Goal: Transaction & Acquisition: Download file/media

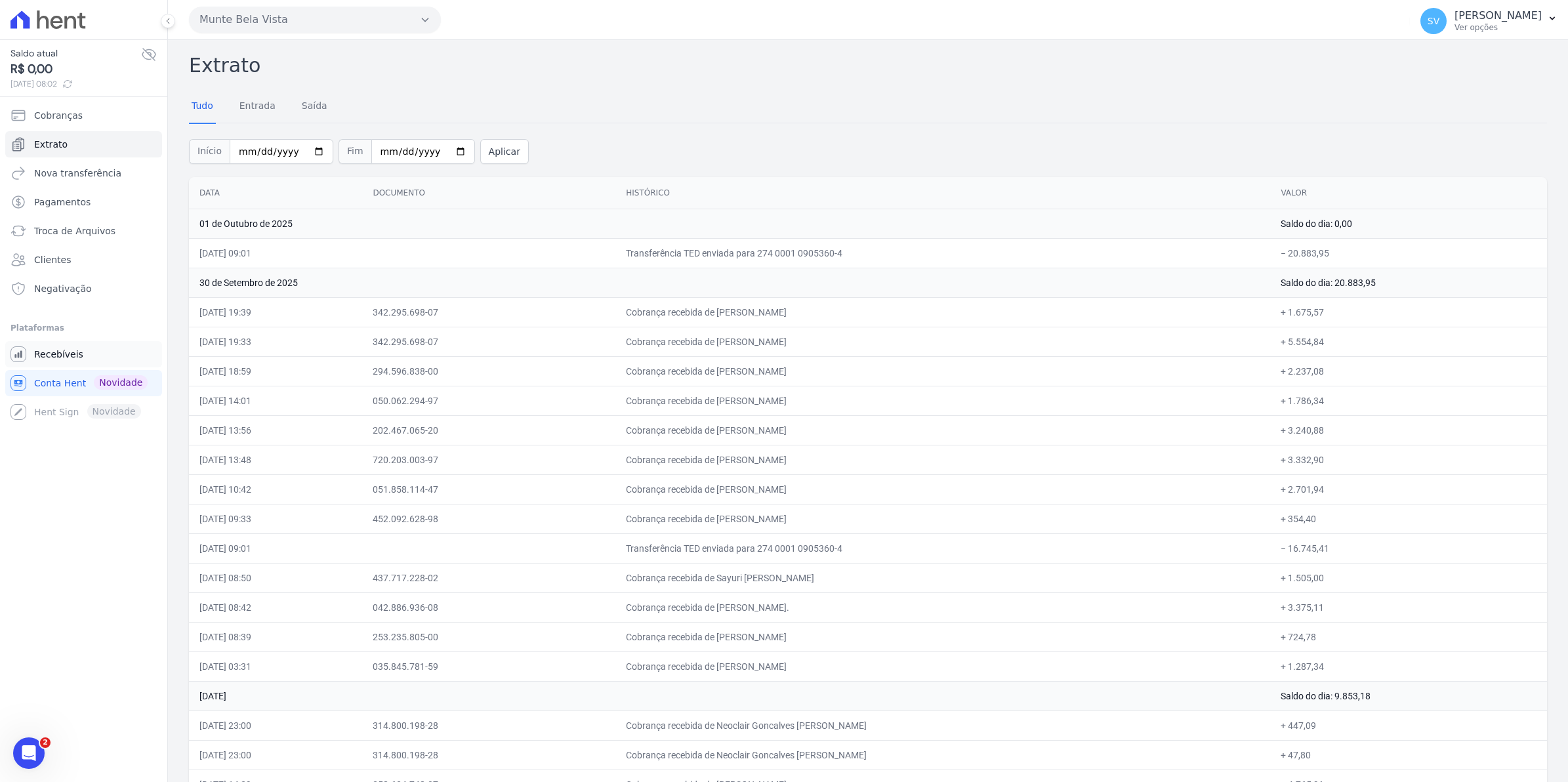
click at [75, 355] on span "Recebíveis" at bounding box center [58, 354] width 49 height 13
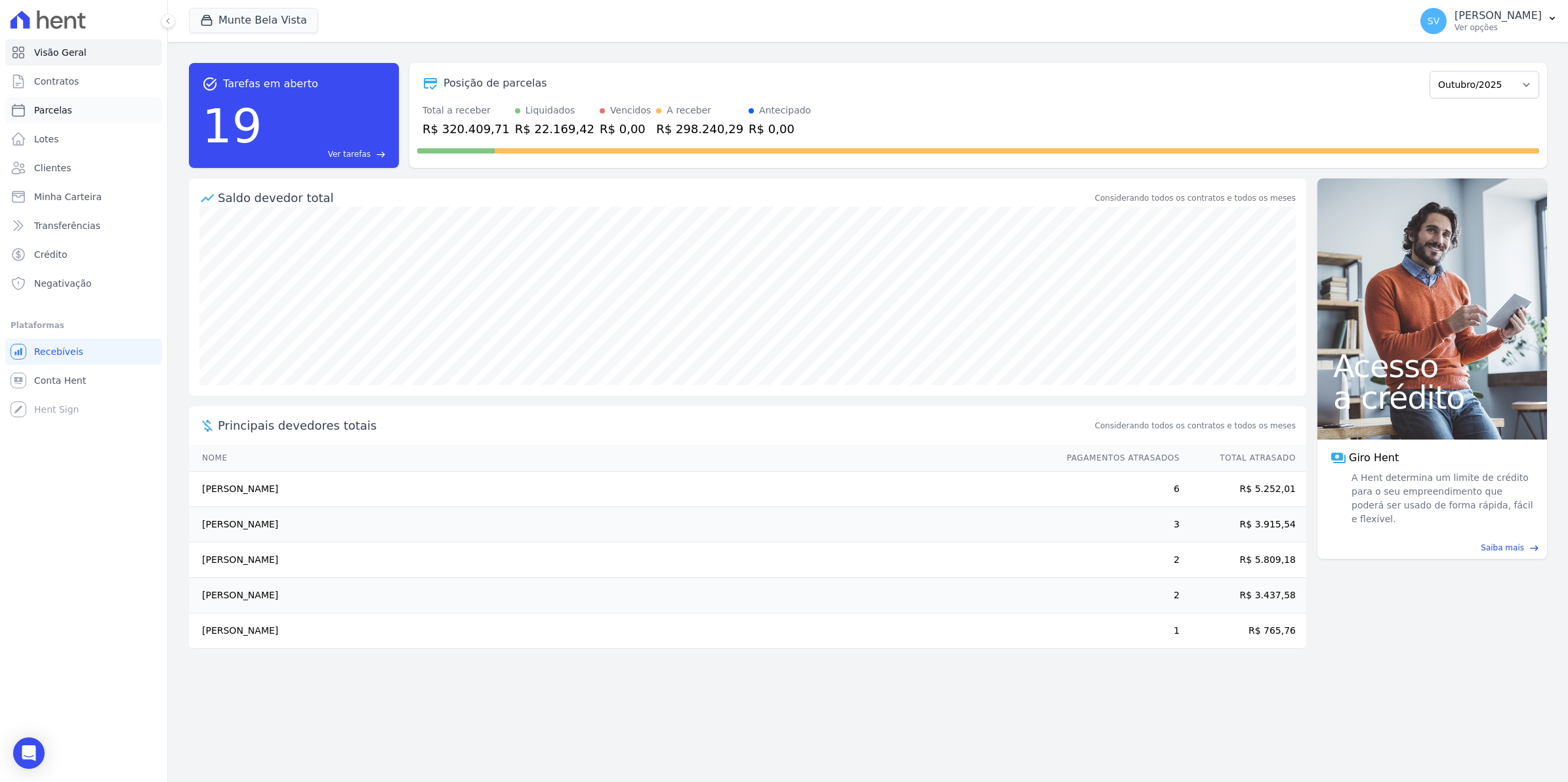
click at [44, 114] on span "Parcelas" at bounding box center [53, 110] width 38 height 13
click at [43, 82] on span "Contratos" at bounding box center [56, 81] width 44 height 13
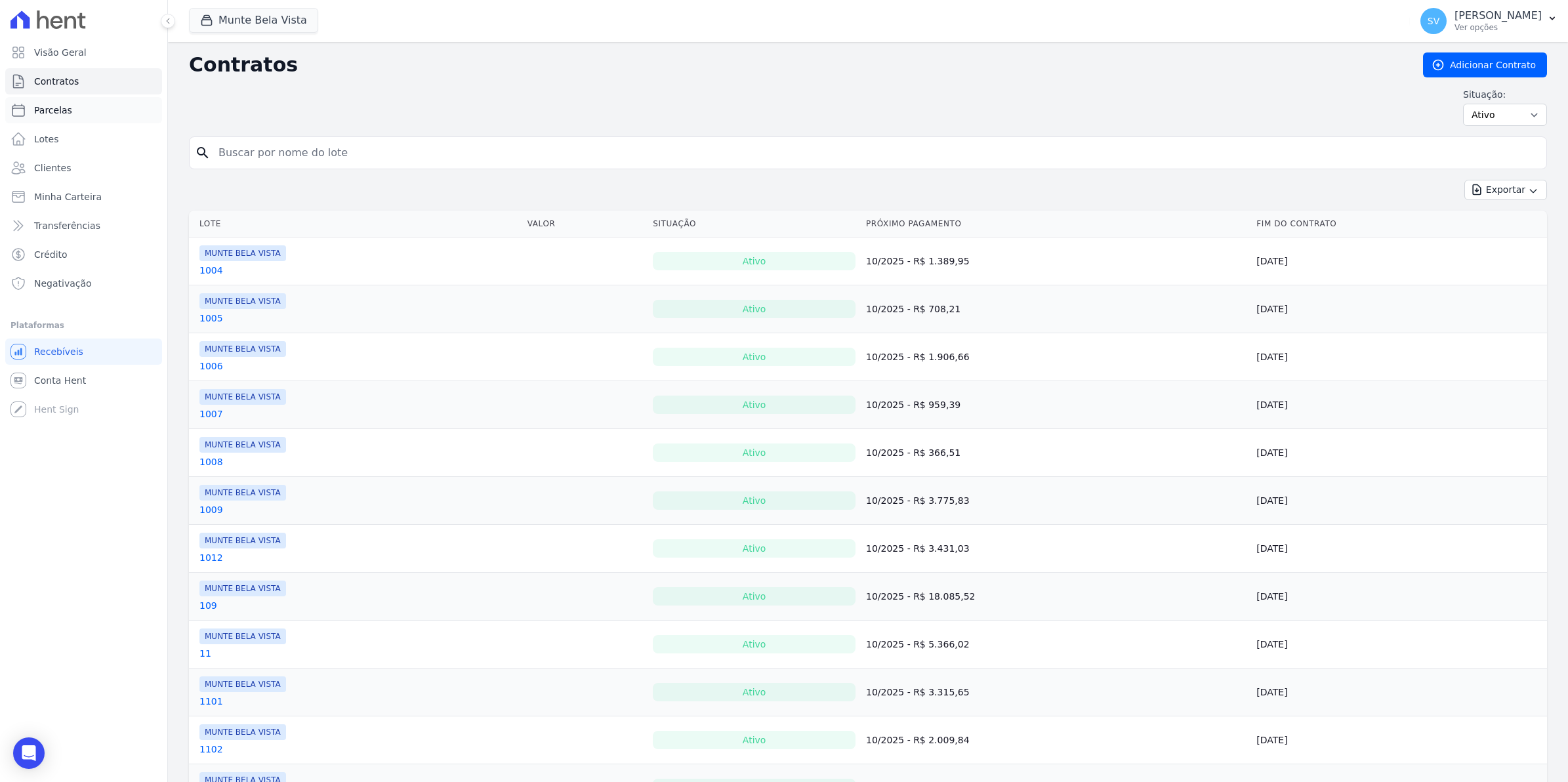
click at [38, 111] on span "Parcelas" at bounding box center [53, 110] width 38 height 13
click at [59, 385] on span "Conta Hent" at bounding box center [60, 380] width 52 height 13
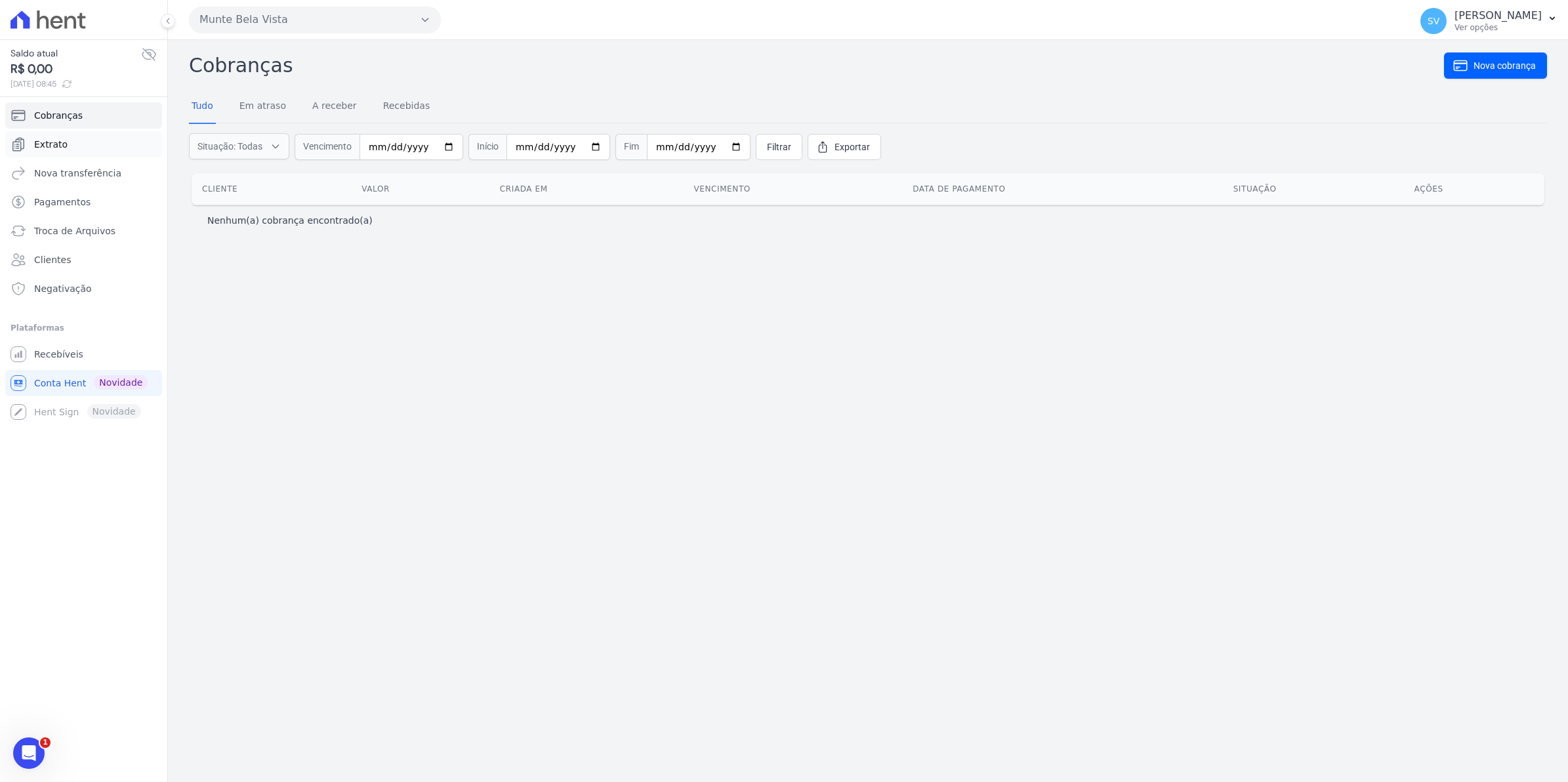
click at [48, 144] on span "Extrato" at bounding box center [51, 144] width 34 height 13
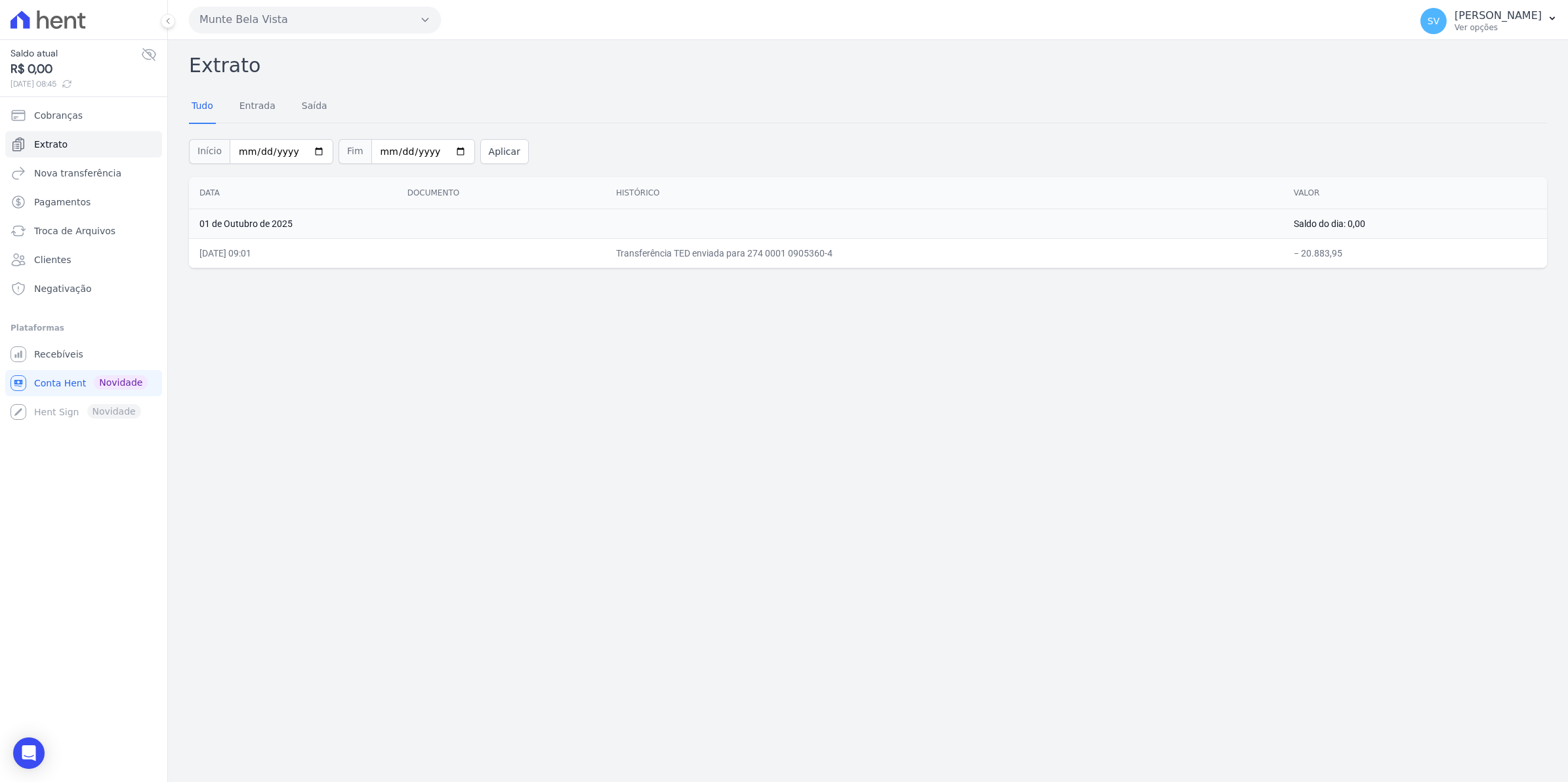
select select
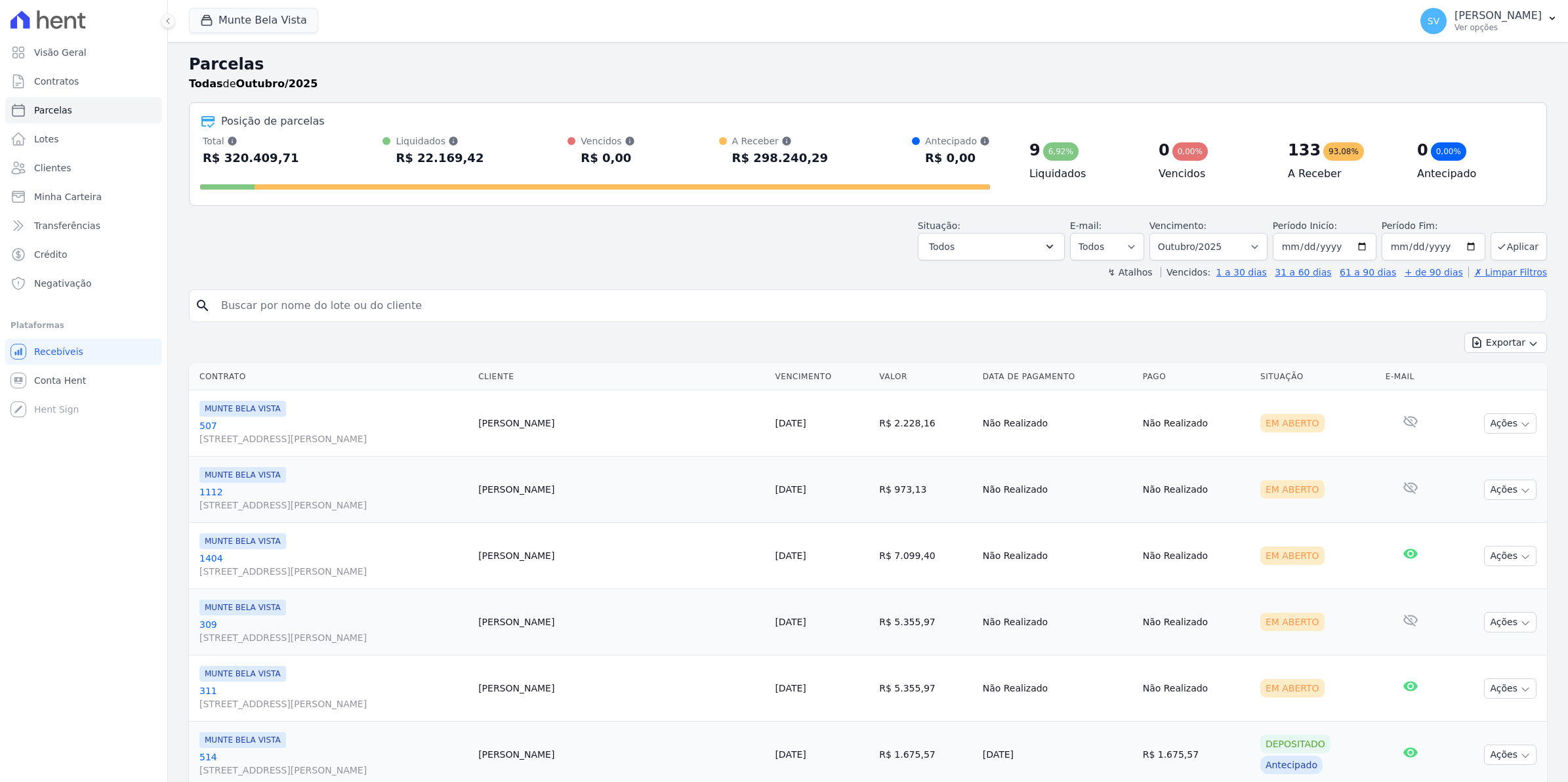
click at [305, 152] on div "Total Soma das parcelas pagas, vencidas, em aberto e agendadas. Não considera p…" at bounding box center [595, 151] width 790 height 34
select select
click at [52, 83] on span "Contratos" at bounding box center [56, 81] width 44 height 13
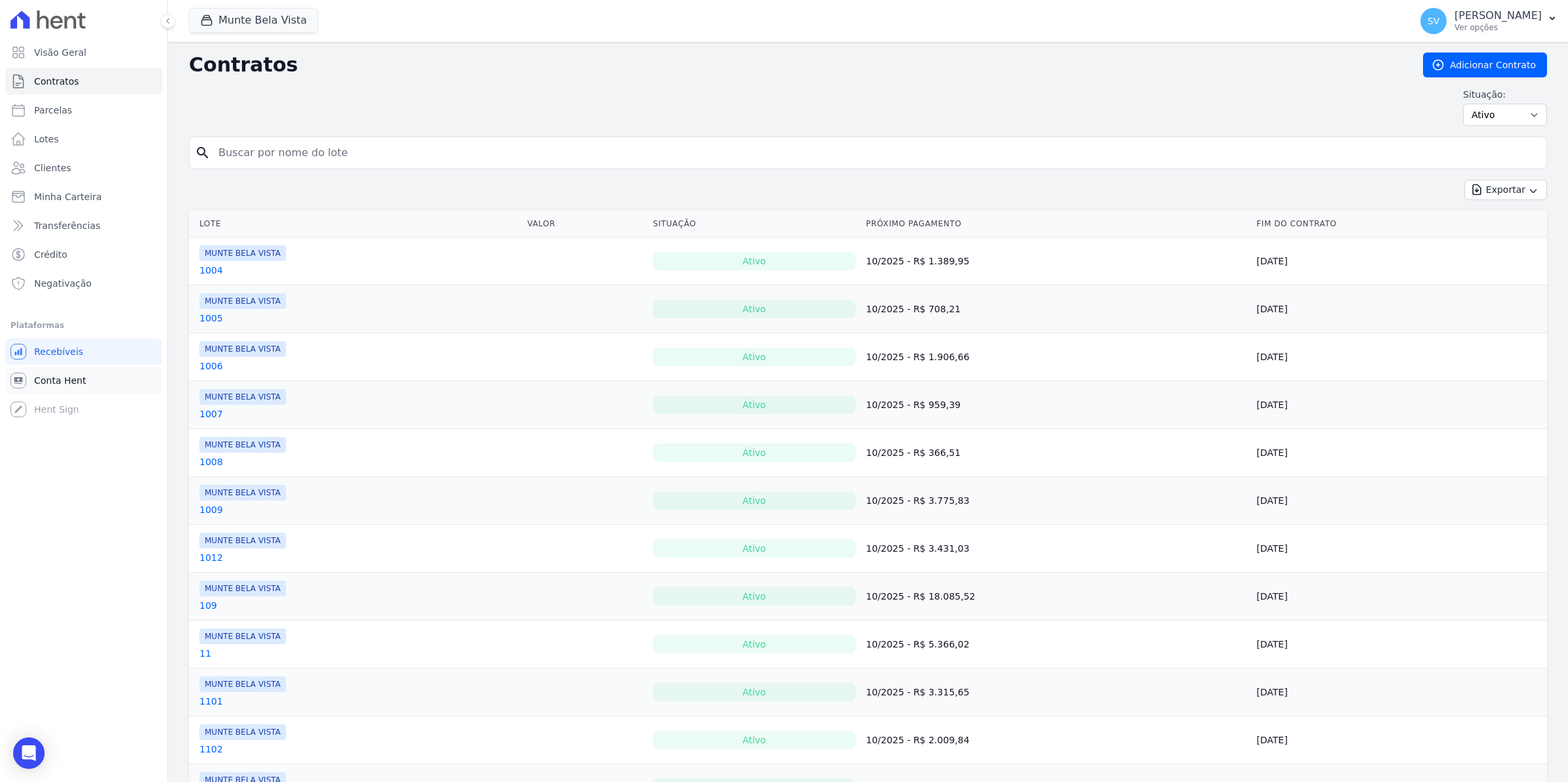
click at [67, 374] on span "Conta Hent" at bounding box center [60, 380] width 52 height 13
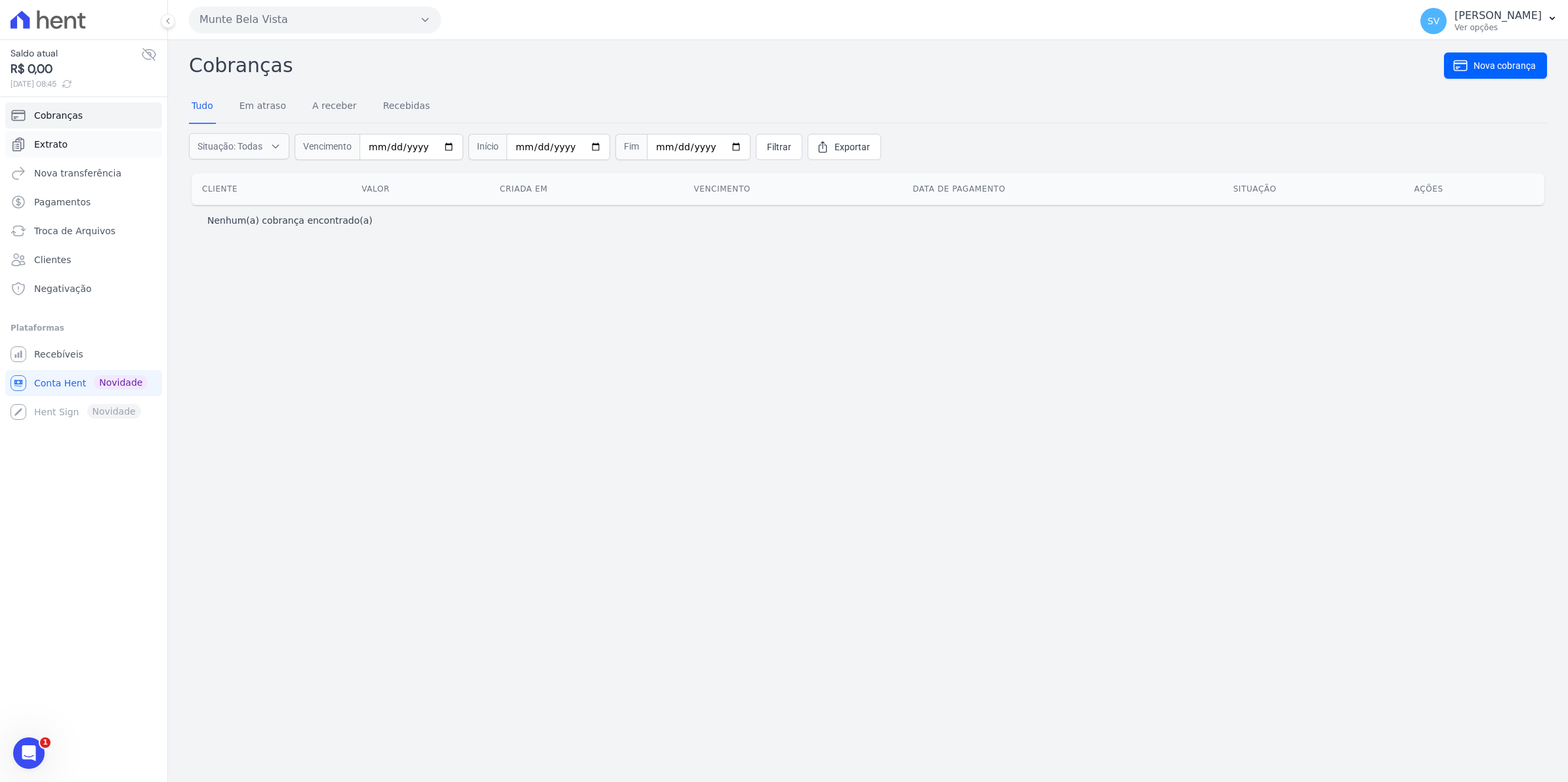
click at [61, 152] on link "Extrato" at bounding box center [84, 144] width 156 height 26
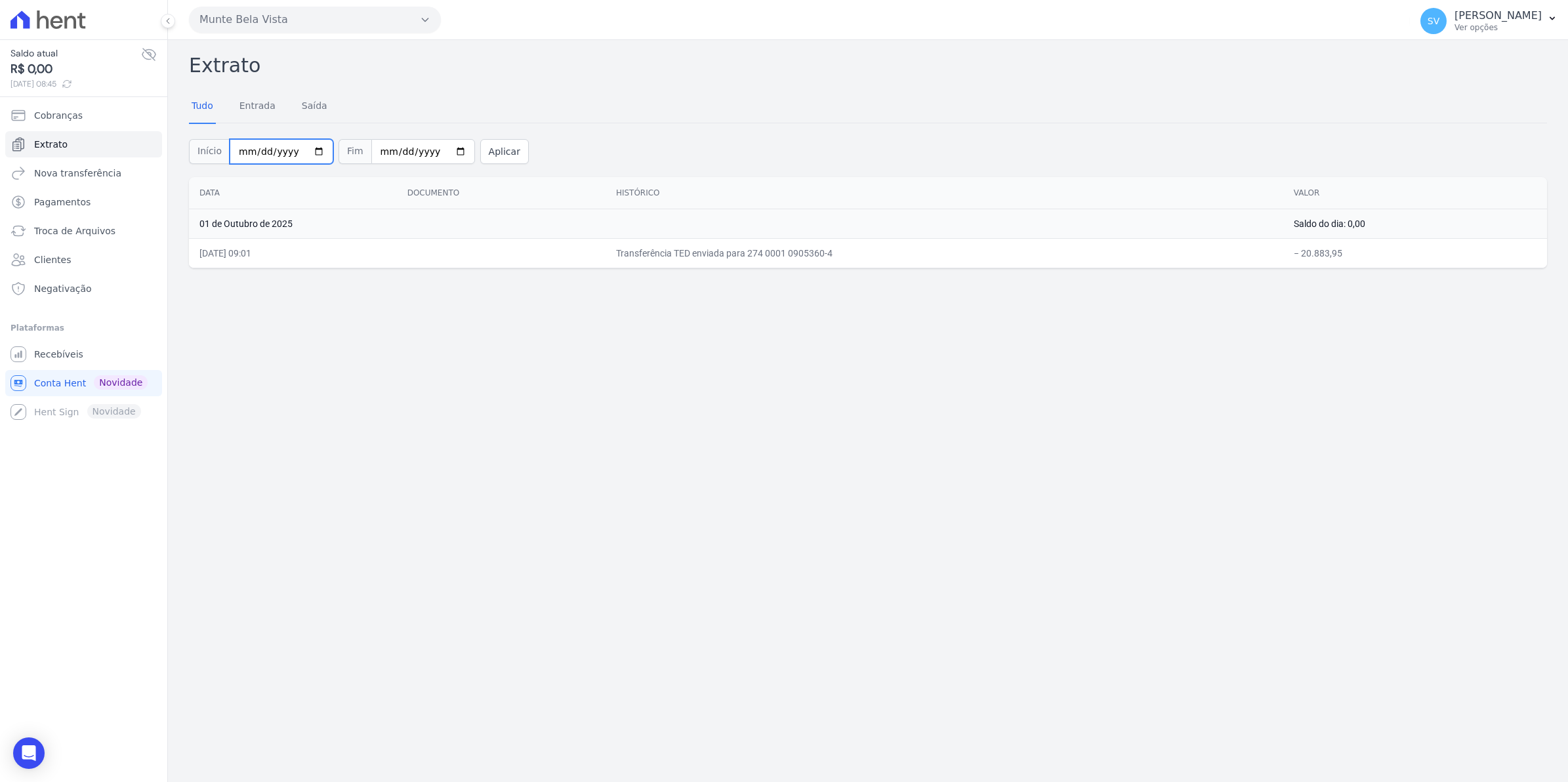
click at [307, 147] on input "[DATE]" at bounding box center [281, 151] width 104 height 25
type input "[DATE]"
click at [502, 152] on button "Aplicar" at bounding box center [504, 151] width 48 height 25
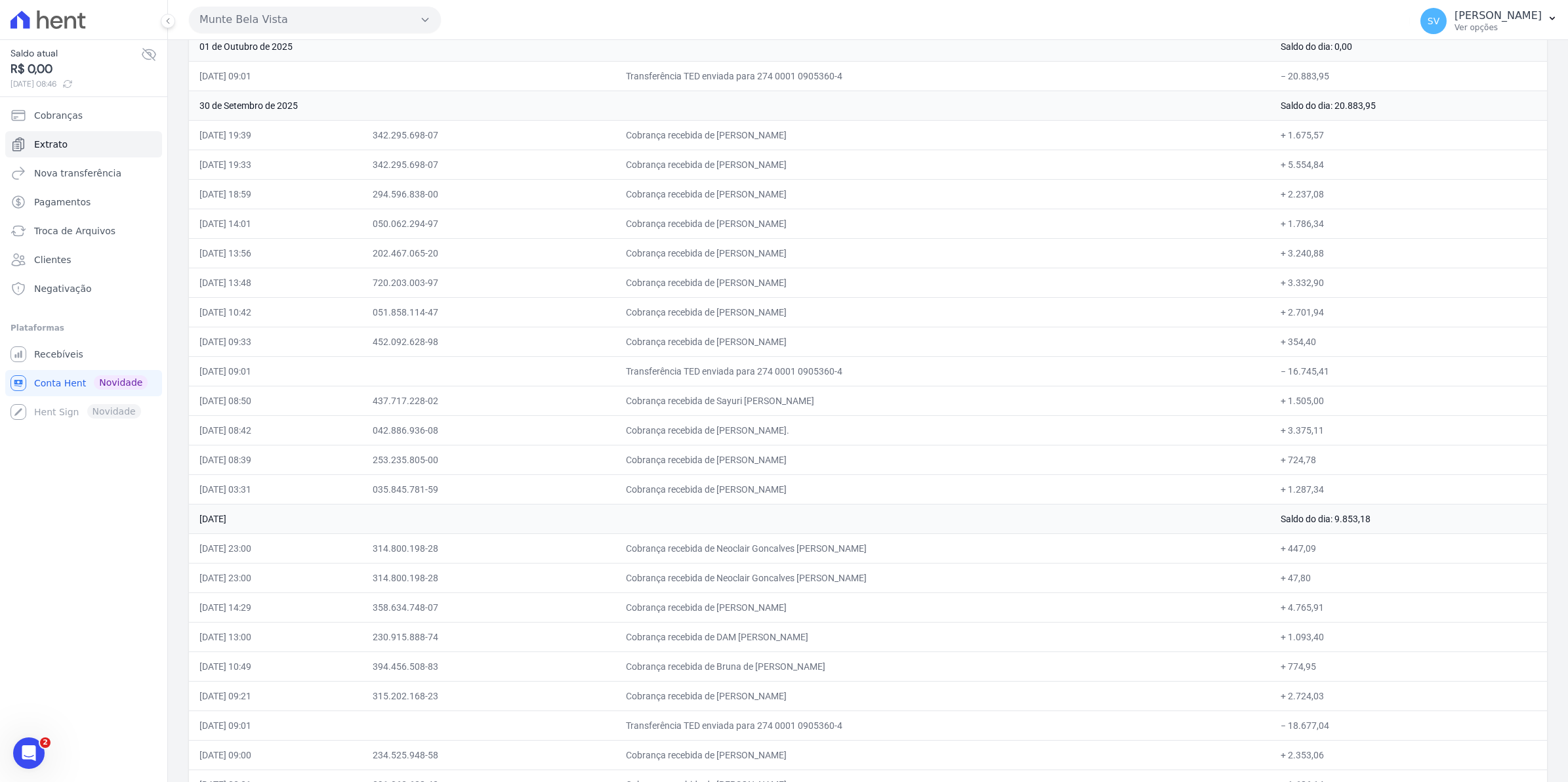
scroll to position [246, 0]
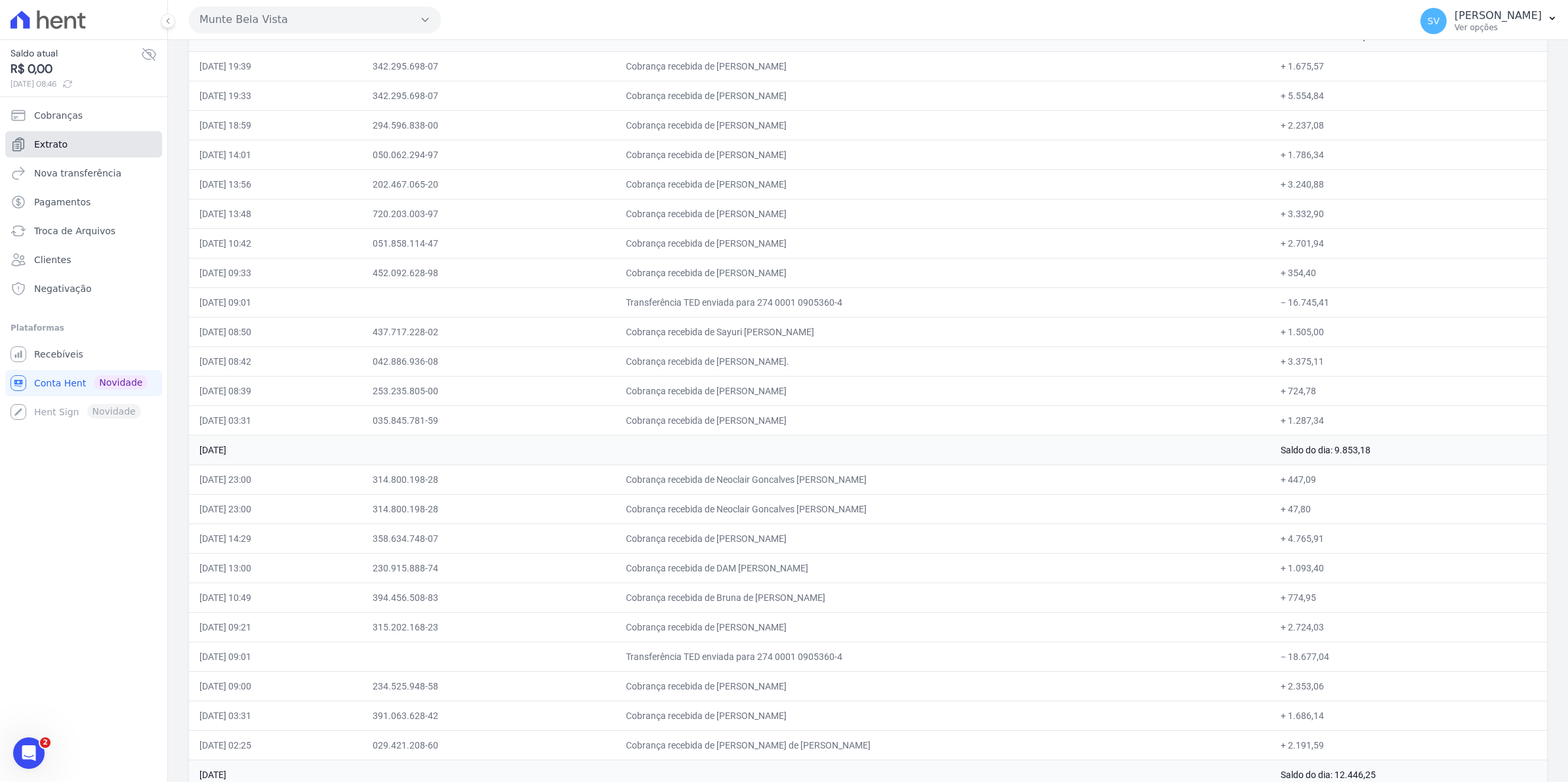
click at [63, 145] on span "Extrato" at bounding box center [51, 144] width 34 height 13
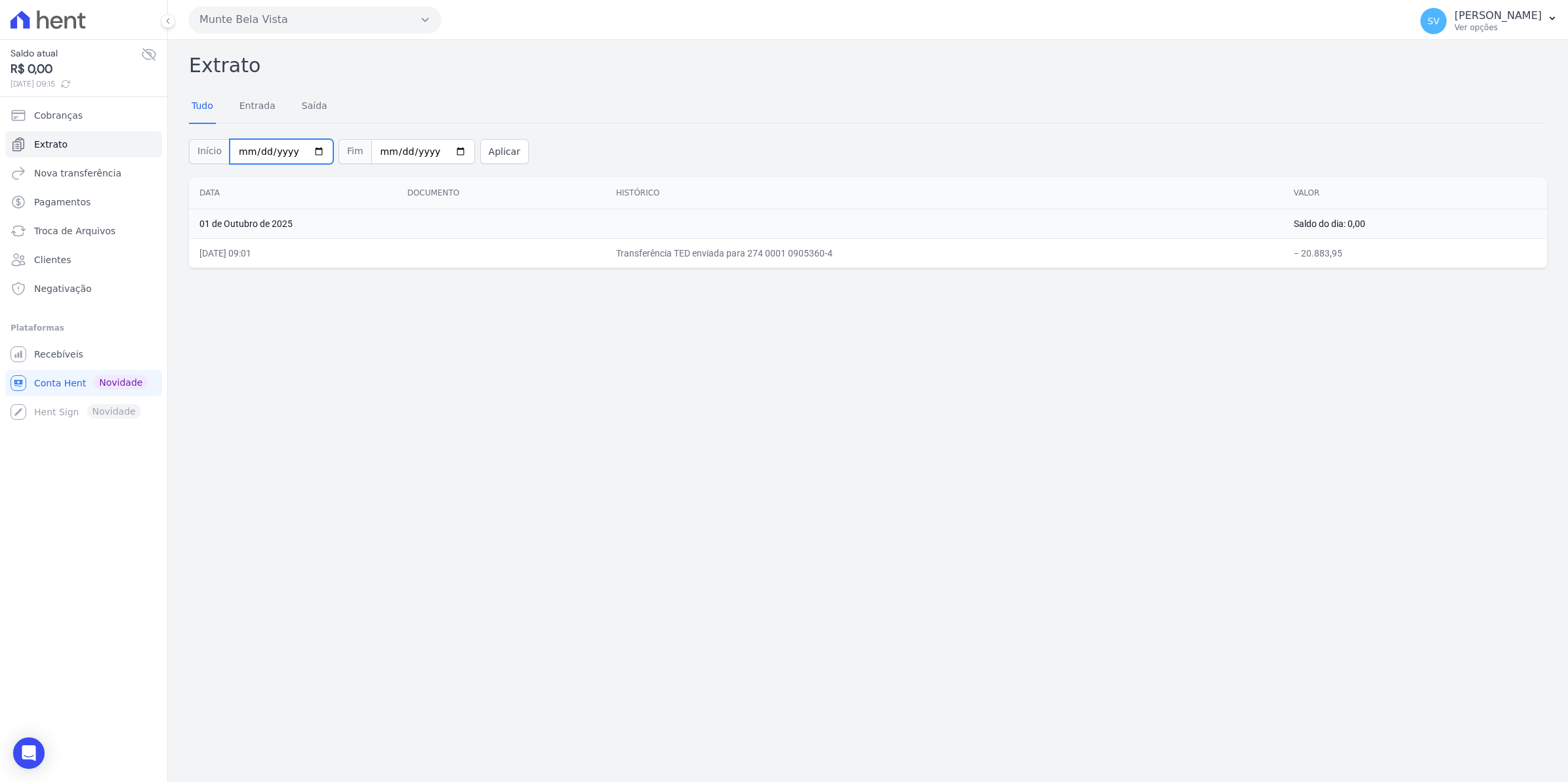
click at [308, 152] on input "[DATE]" at bounding box center [281, 151] width 104 height 25
type input "[DATE]"
click at [480, 157] on button "Aplicar" at bounding box center [504, 151] width 48 height 25
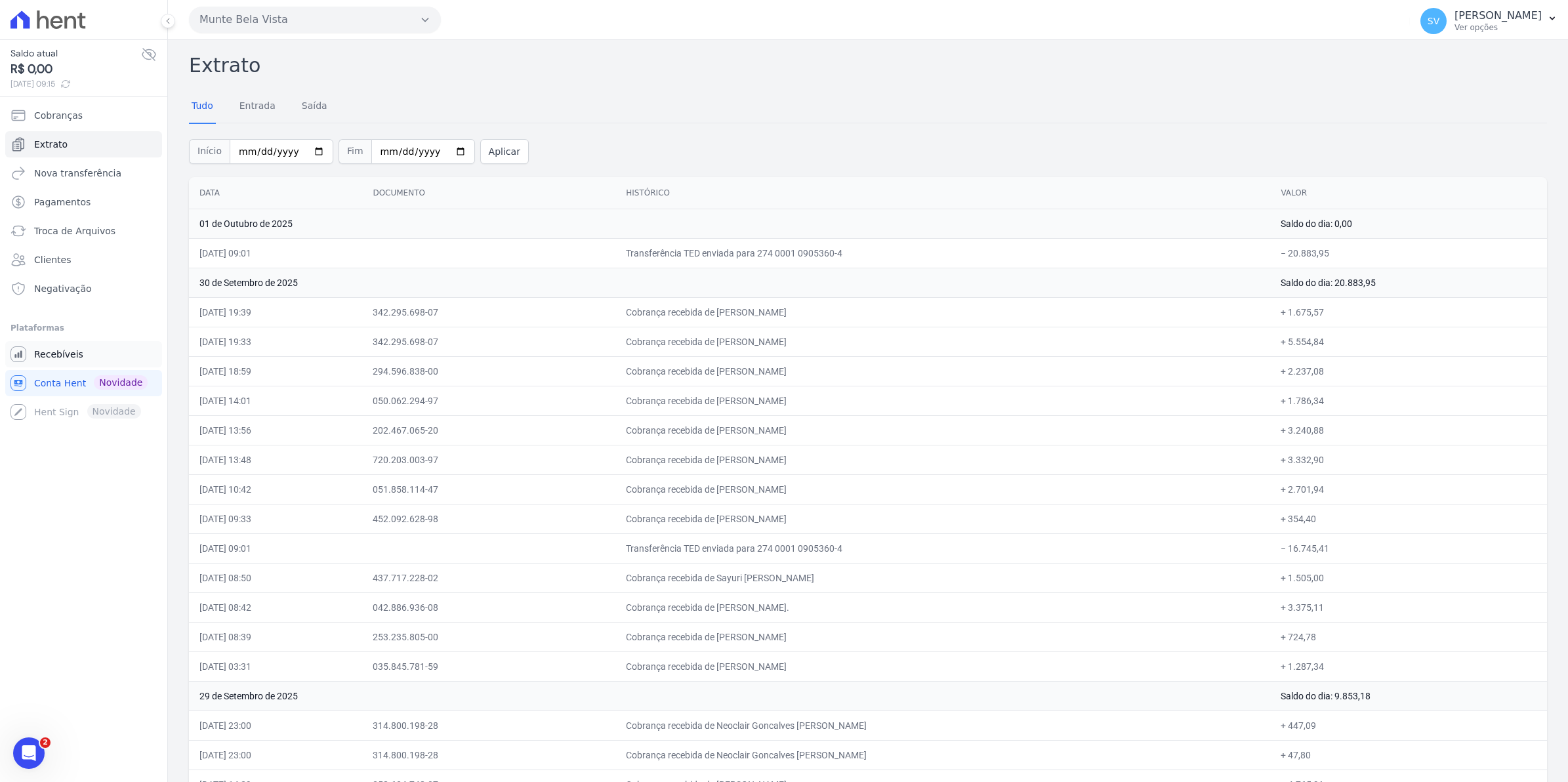
click at [38, 350] on span "Recebíveis" at bounding box center [58, 354] width 49 height 13
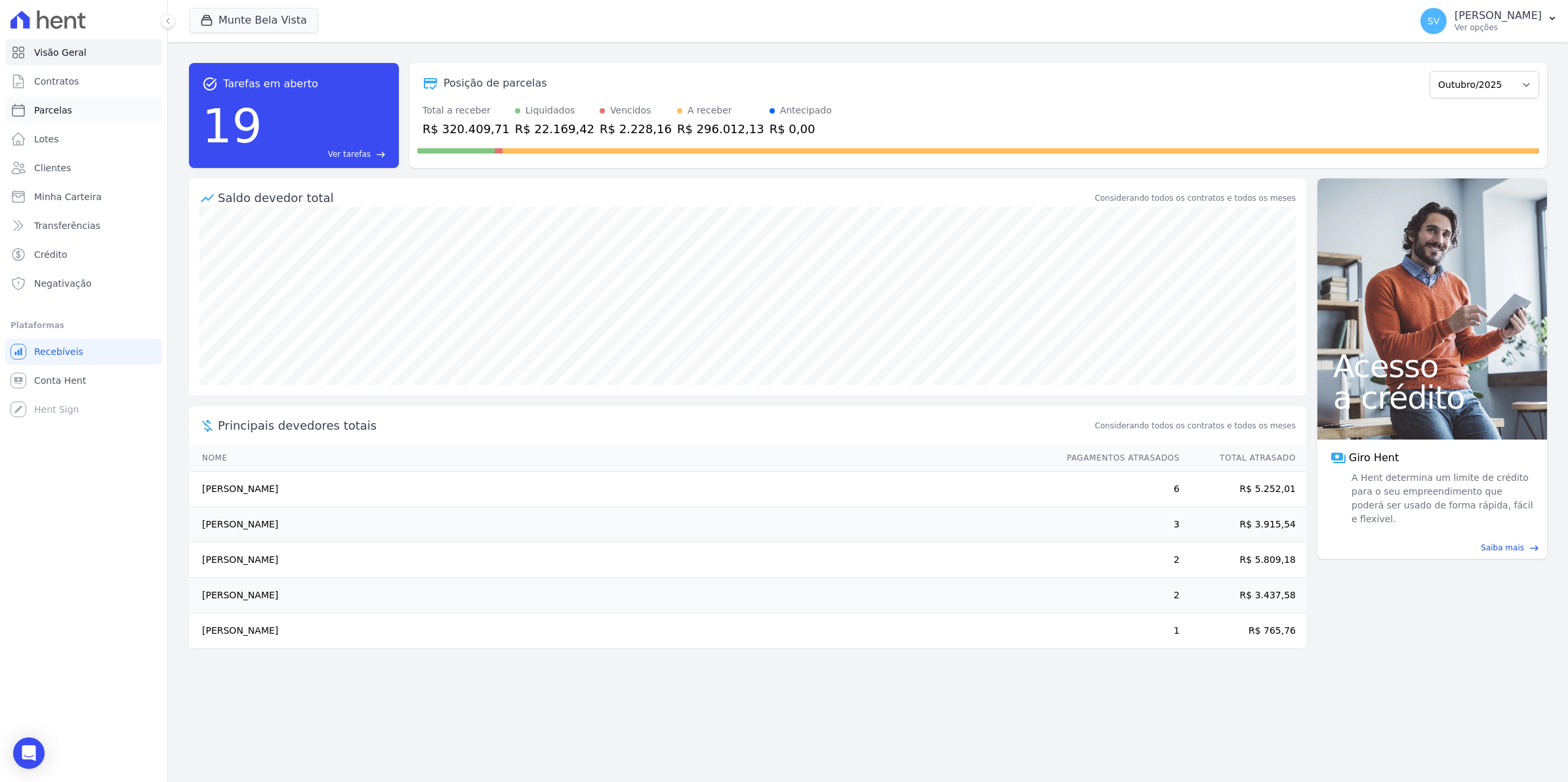
click at [47, 114] on span "Parcelas" at bounding box center [53, 110] width 38 height 13
select select
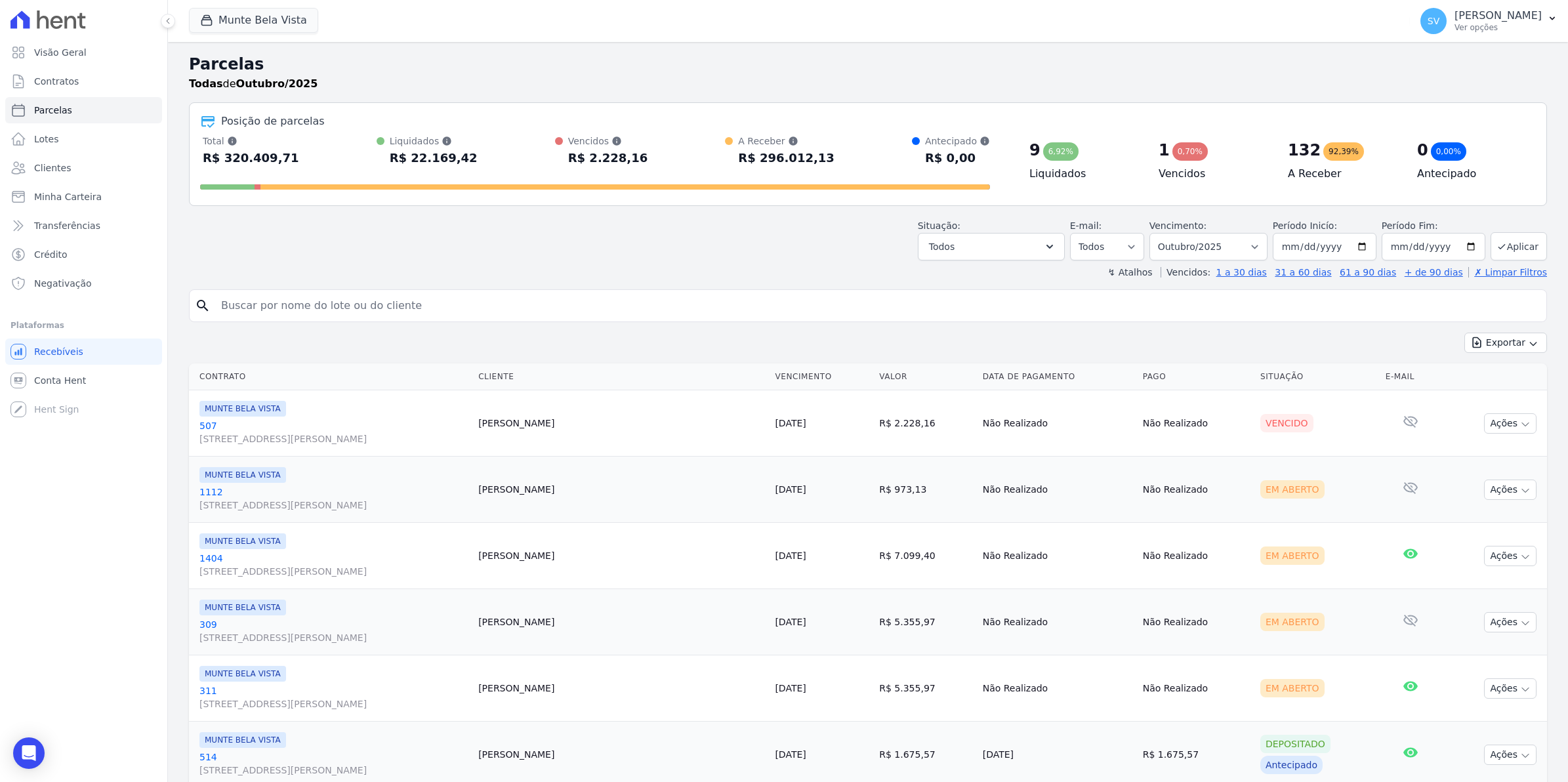
click at [266, 300] on input "search" at bounding box center [877, 305] width 1328 height 26
drag, startPoint x: 278, startPoint y: 313, endPoint x: 31, endPoint y: 316, distance: 247.0
click at [31, 316] on div "Visão Geral Contratos [GEOGRAPHIC_DATA] Lotes Clientes Minha Carteira Transferê…" at bounding box center [784, 391] width 1568 height 782
type input "B"
select select
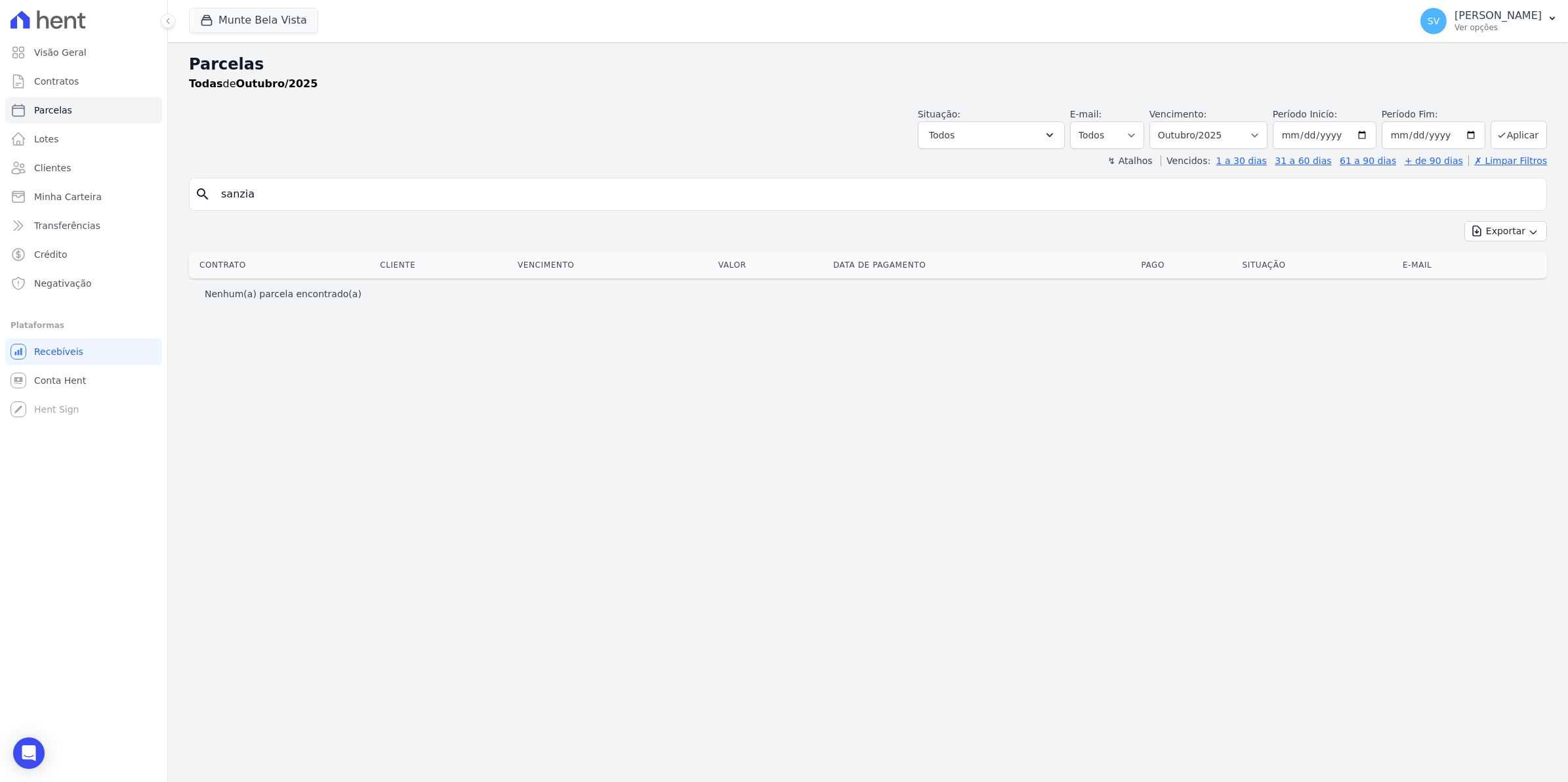
click at [297, 192] on input "sanzia" at bounding box center [877, 194] width 1328 height 26
type input "s"
type input "[PERSON_NAME]"
select select
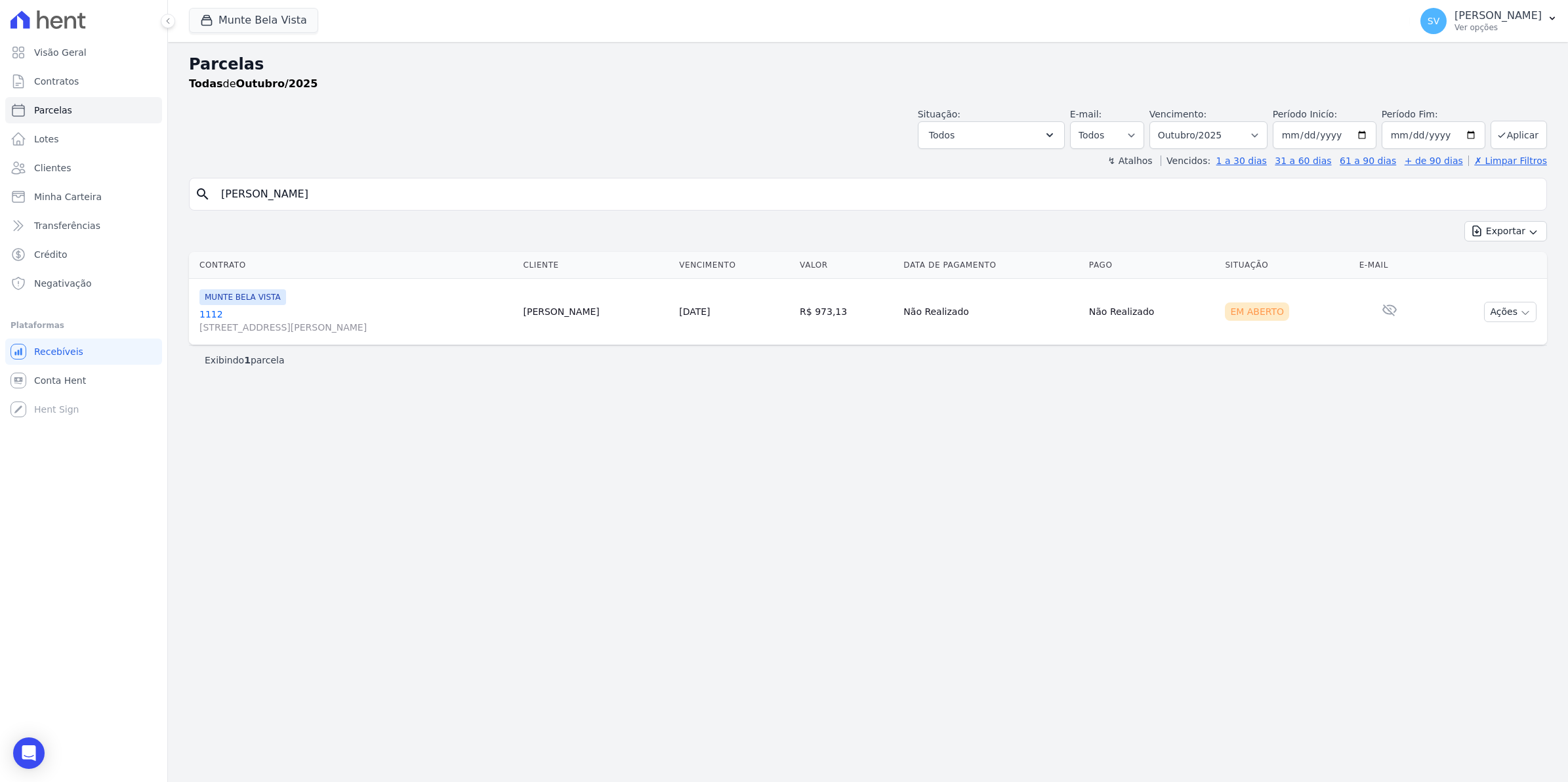
click at [211, 315] on link "1112 [STREET_ADDRESS]" at bounding box center [356, 321] width 313 height 26
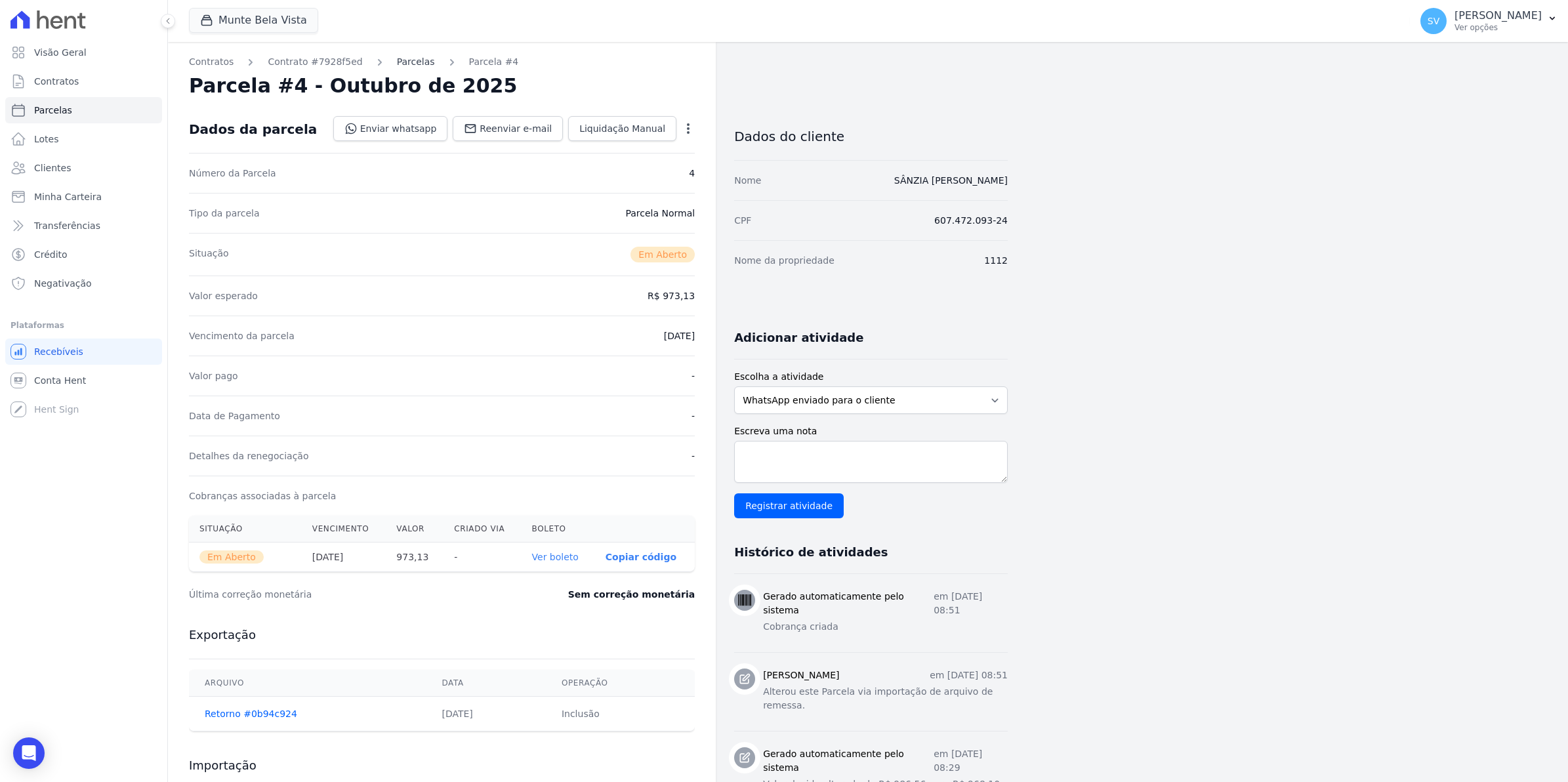
click at [397, 64] on link "Parcelas" at bounding box center [416, 62] width 38 height 14
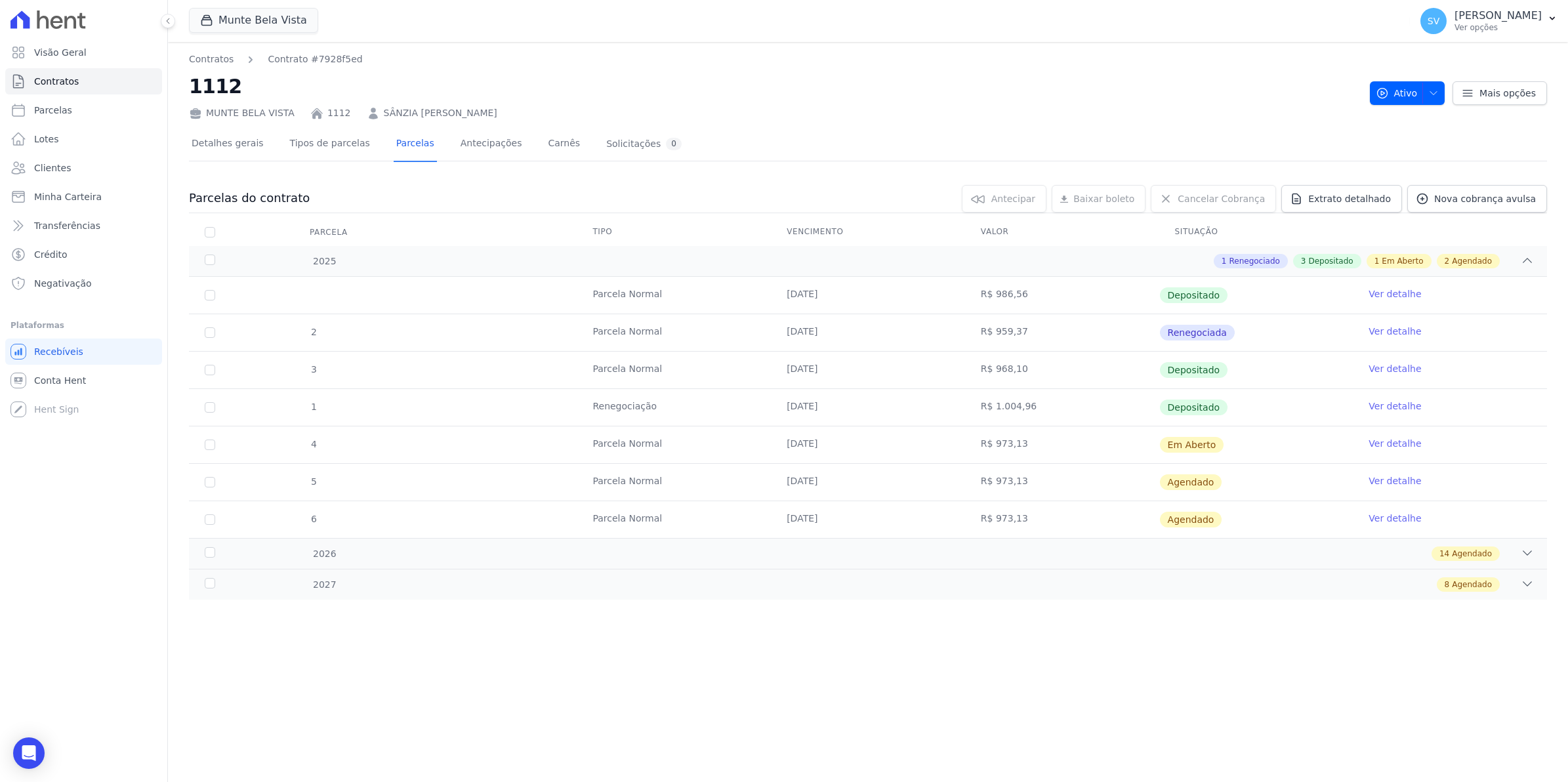
click at [1402, 444] on link "Ver detalhe" at bounding box center [1395, 444] width 52 height 13
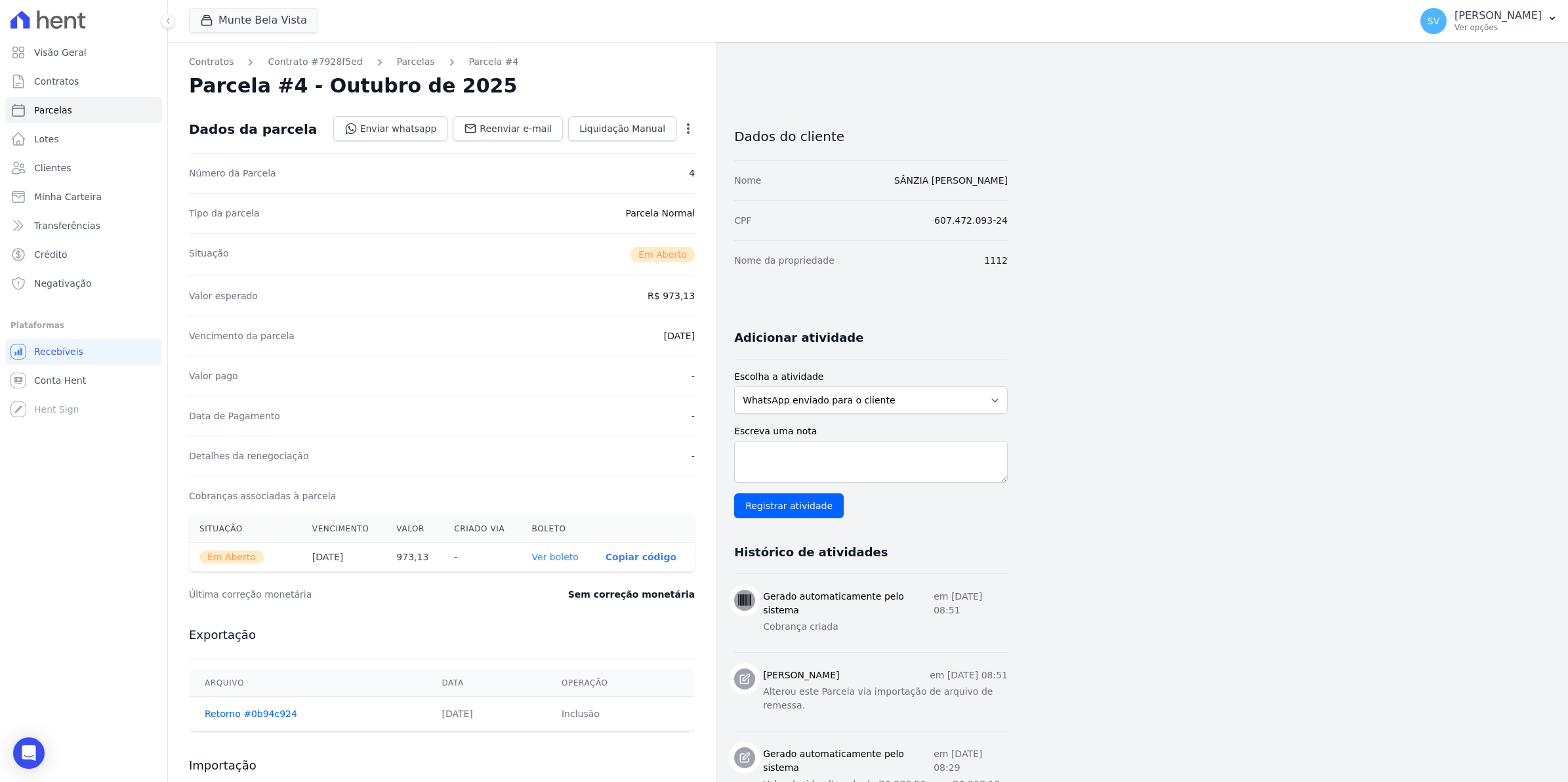
select select
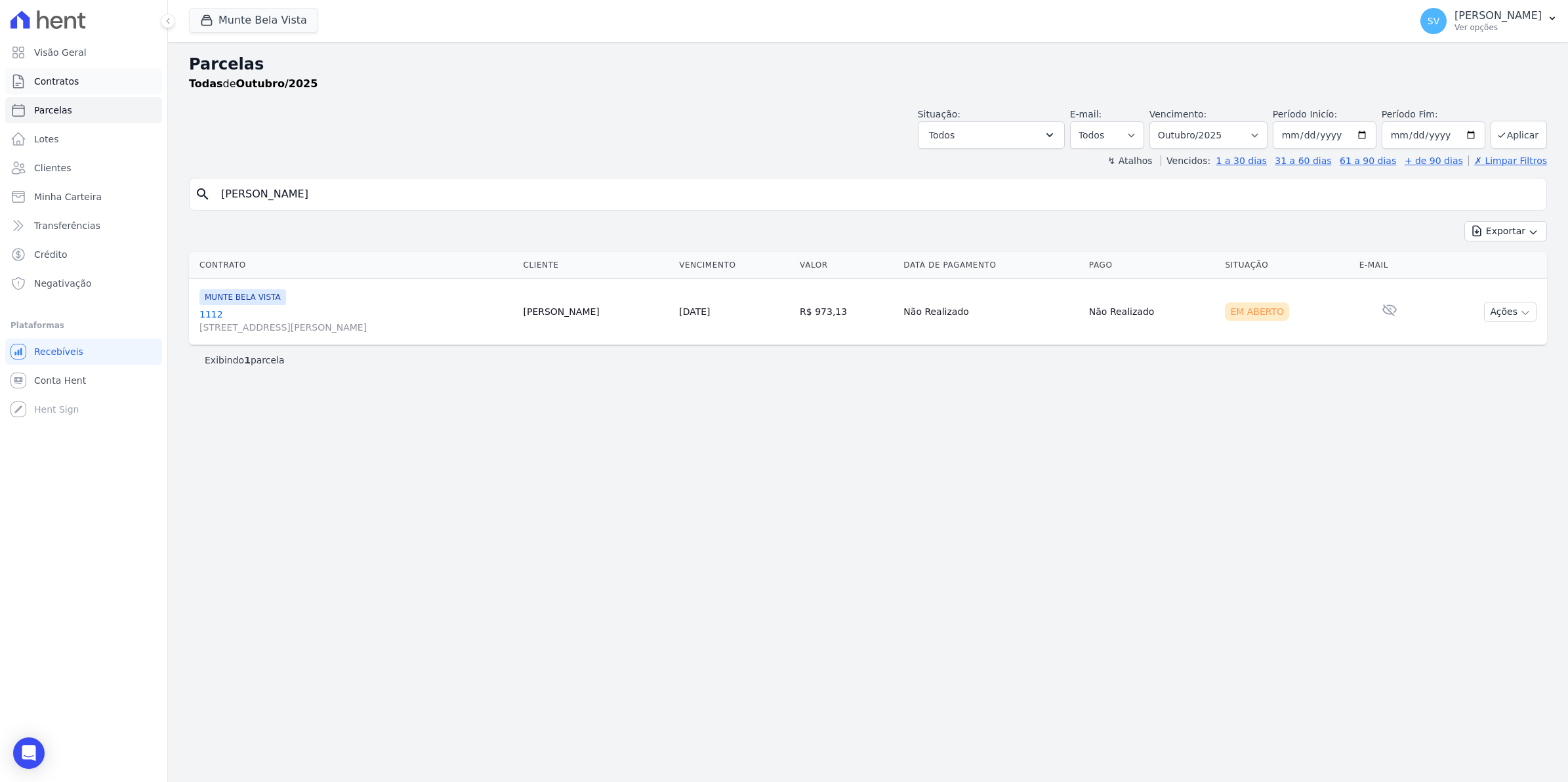
click at [61, 85] on span "Contratos" at bounding box center [56, 81] width 44 height 13
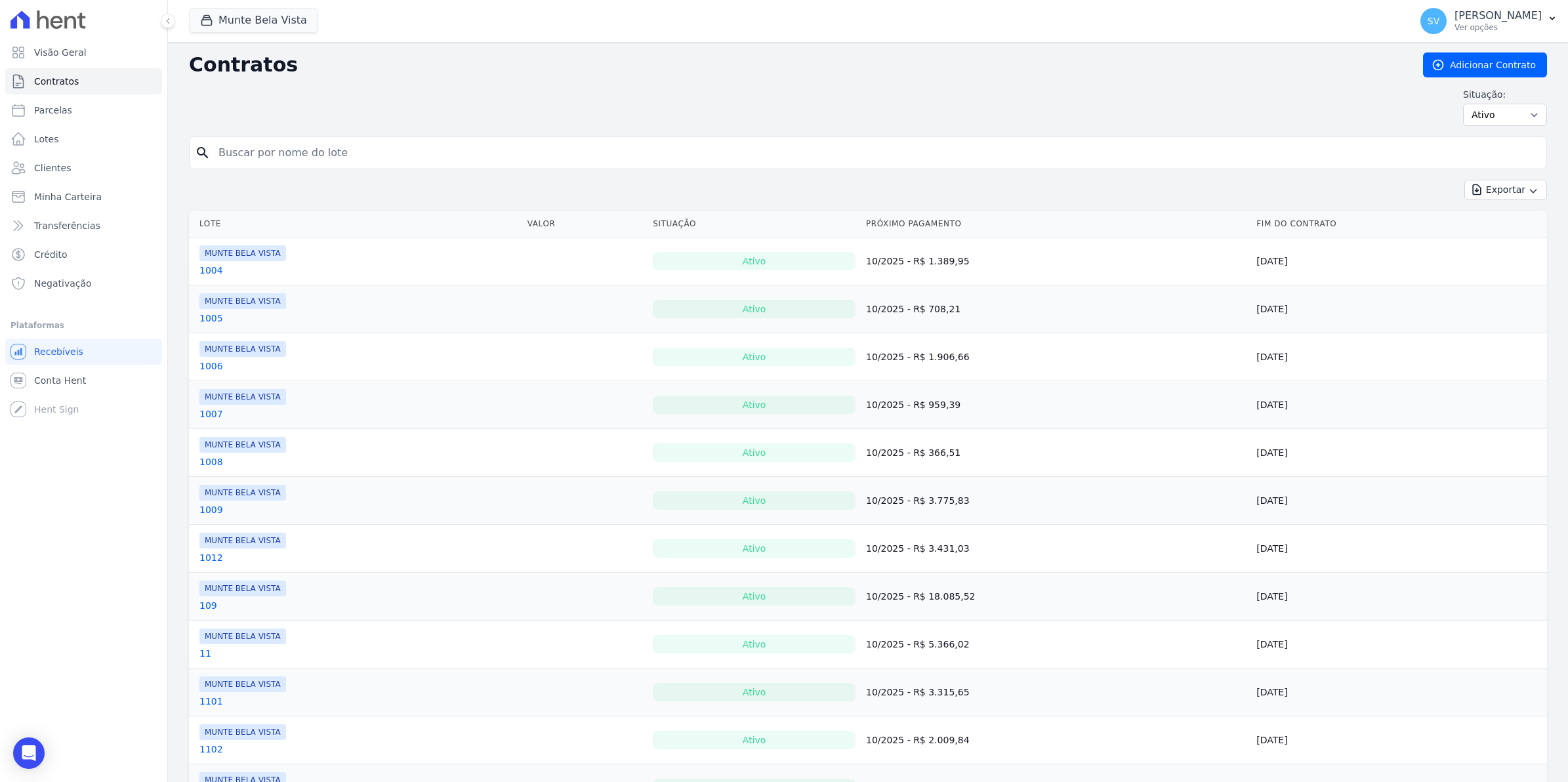
click at [237, 155] on input "search" at bounding box center [876, 153] width 1330 height 26
type input "1112"
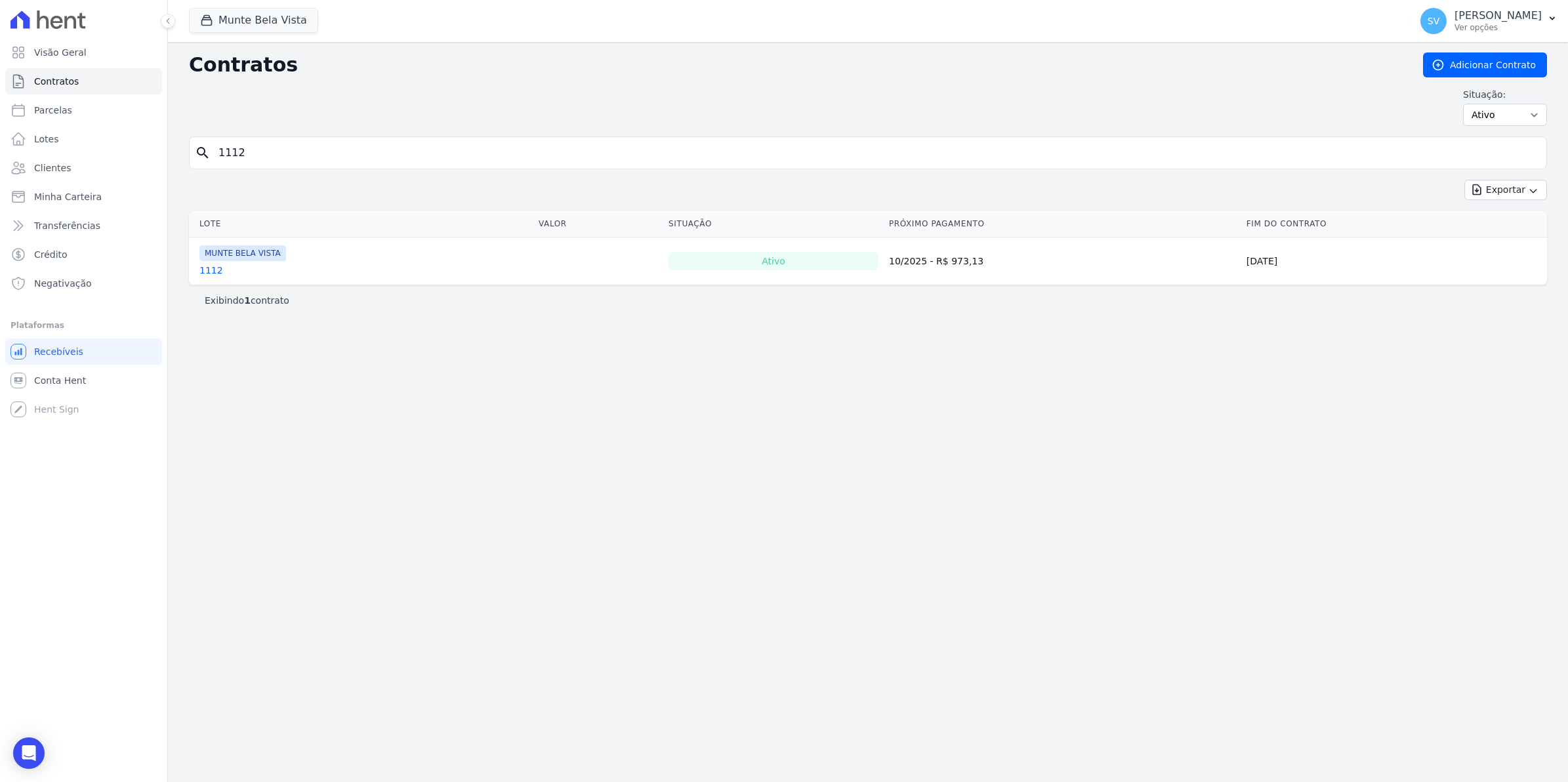
click at [211, 271] on link "1112" at bounding box center [211, 270] width 24 height 13
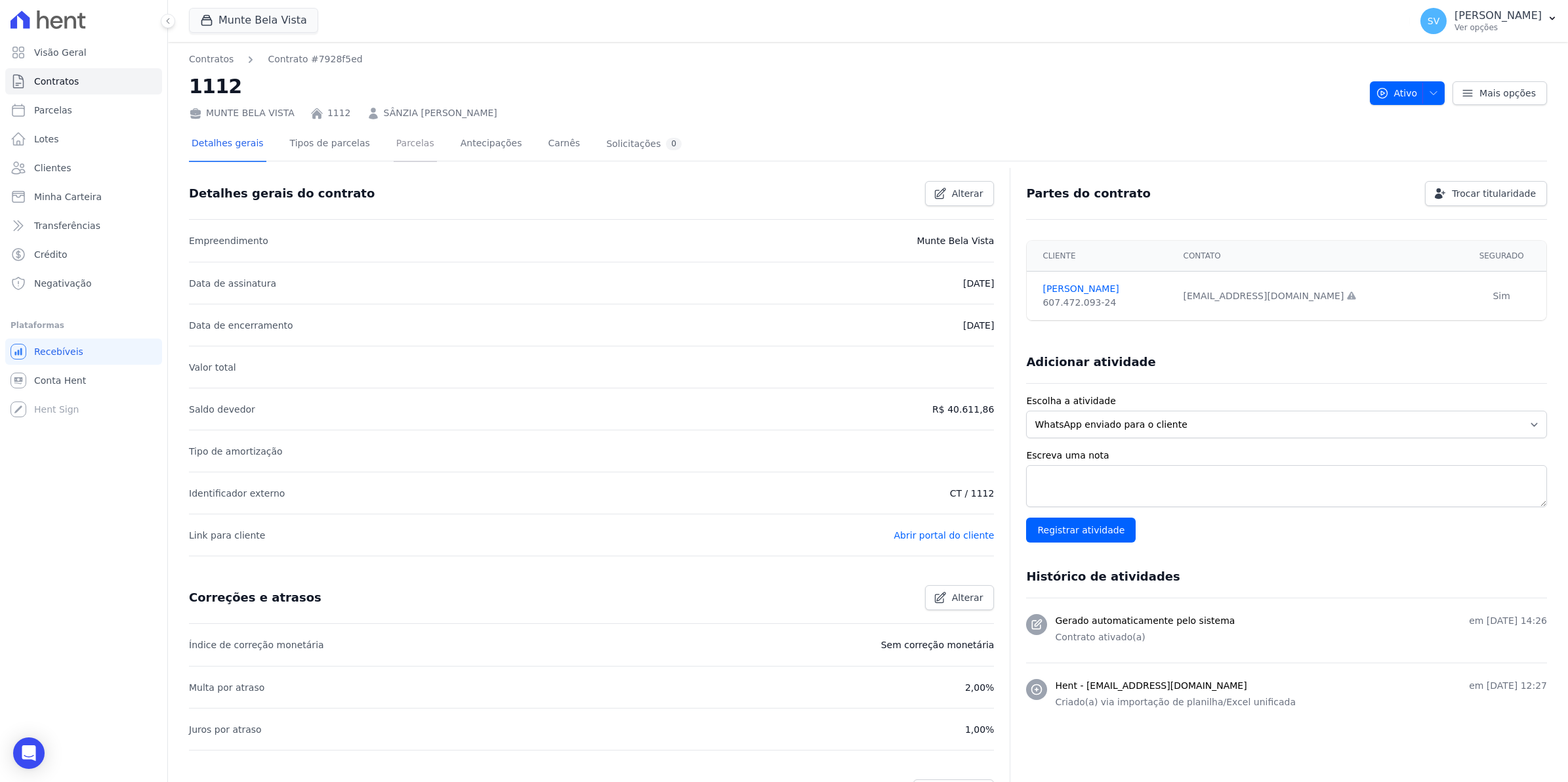
click at [394, 149] on link "Parcelas" at bounding box center [415, 144] width 43 height 35
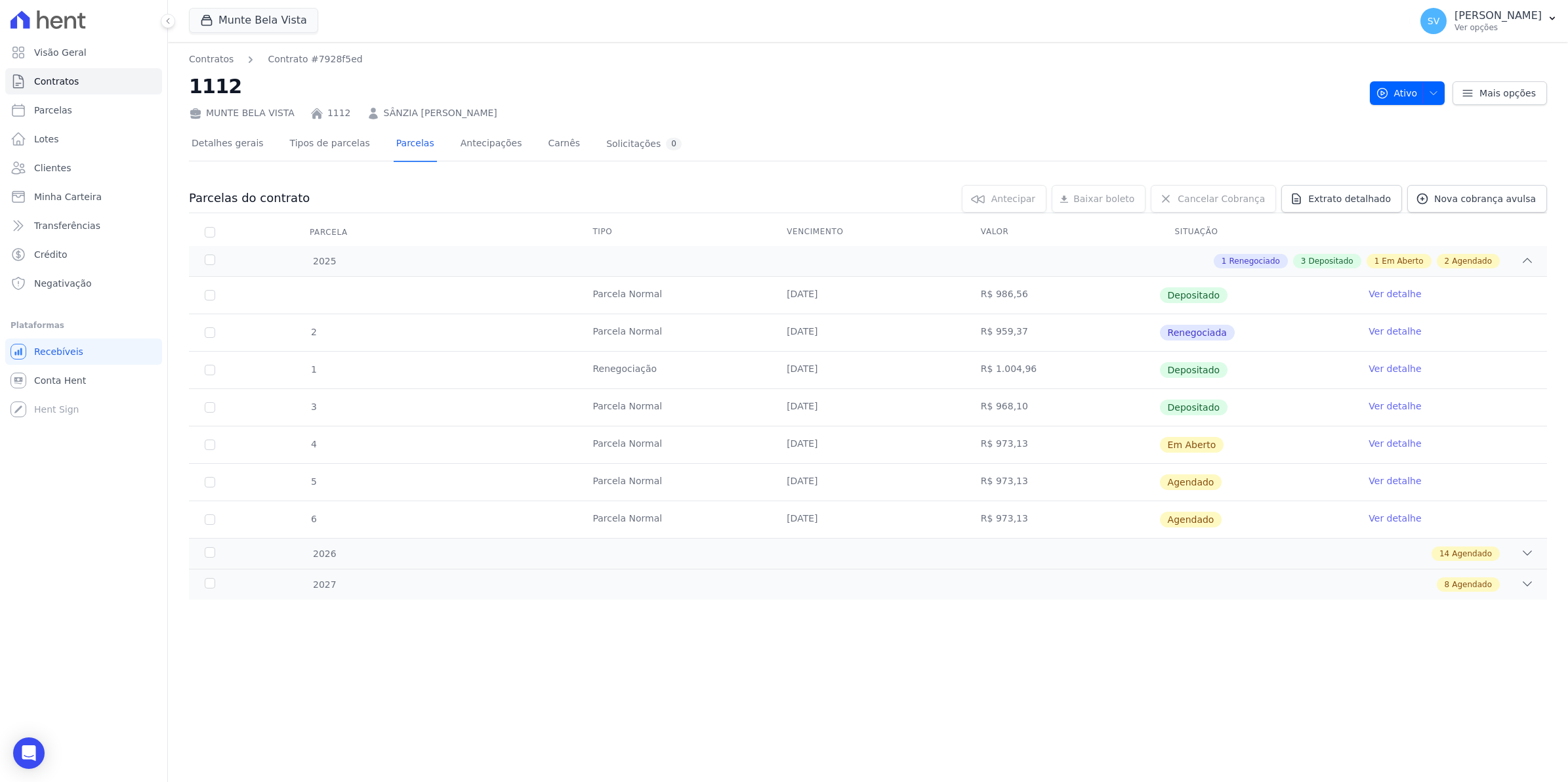
click at [1402, 441] on link "Ver detalhe" at bounding box center [1395, 444] width 52 height 13
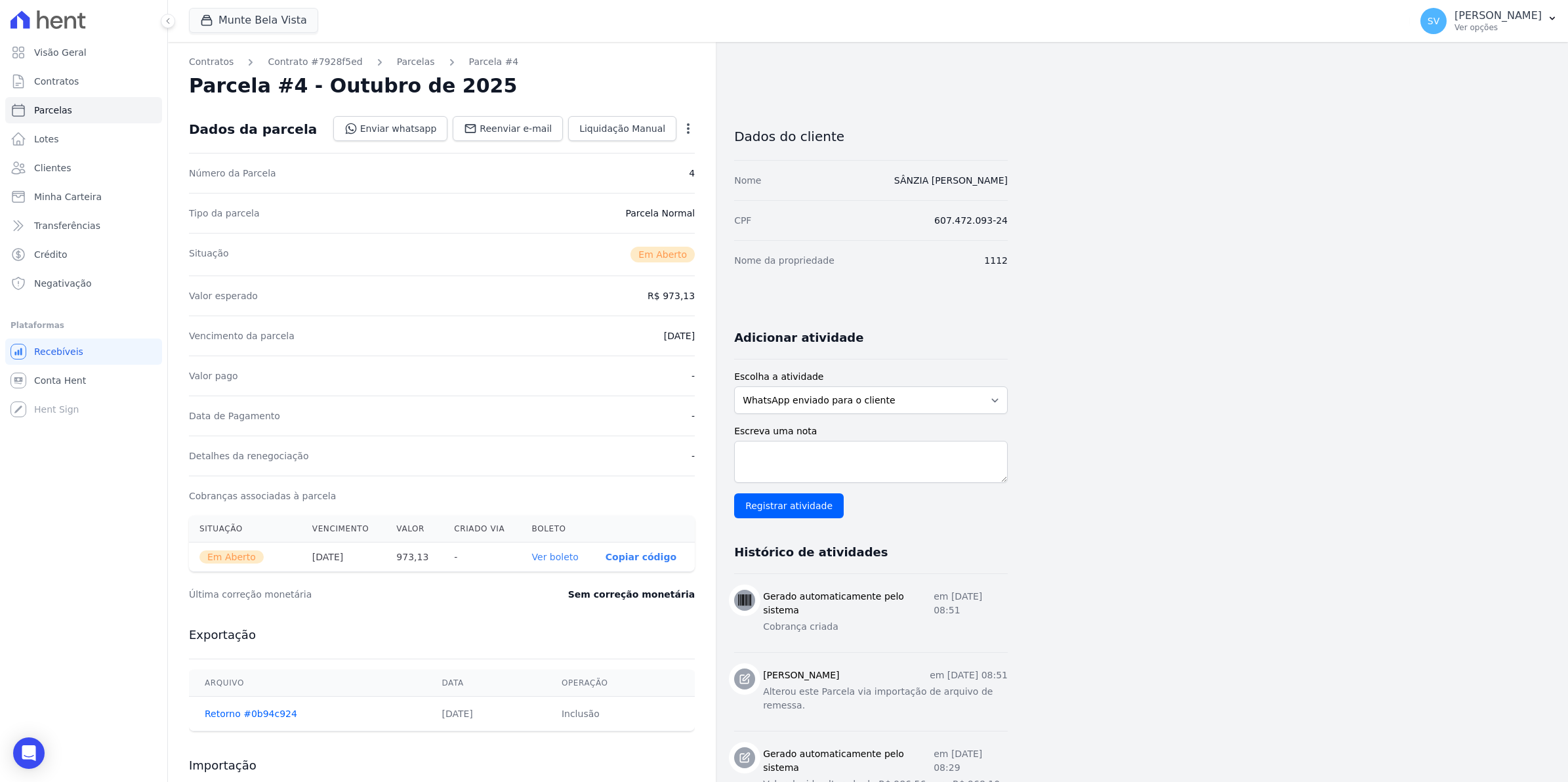
click at [690, 127] on icon "button" at bounding box center [688, 128] width 13 height 13
click at [392, 395] on div "Valor pago -" at bounding box center [441, 375] width 506 height 40
click at [50, 79] on span "Contratos" at bounding box center [56, 81] width 44 height 13
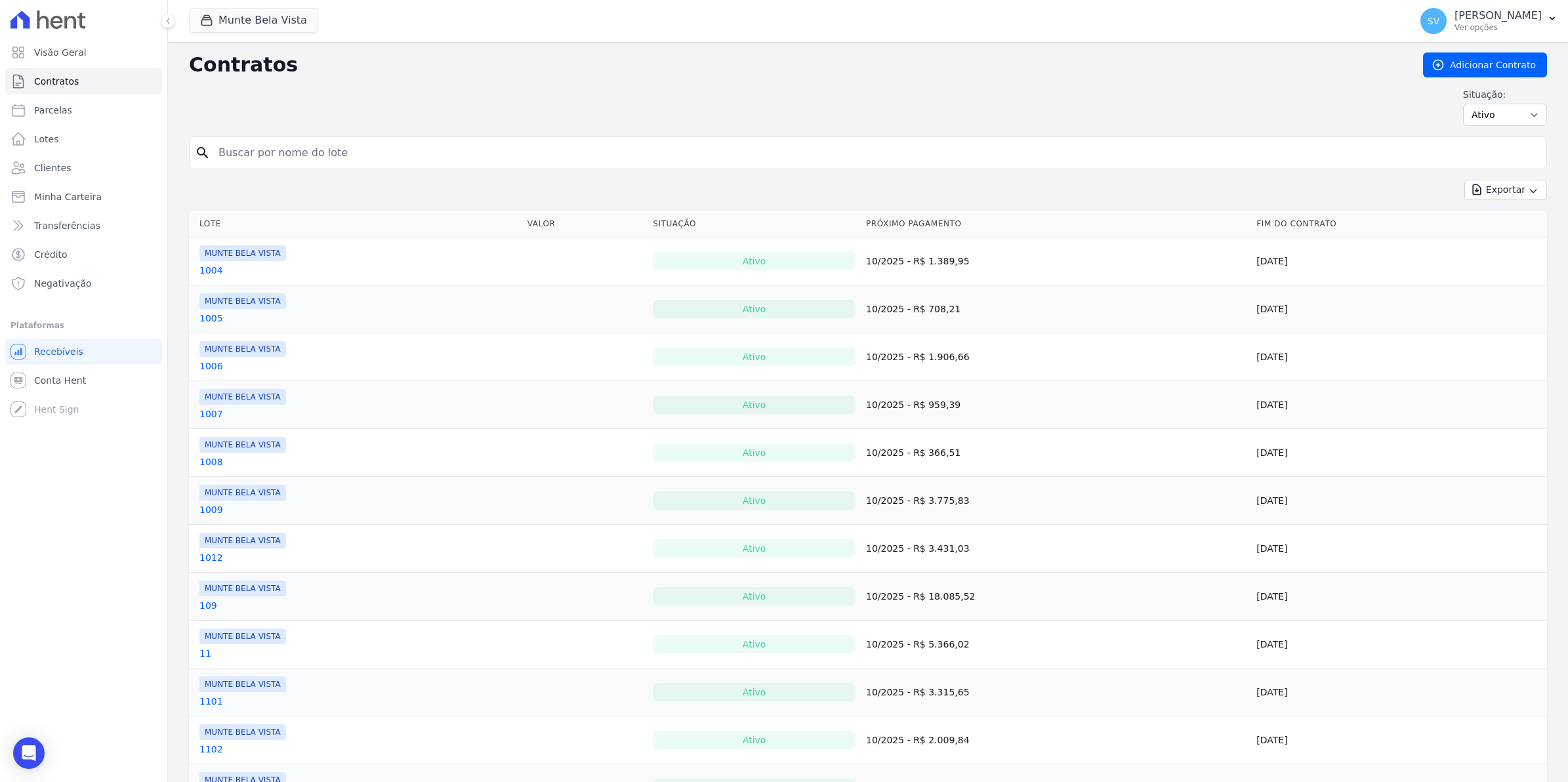
click at [267, 163] on input "search" at bounding box center [876, 153] width 1330 height 26
type input "1112"
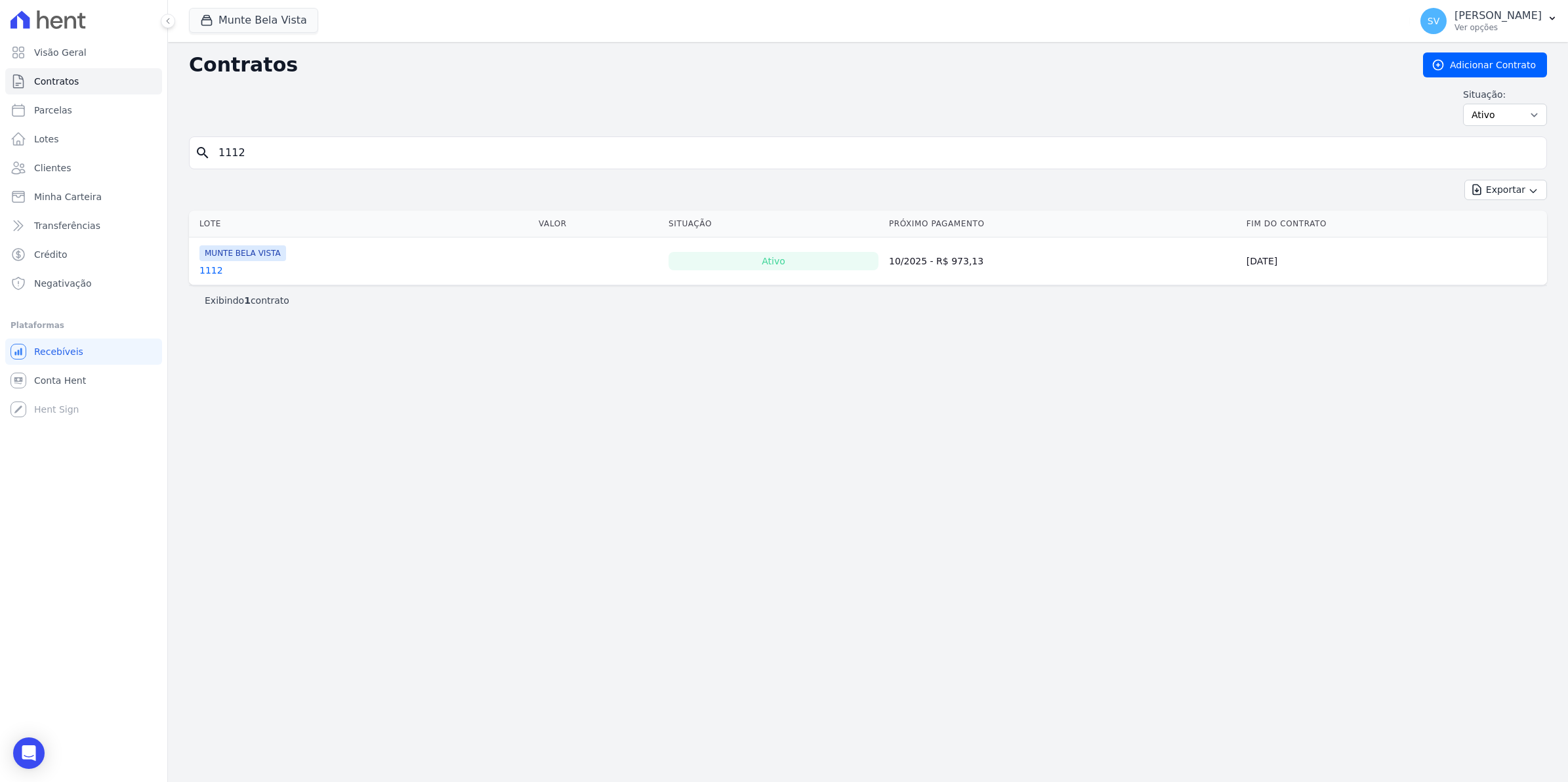
click at [206, 266] on link "1112" at bounding box center [211, 270] width 24 height 13
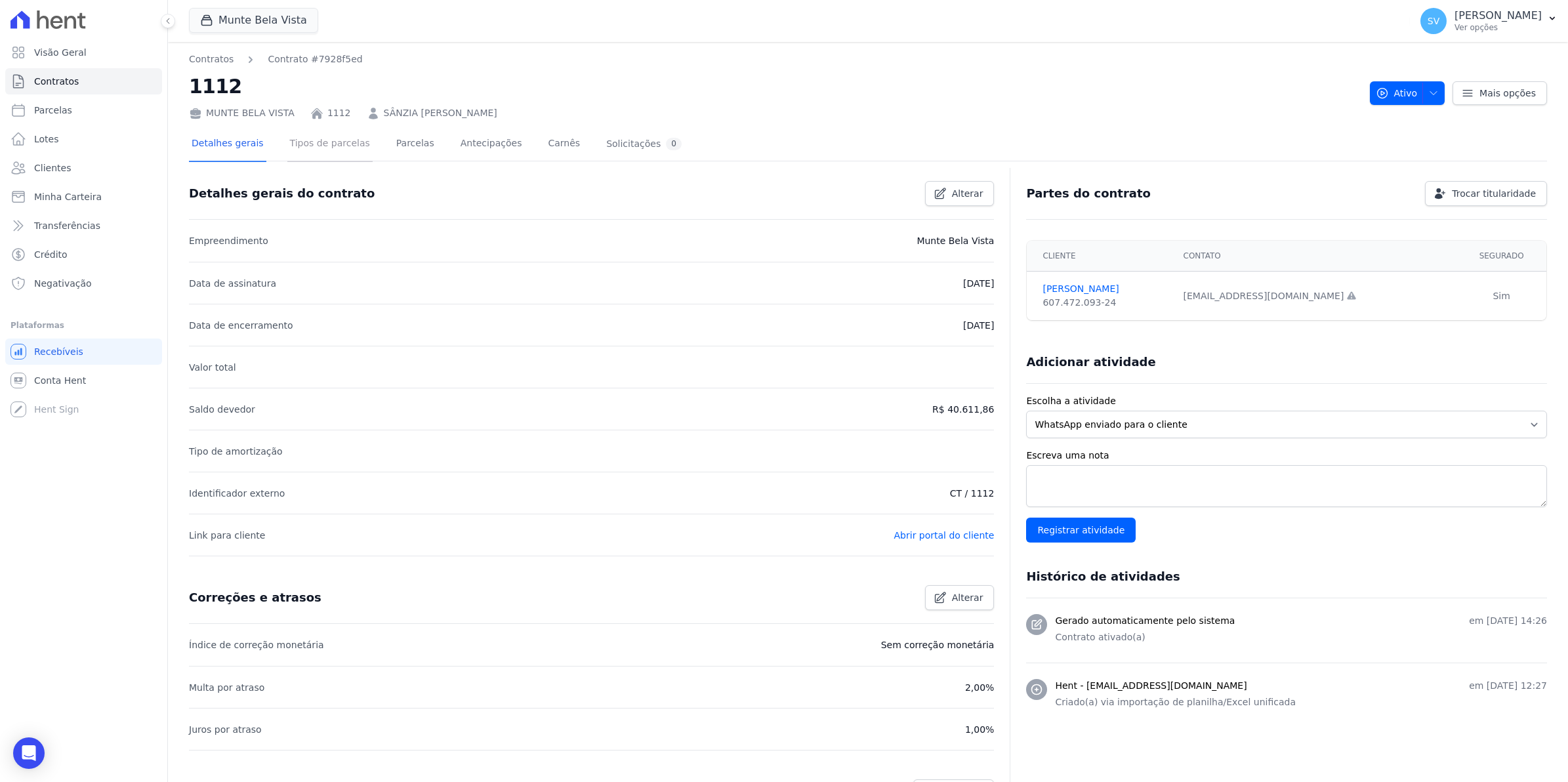
click at [338, 142] on link "Tipos de parcelas" at bounding box center [330, 144] width 85 height 35
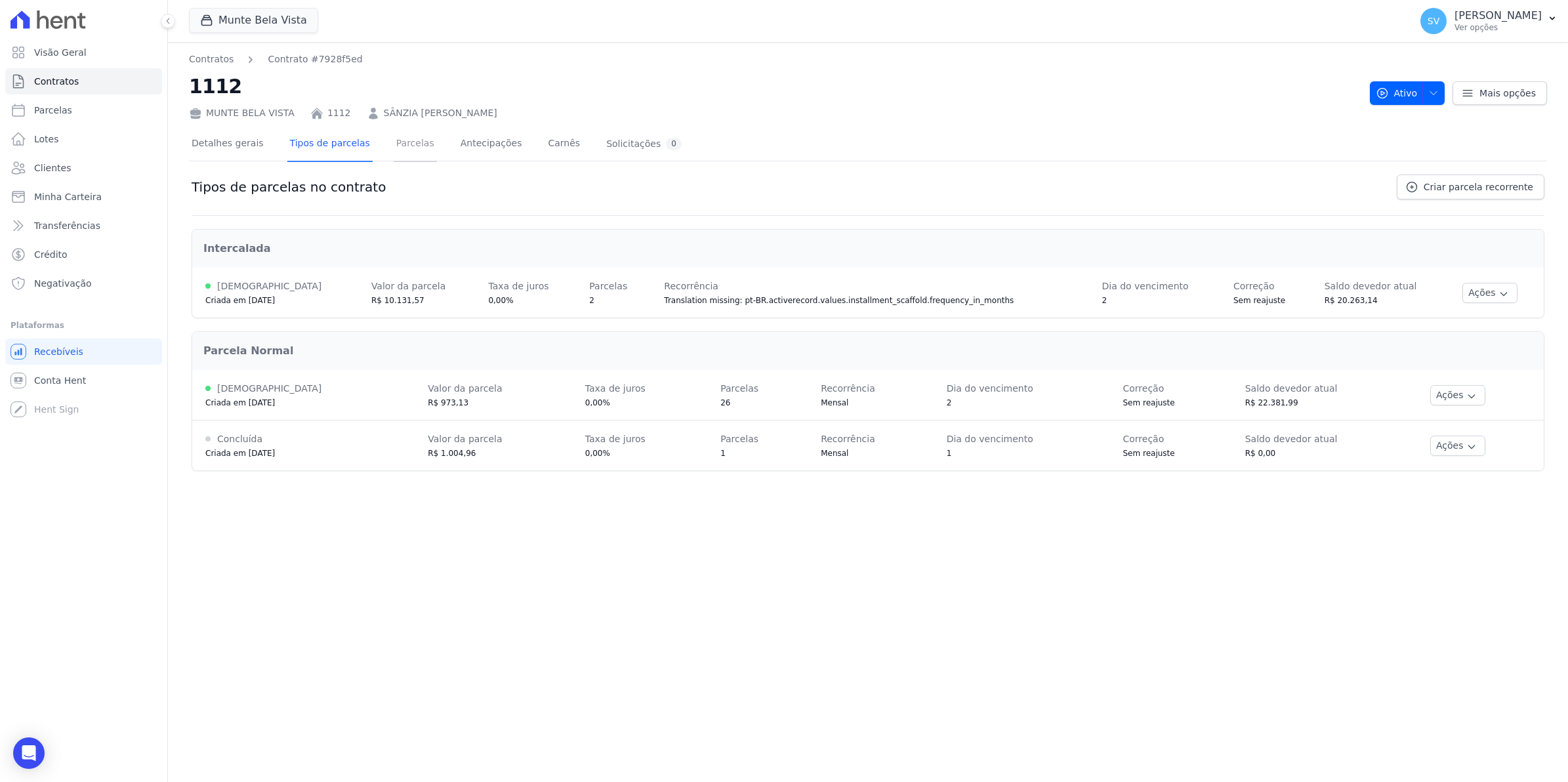
click at [402, 147] on link "Parcelas" at bounding box center [415, 144] width 43 height 35
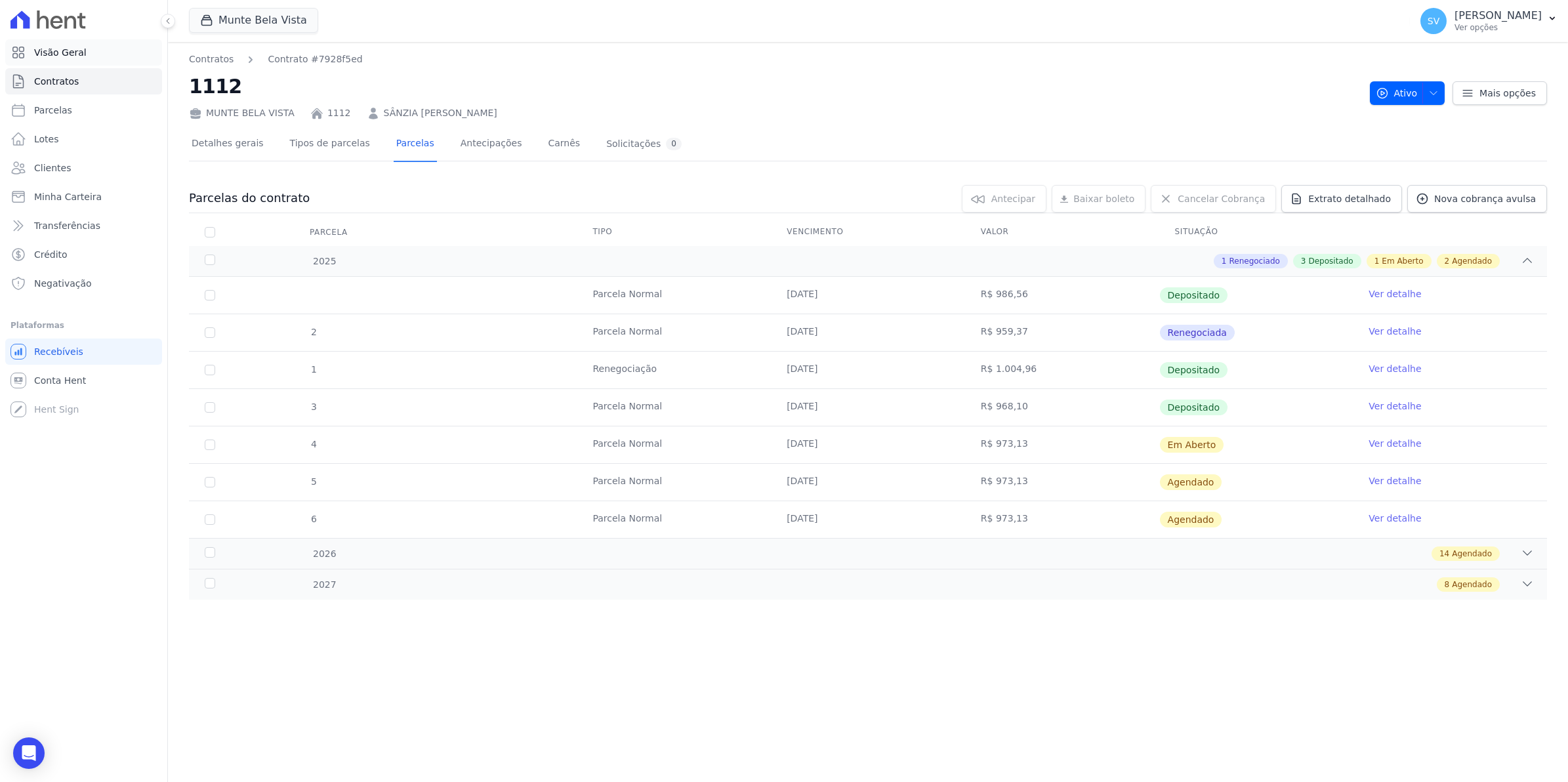
click at [44, 51] on span "Visão Geral" at bounding box center [60, 52] width 52 height 13
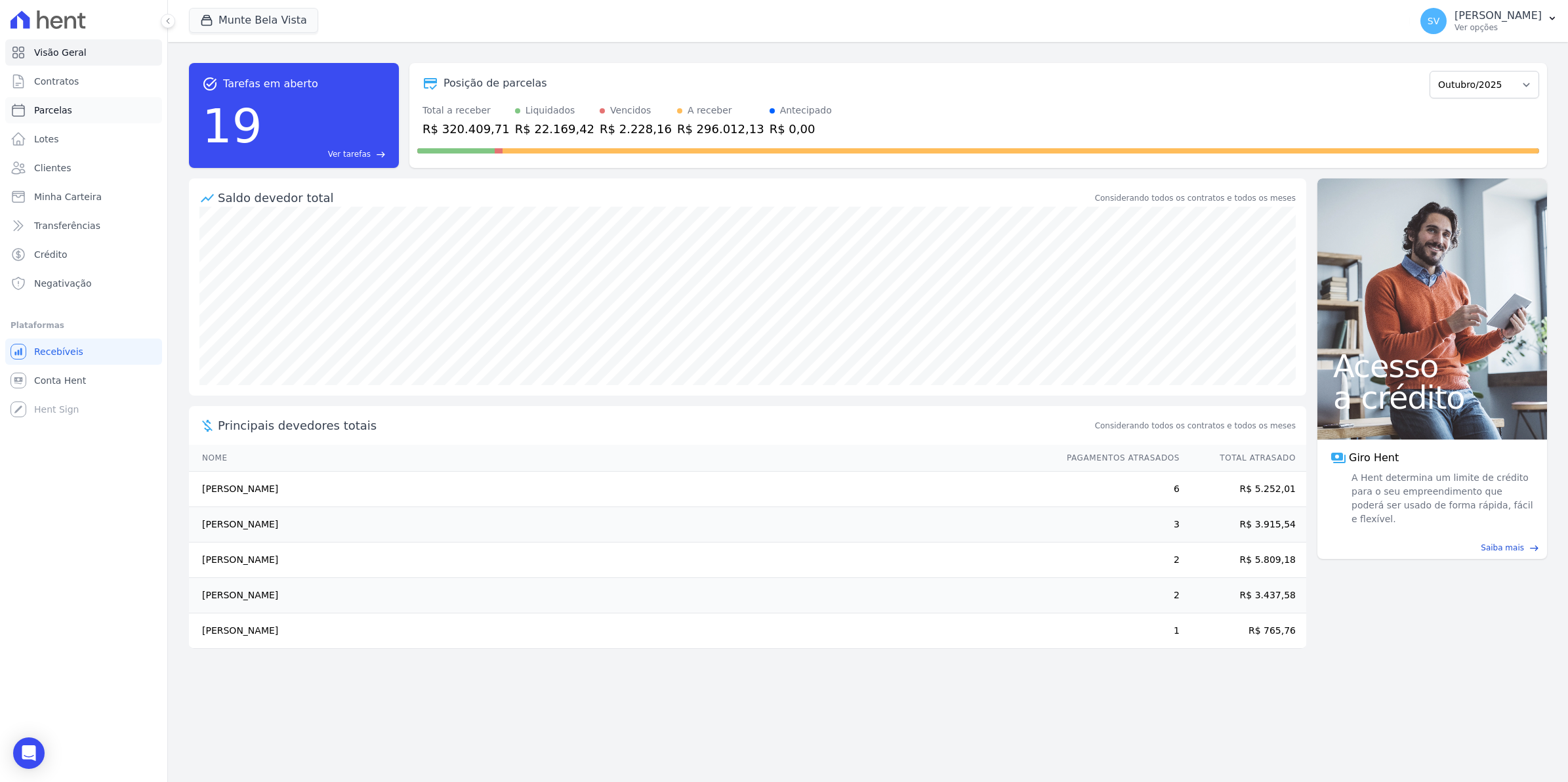
click at [54, 107] on span "Parcelas" at bounding box center [53, 110] width 38 height 13
select select
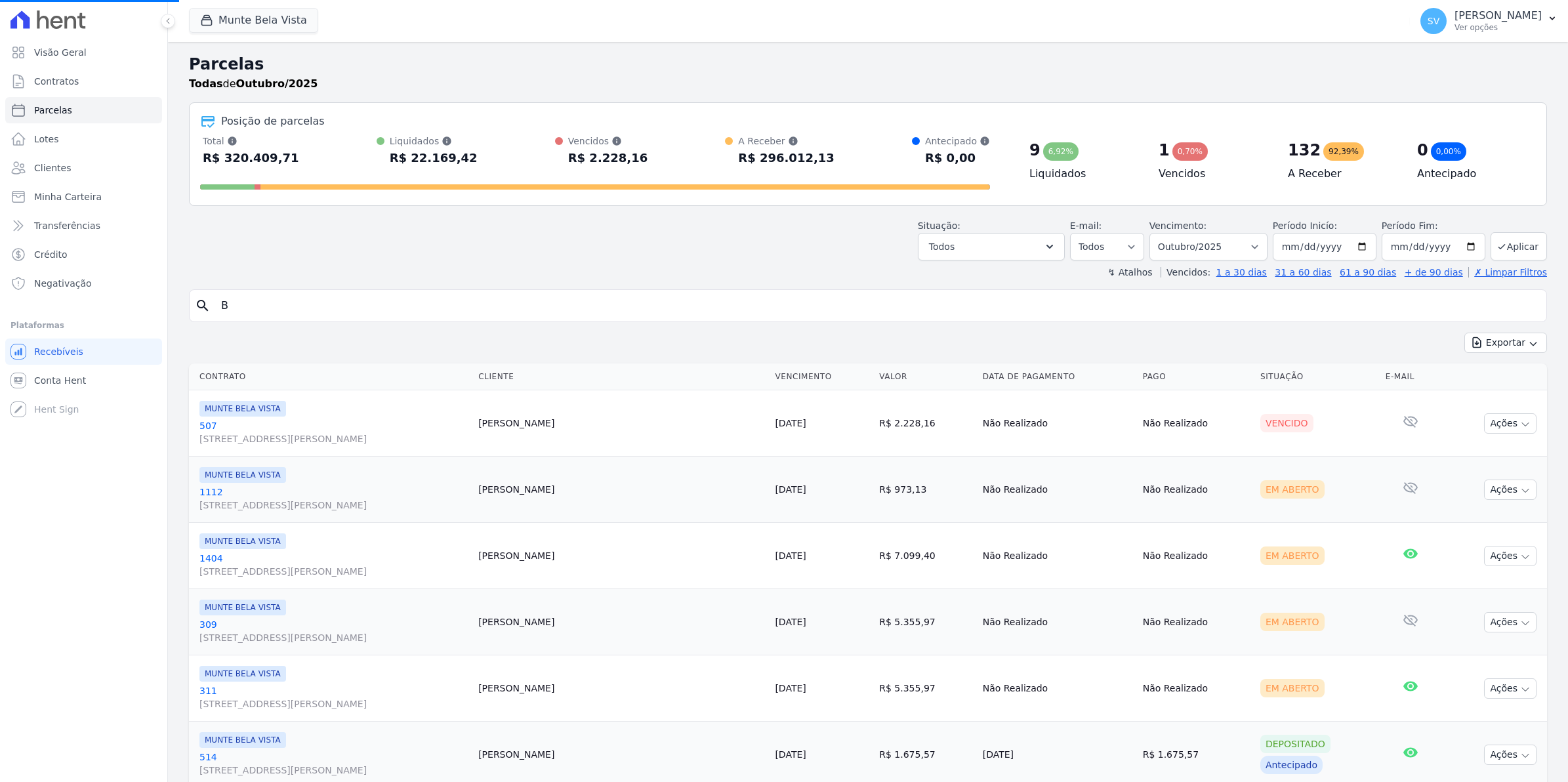
select select
click at [1520, 491] on icon "button" at bounding box center [1525, 491] width 11 height 11
click at [1451, 520] on link "Ver boleto" at bounding box center [1505, 520] width 126 height 25
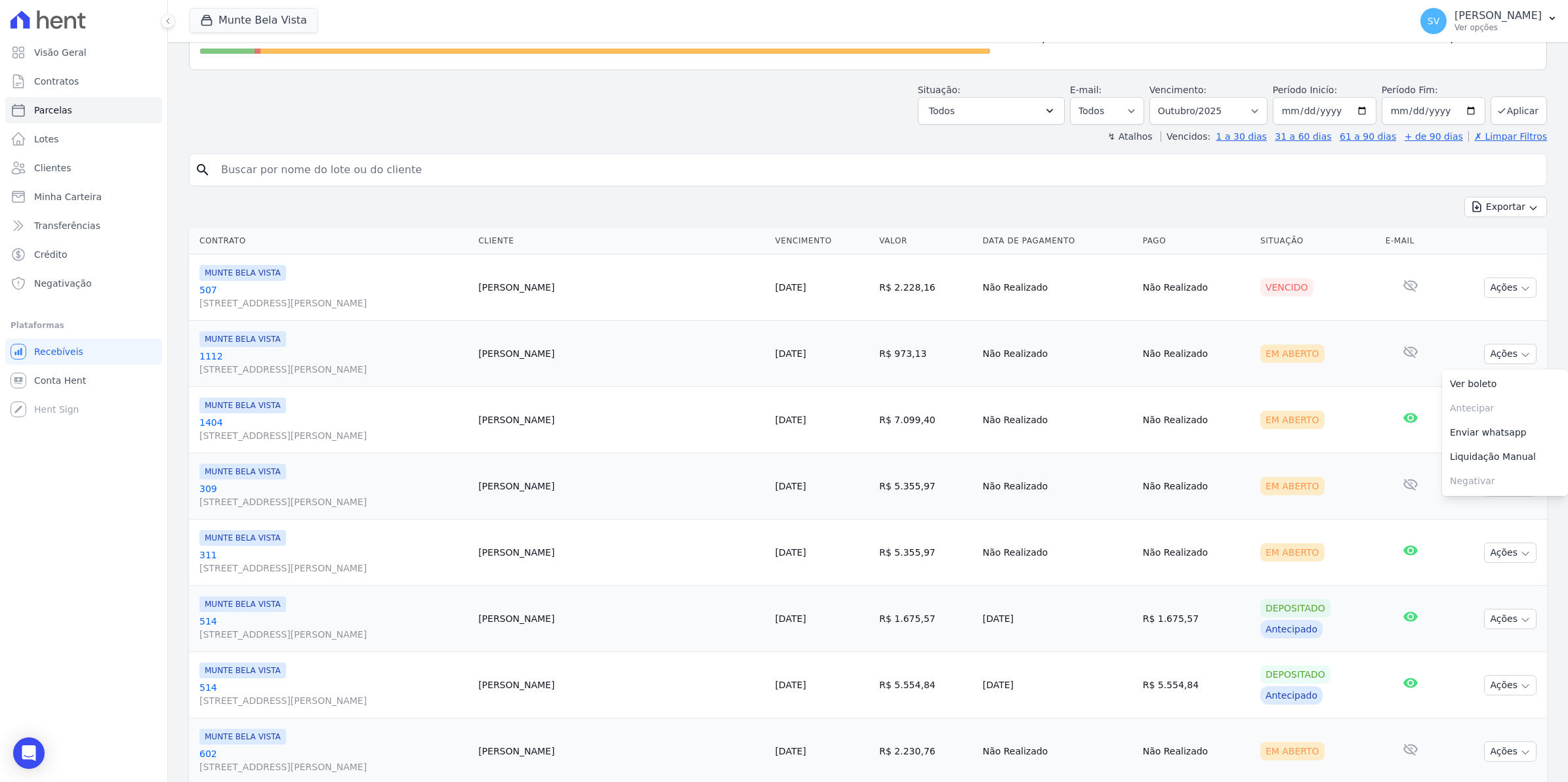
scroll to position [164, 0]
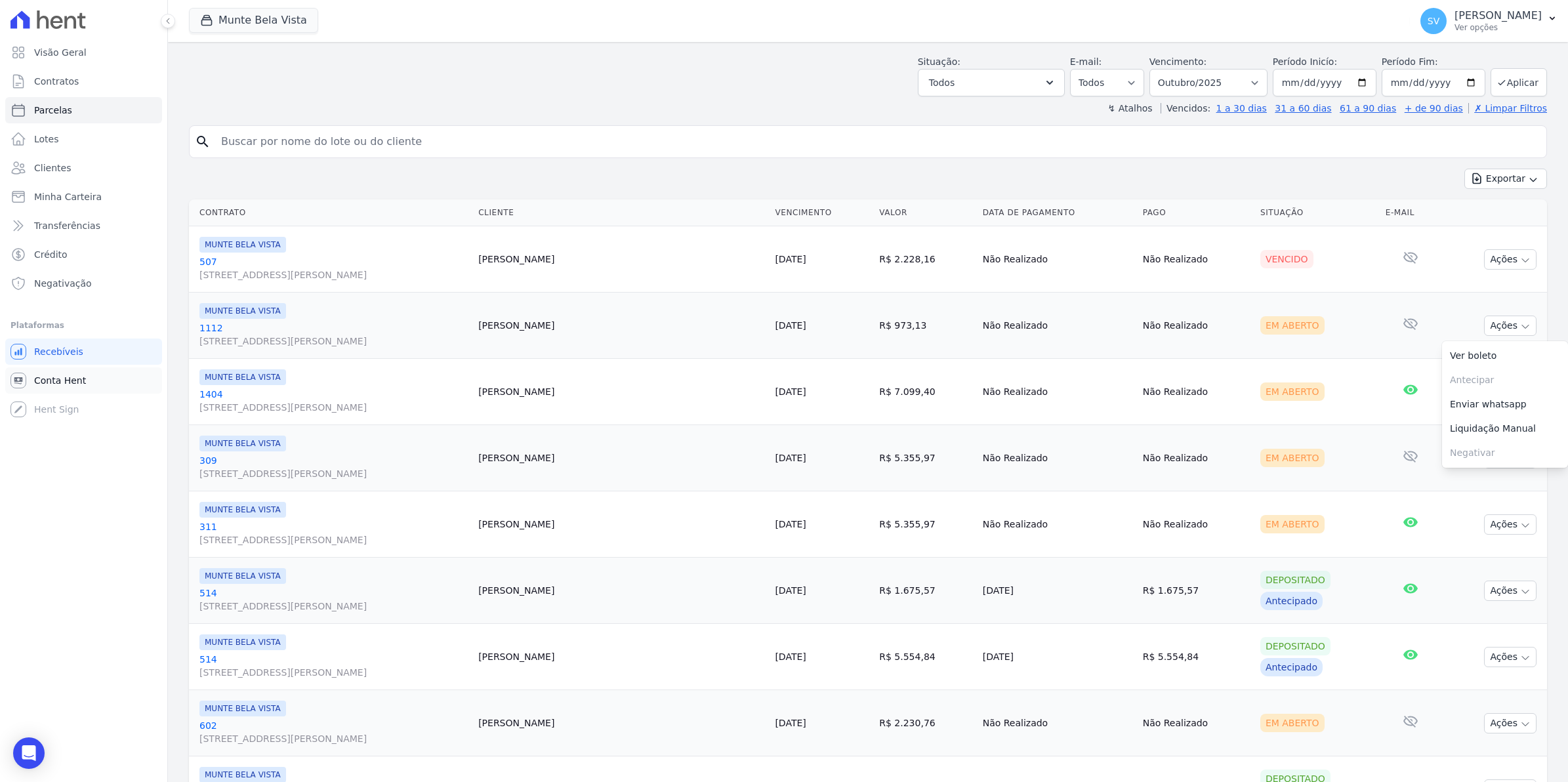
click at [63, 389] on link "Conta Hent" at bounding box center [84, 381] width 156 height 26
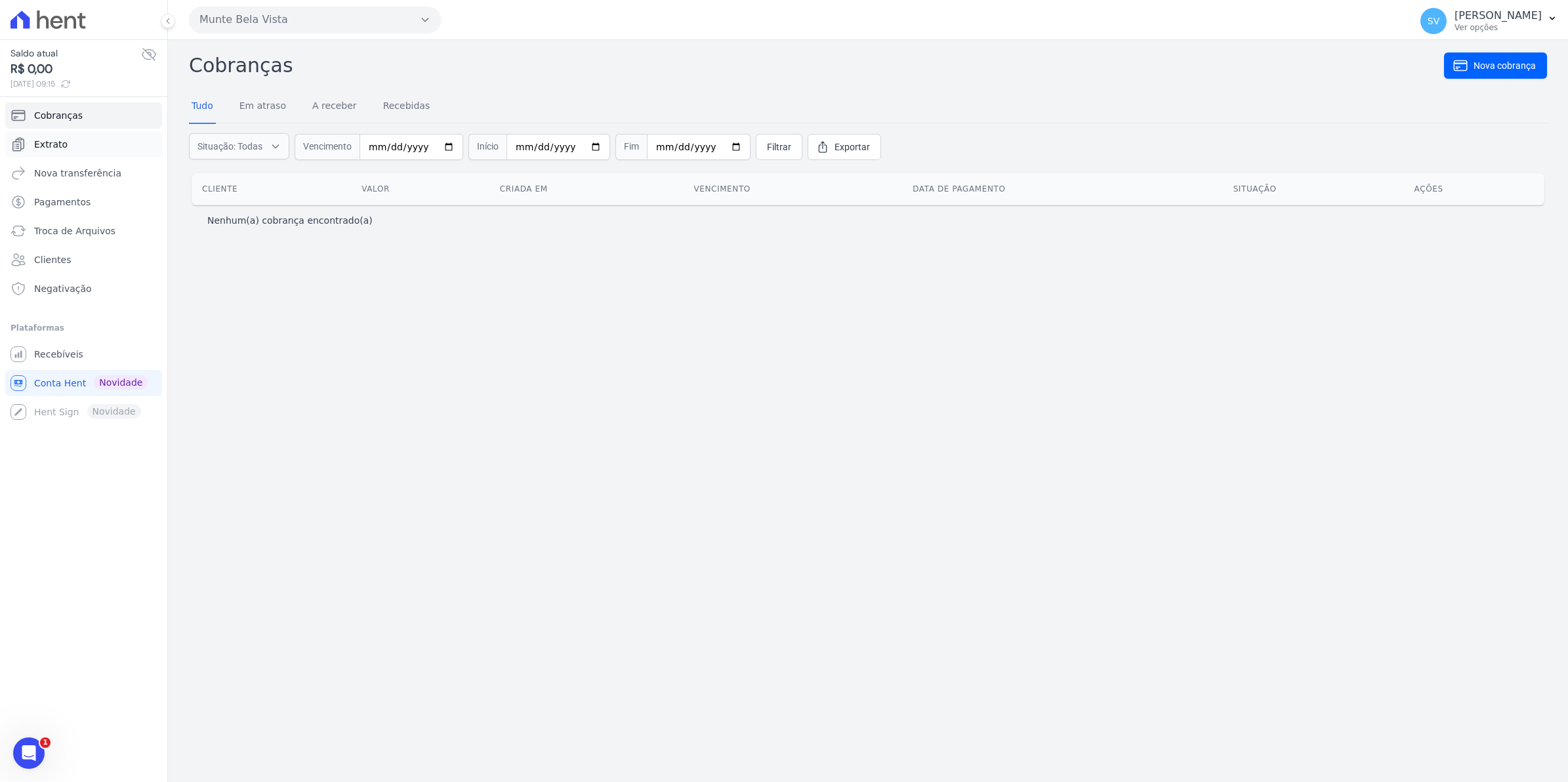
click at [64, 151] on link "Extrato" at bounding box center [84, 144] width 156 height 26
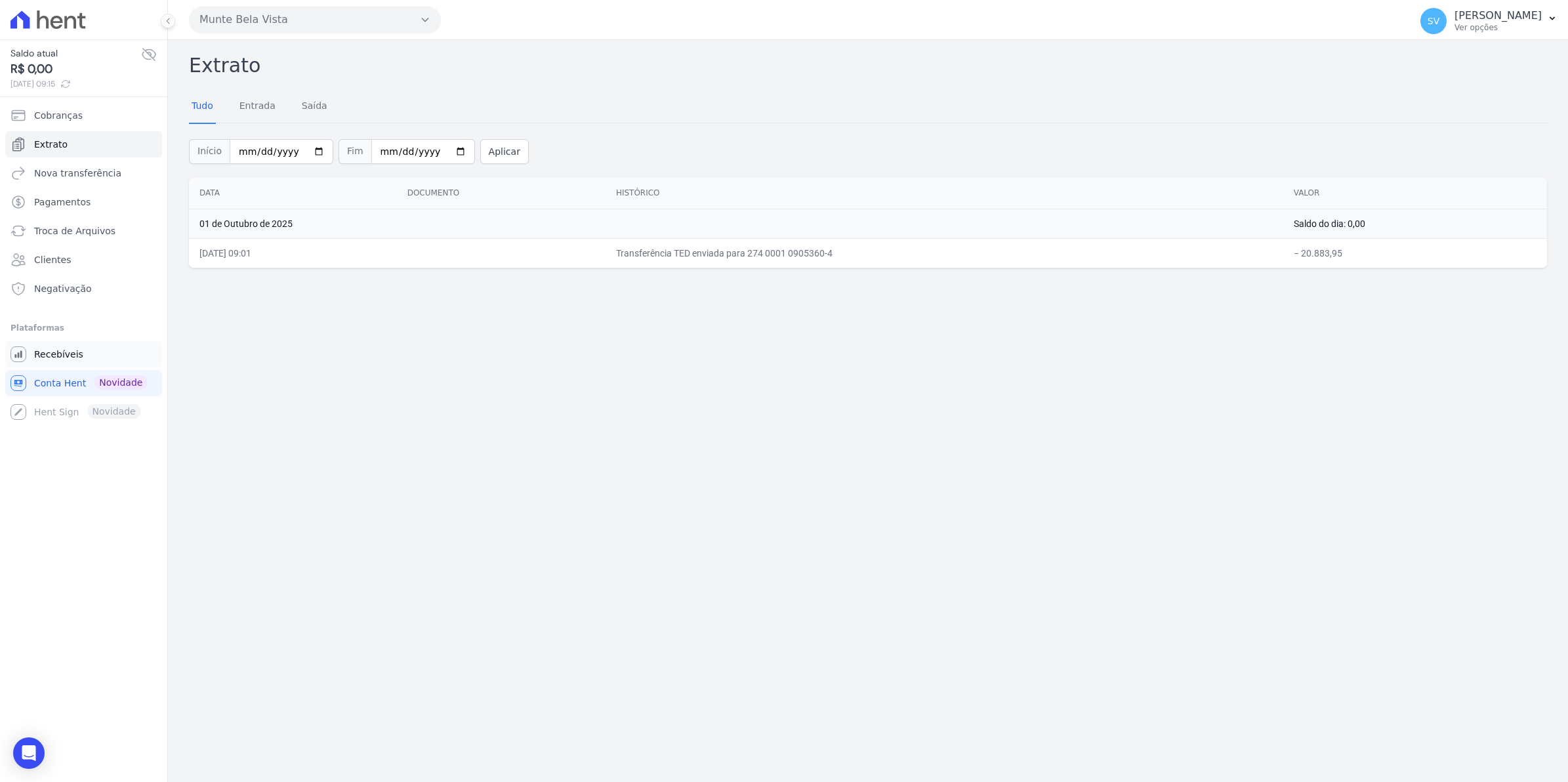
click at [66, 361] on span "Recebíveis" at bounding box center [58, 354] width 49 height 13
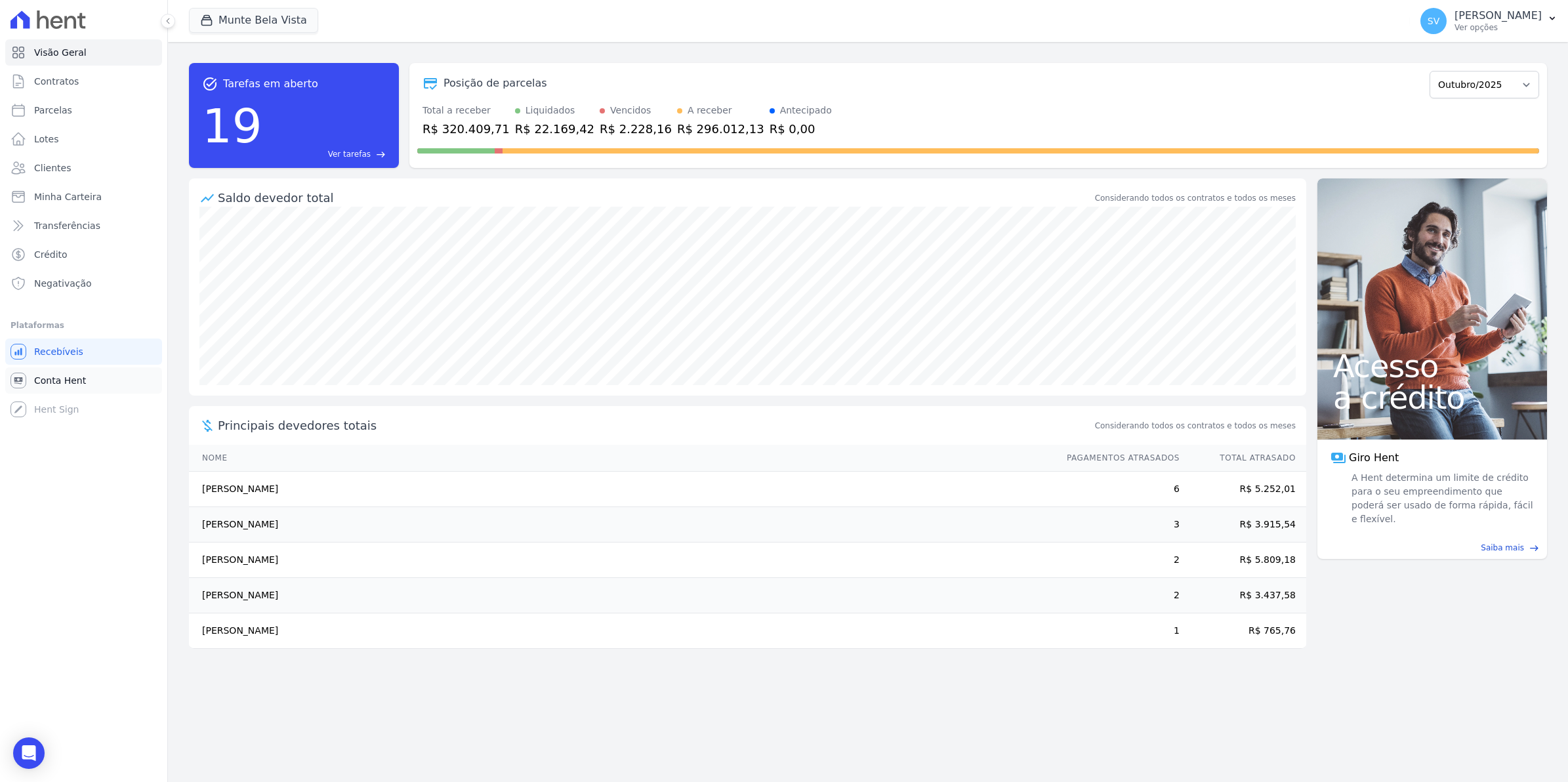
click at [28, 384] on link "Conta Hent" at bounding box center [84, 381] width 156 height 26
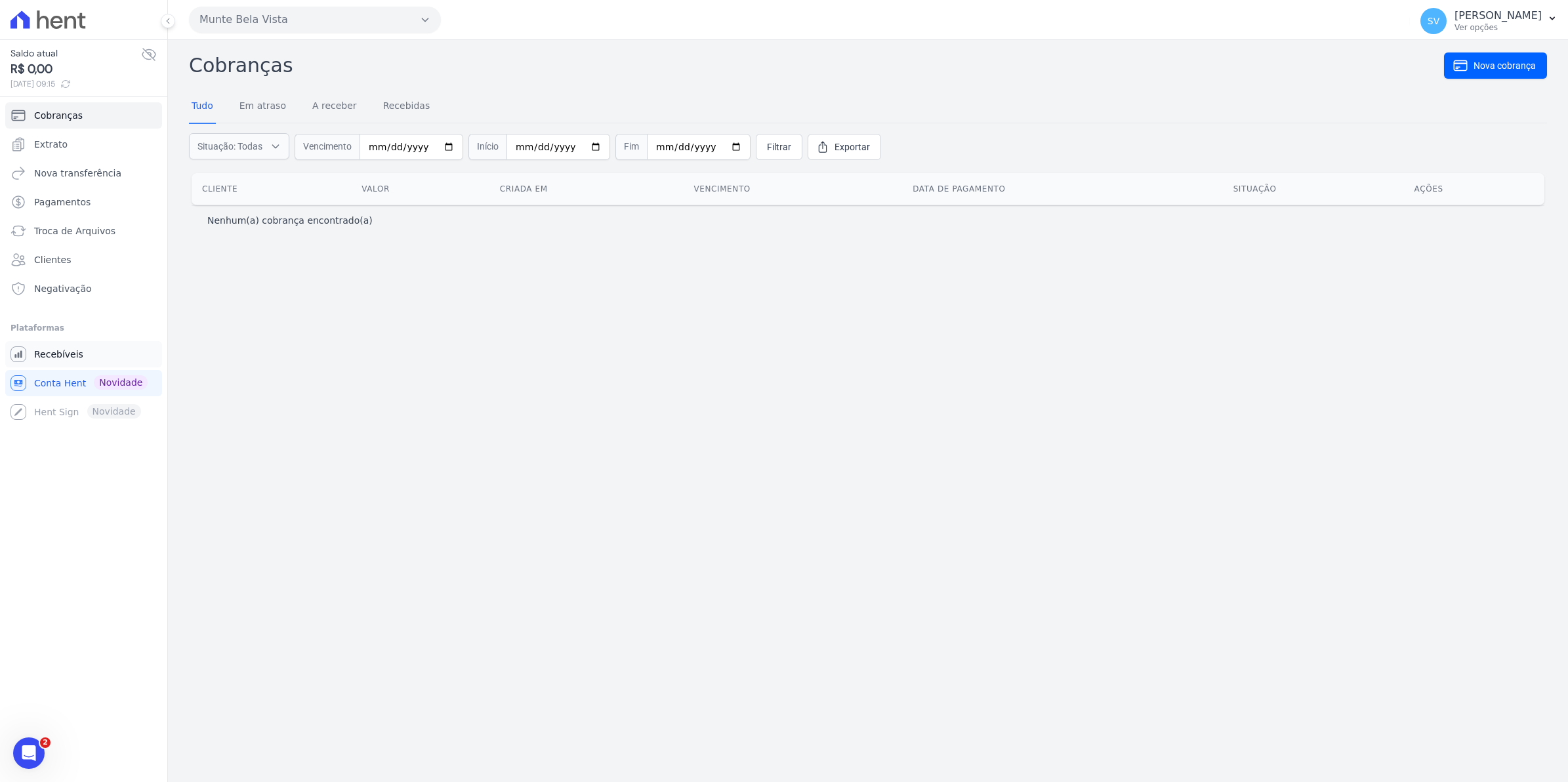
click at [54, 359] on span "Recebíveis" at bounding box center [58, 354] width 49 height 13
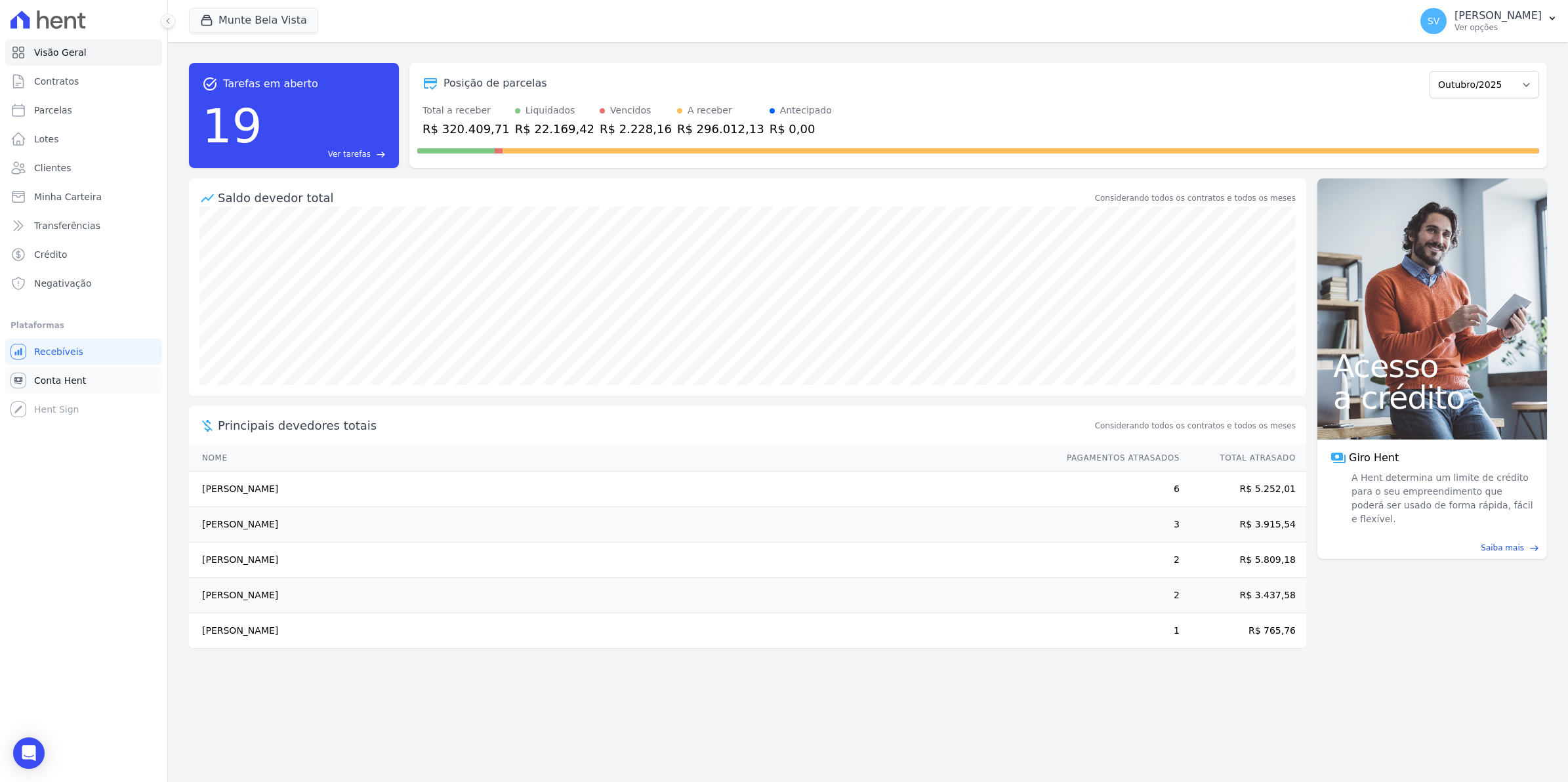
click at [61, 384] on span "Conta Hent" at bounding box center [60, 380] width 52 height 13
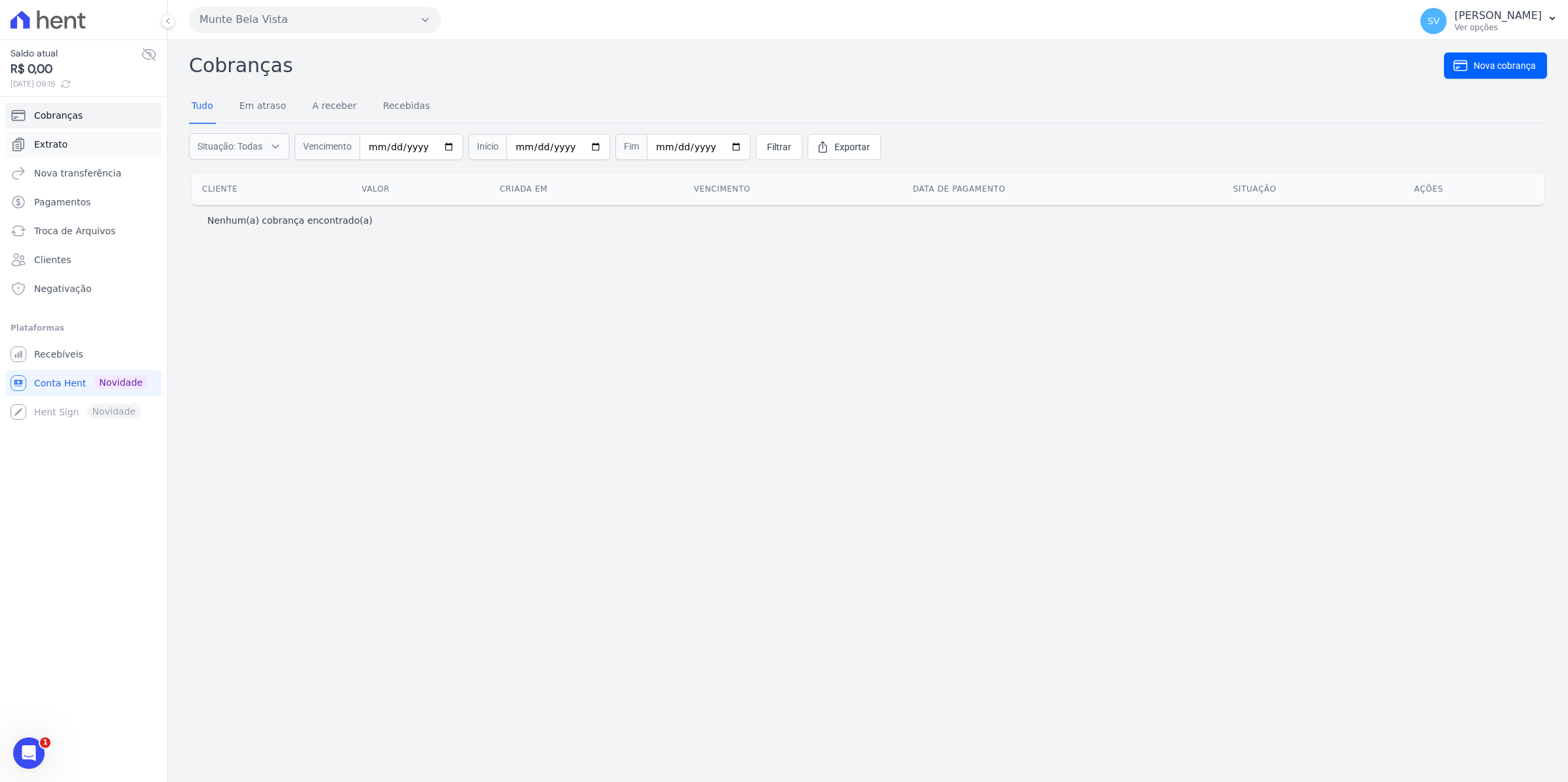
click at [57, 147] on span "Extrato" at bounding box center [51, 144] width 34 height 13
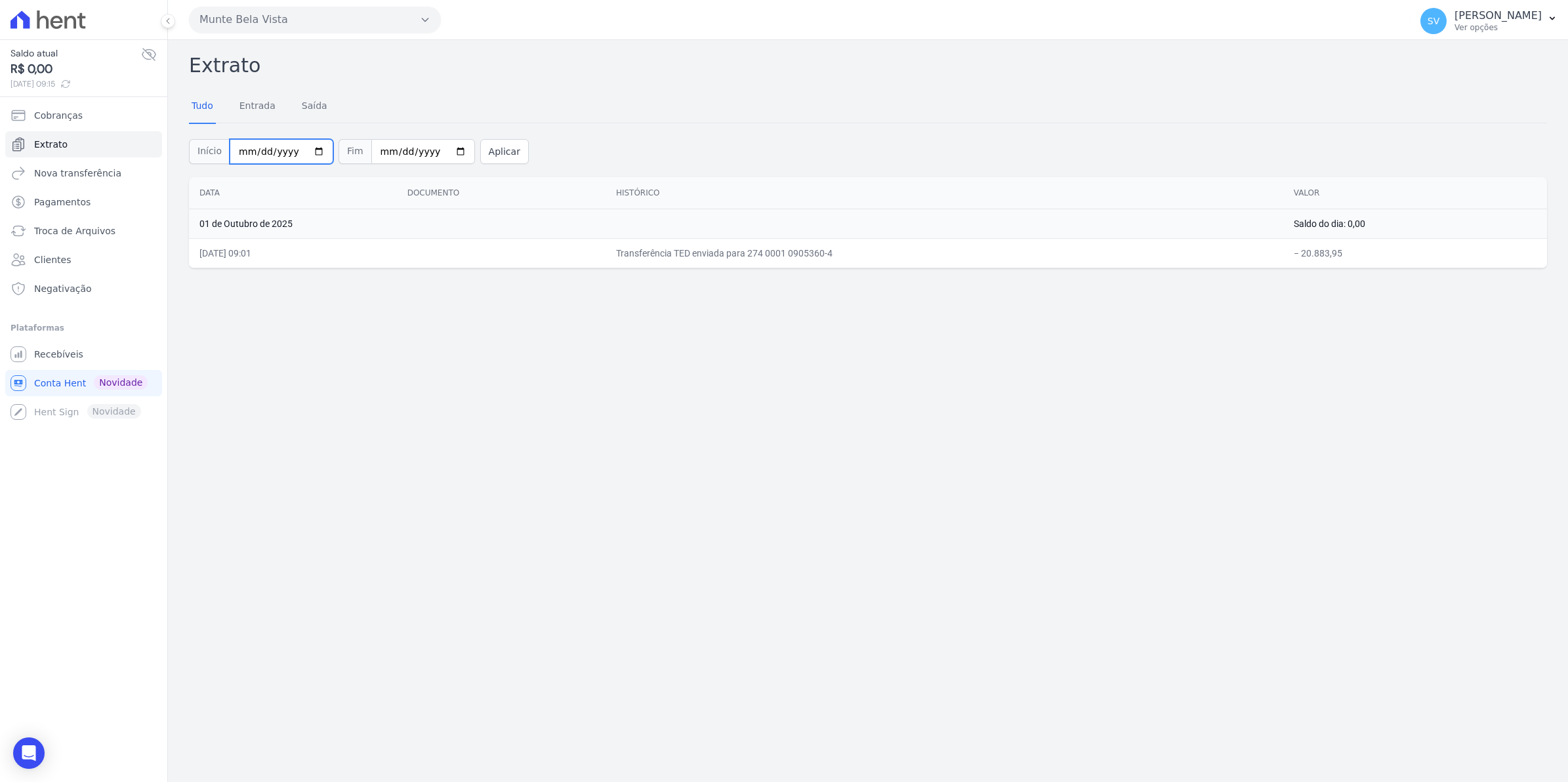
click at [314, 149] on input "[DATE]" at bounding box center [281, 151] width 104 height 25
type input "[DATE]"
click at [490, 158] on button "Aplicar" at bounding box center [504, 151] width 48 height 25
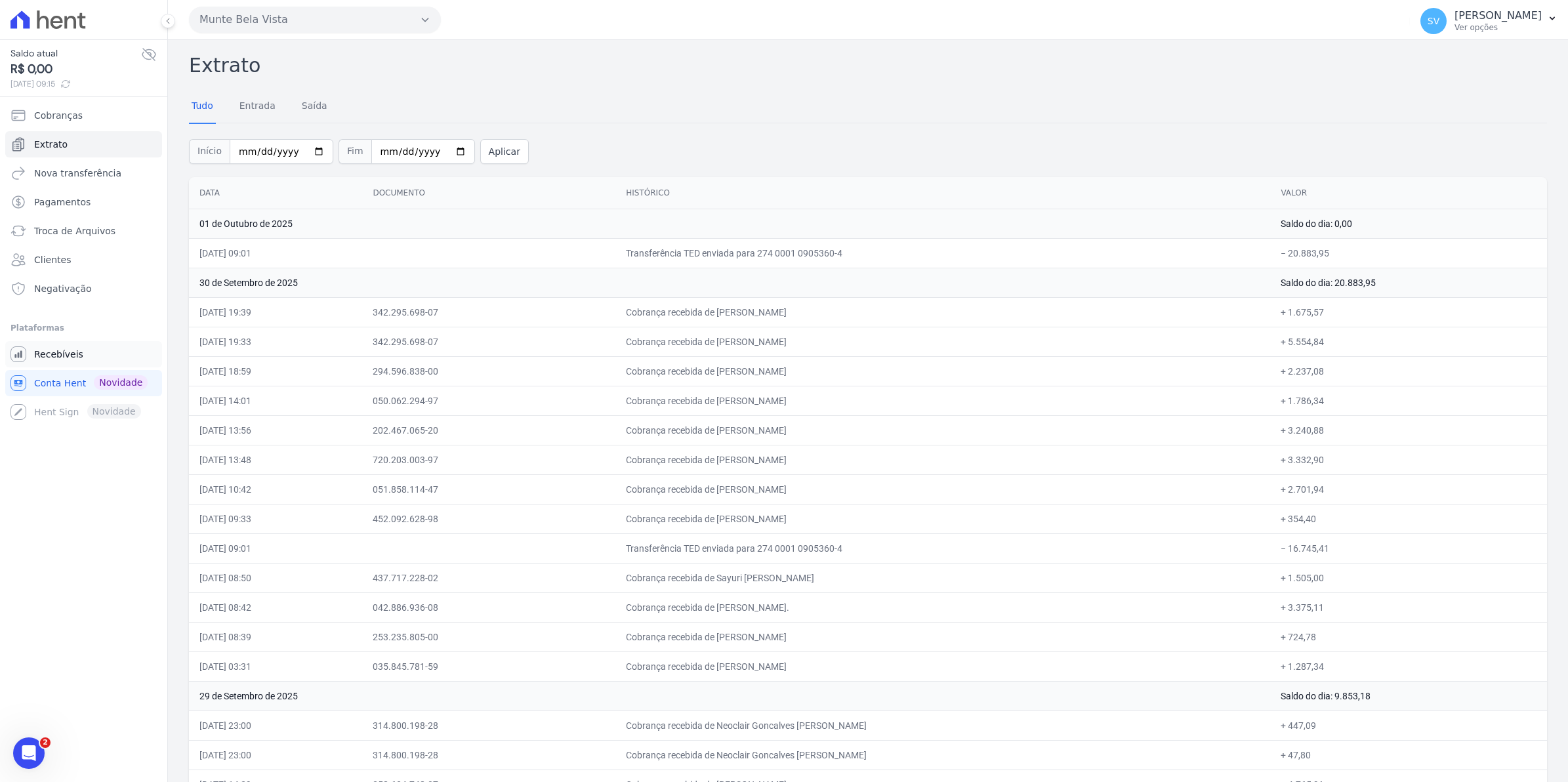
click at [48, 350] on span "Recebíveis" at bounding box center [58, 354] width 49 height 13
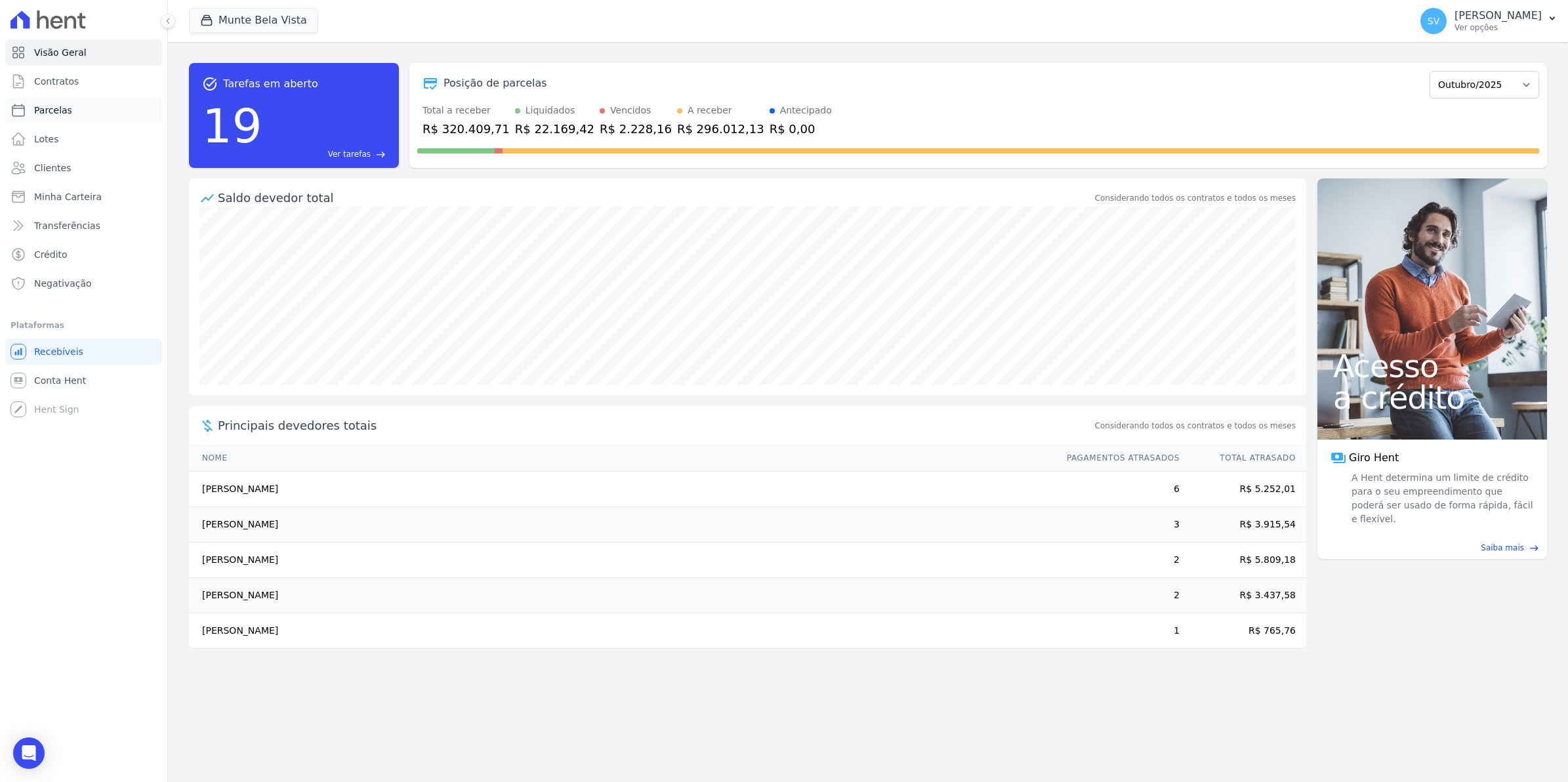
click at [56, 111] on span "Parcelas" at bounding box center [53, 110] width 38 height 13
select select
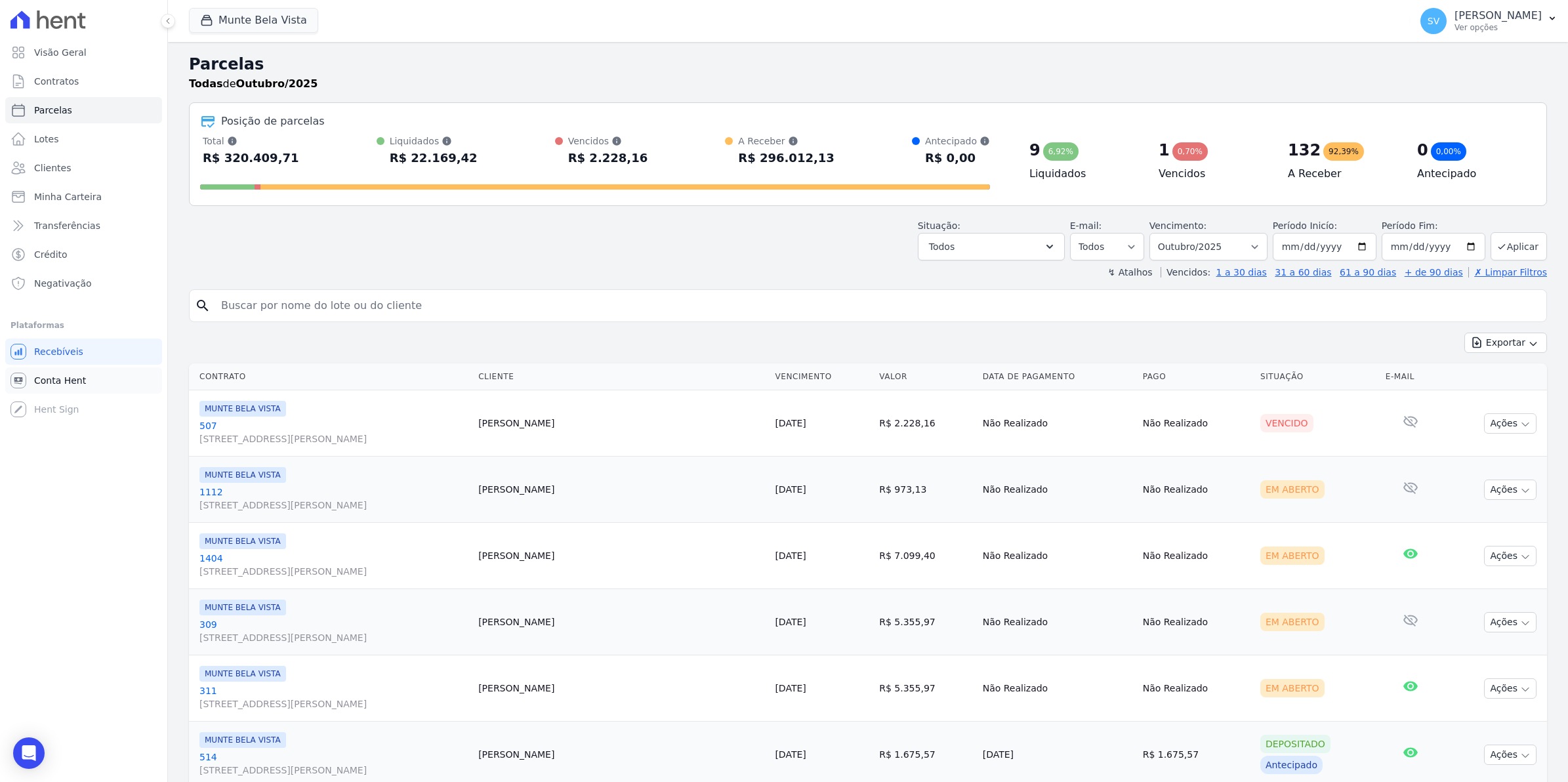
click at [61, 383] on span "Conta Hent" at bounding box center [60, 380] width 52 height 13
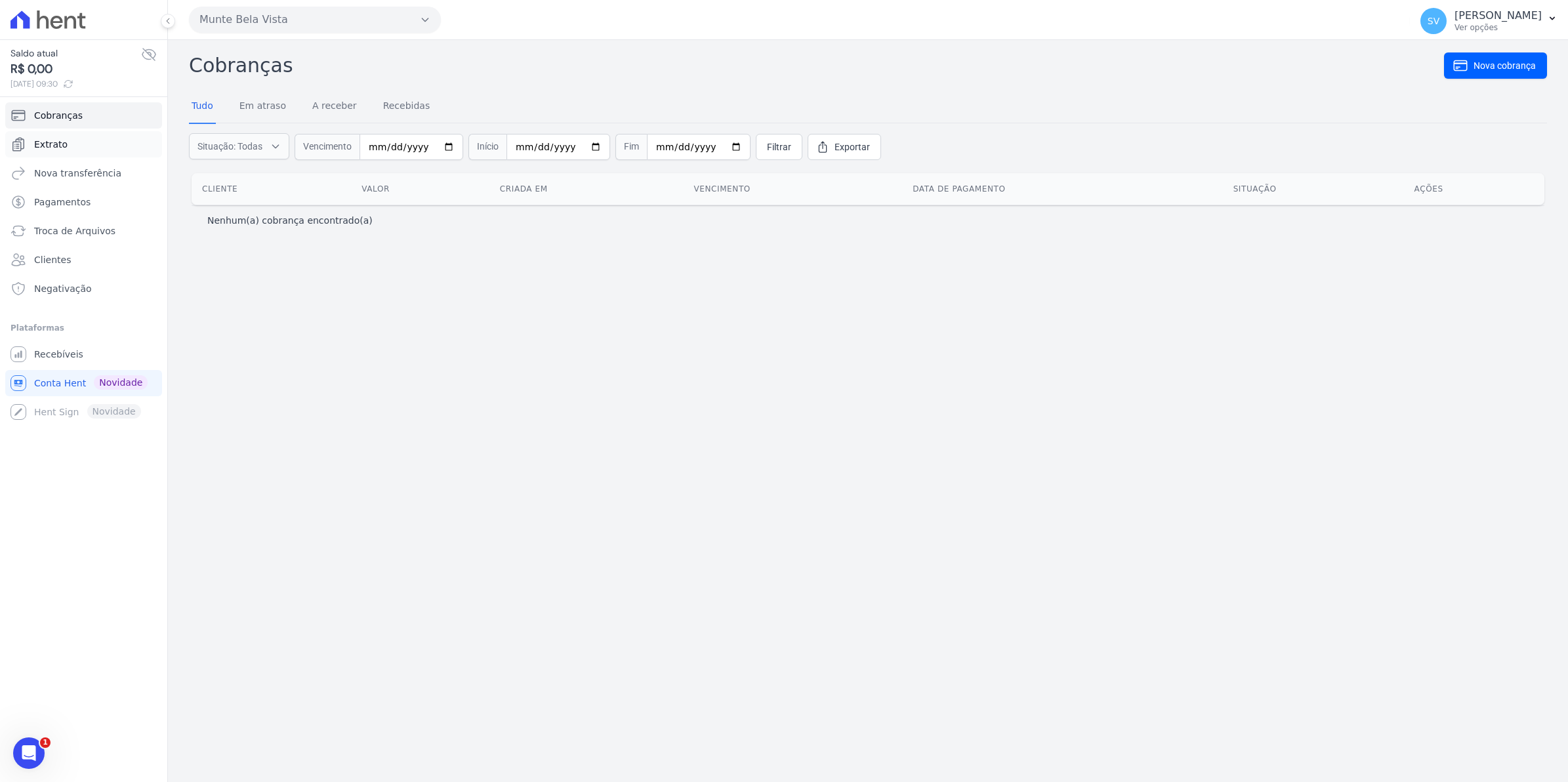
click at [51, 143] on span "Extrato" at bounding box center [51, 144] width 34 height 13
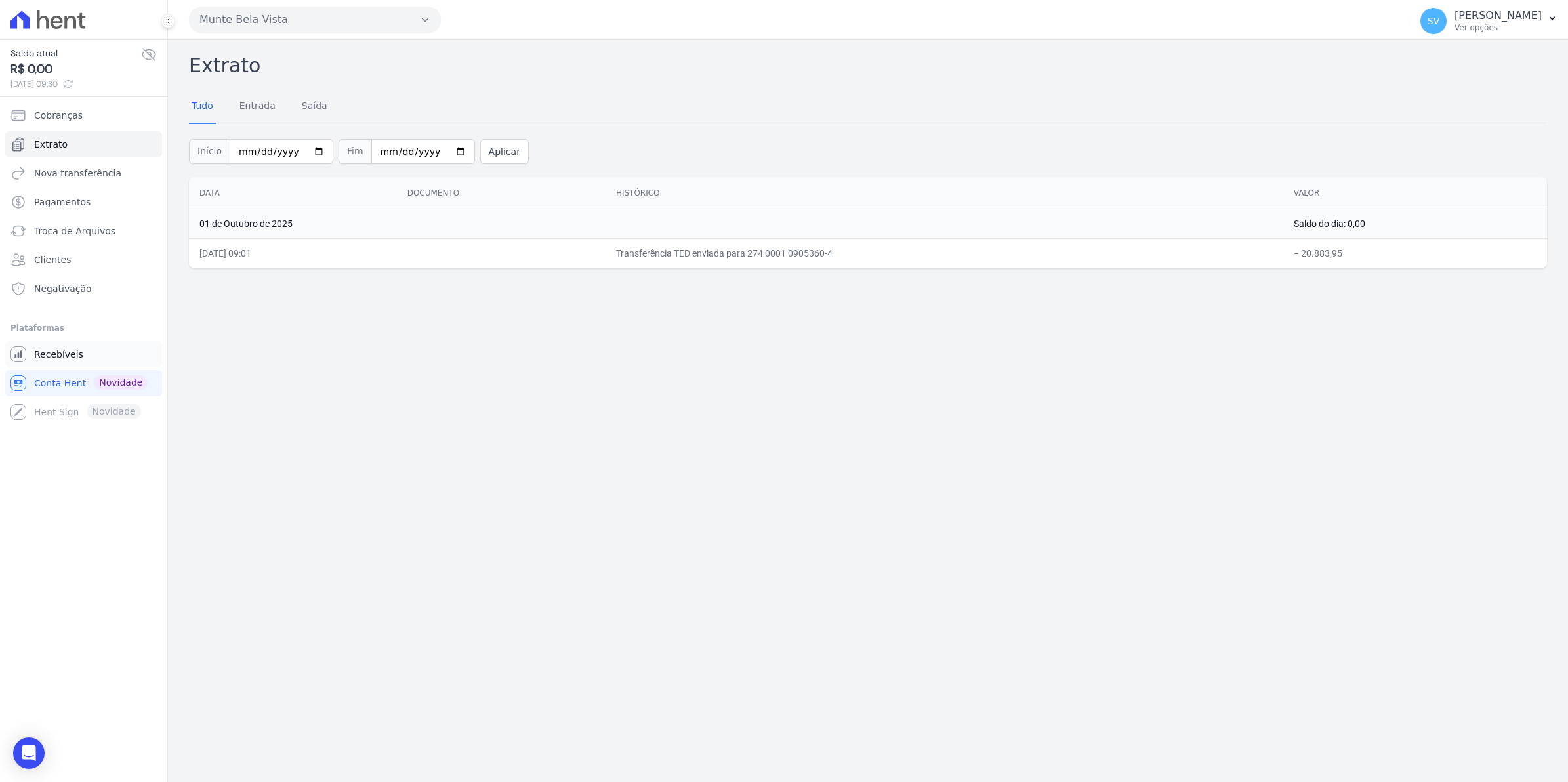
click at [77, 355] on span "Recebíveis" at bounding box center [58, 354] width 49 height 13
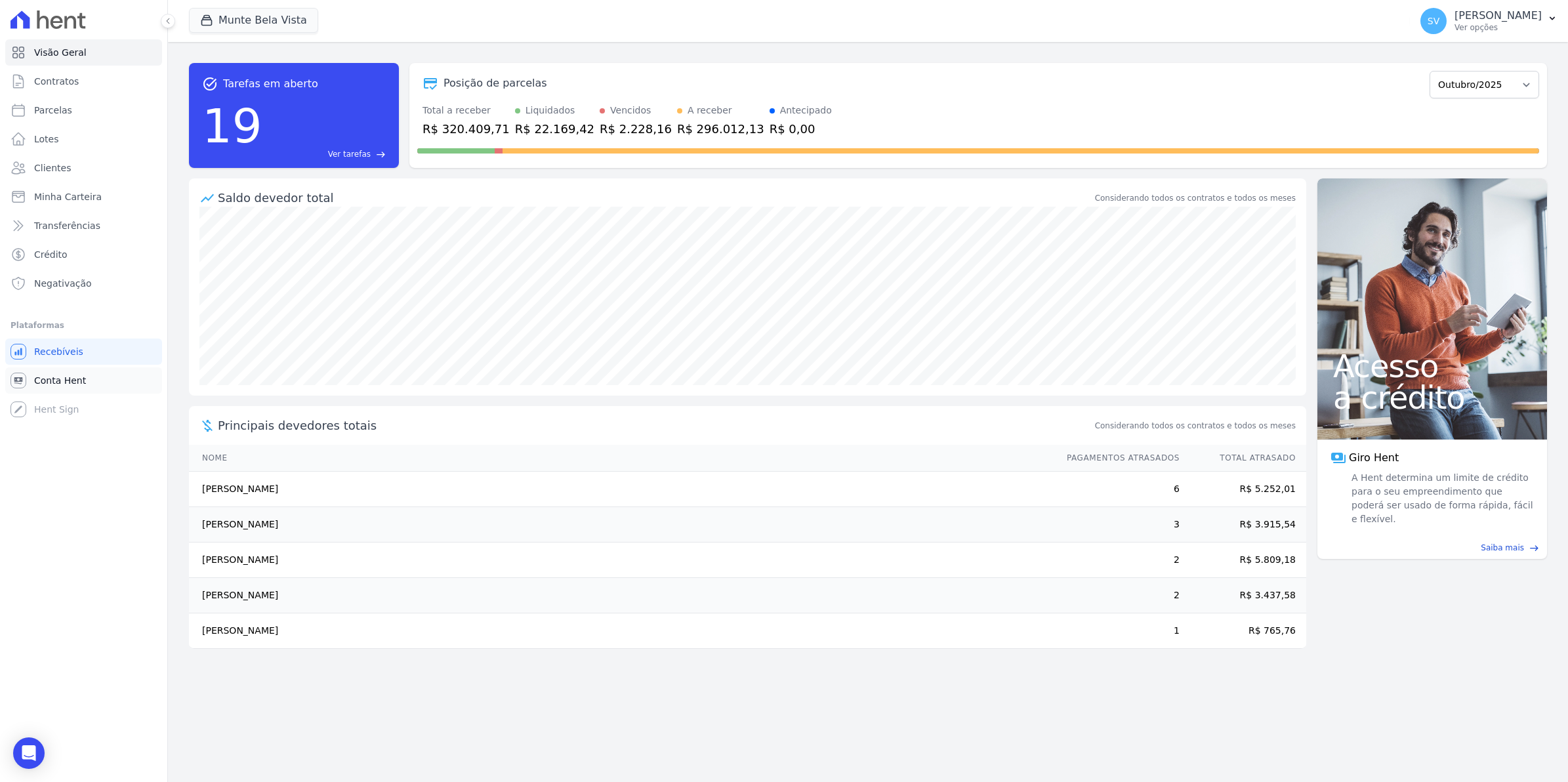
click at [70, 381] on span "Conta Hent" at bounding box center [60, 380] width 52 height 13
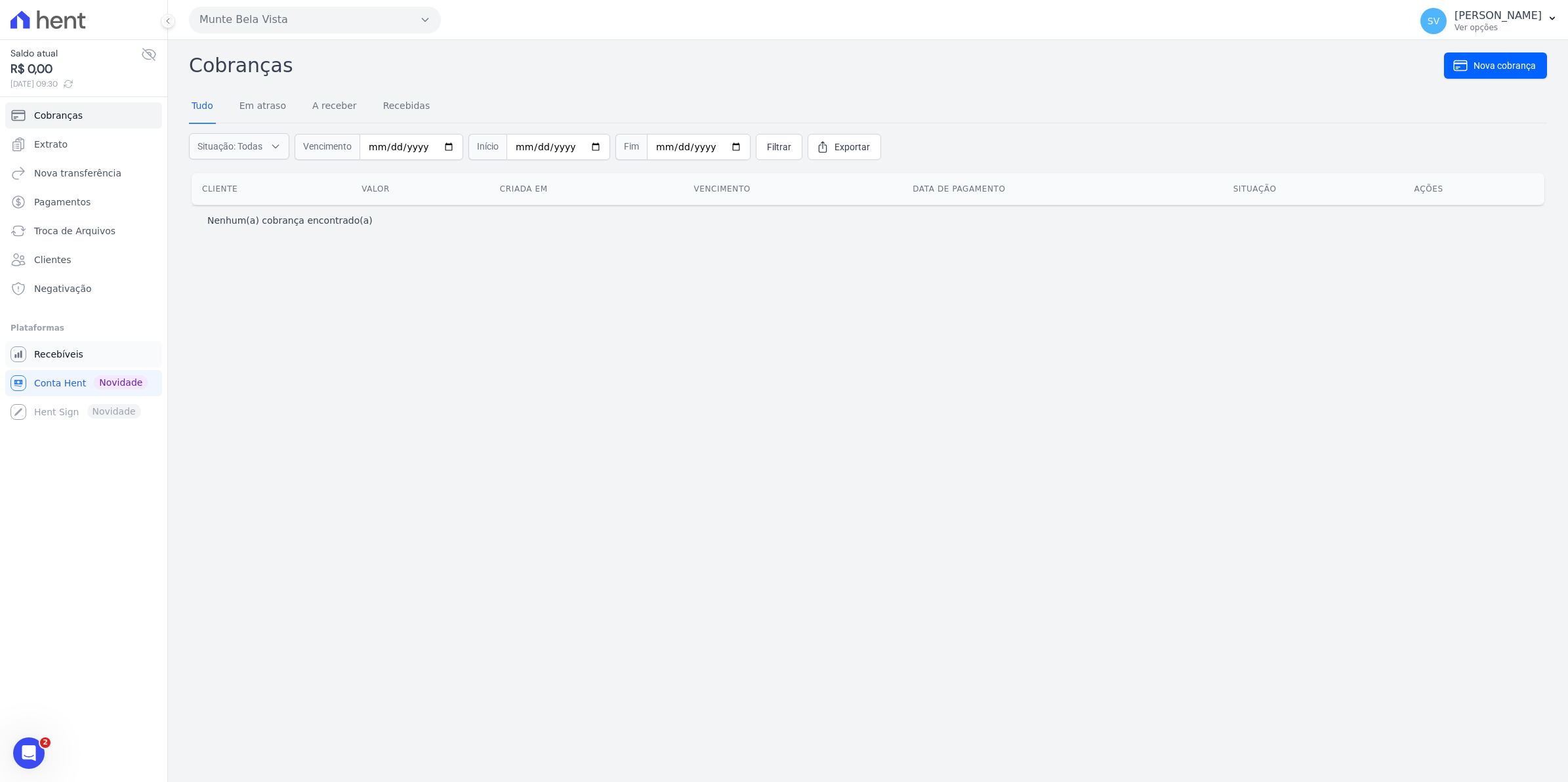
click at [44, 358] on span "Recebíveis" at bounding box center [58, 354] width 49 height 13
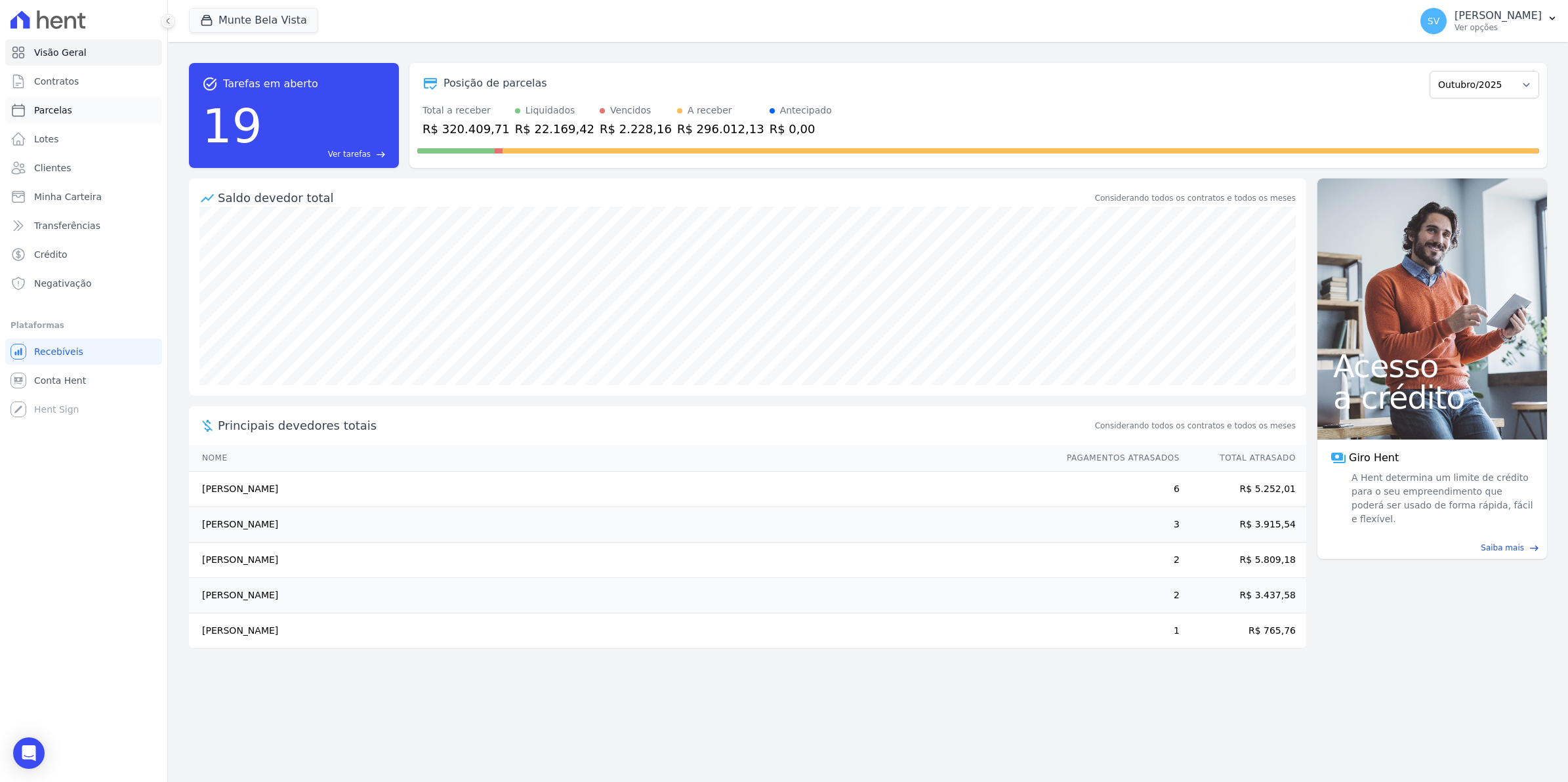
click at [49, 111] on span "Parcelas" at bounding box center [53, 110] width 38 height 13
select select
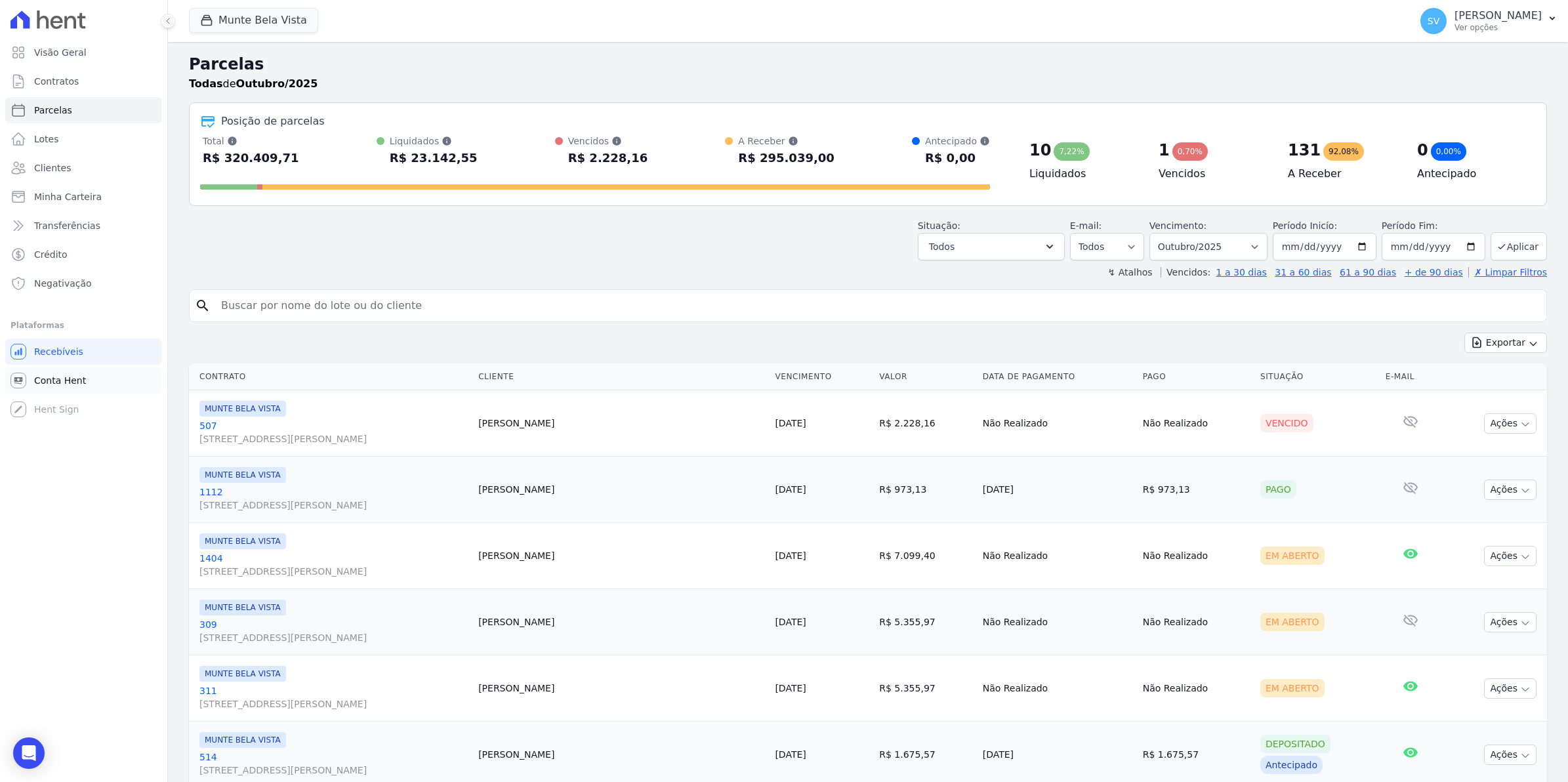
click at [44, 388] on link "Conta Hent" at bounding box center [84, 381] width 156 height 26
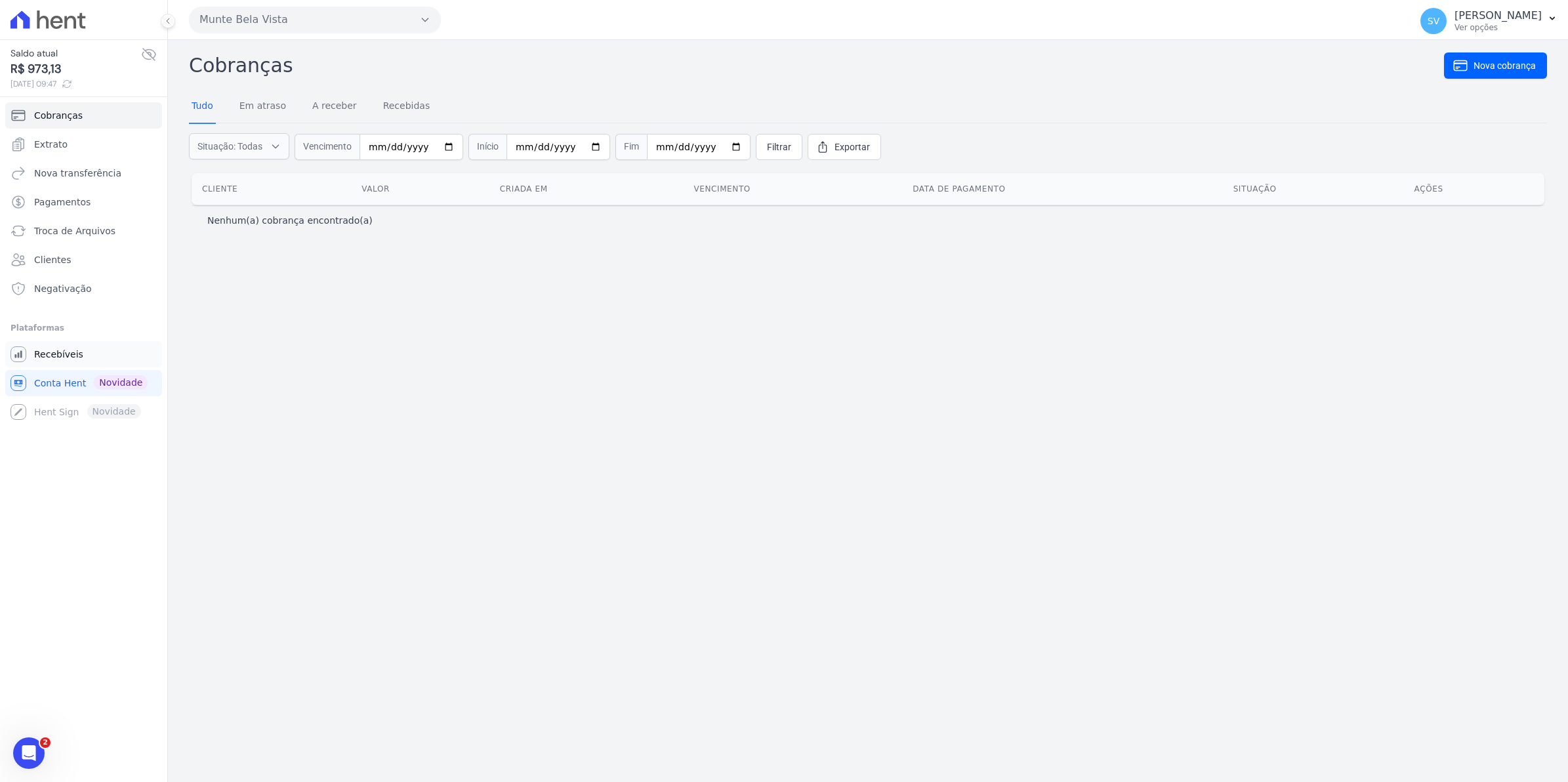
click at [59, 349] on span "Recebíveis" at bounding box center [58, 354] width 49 height 13
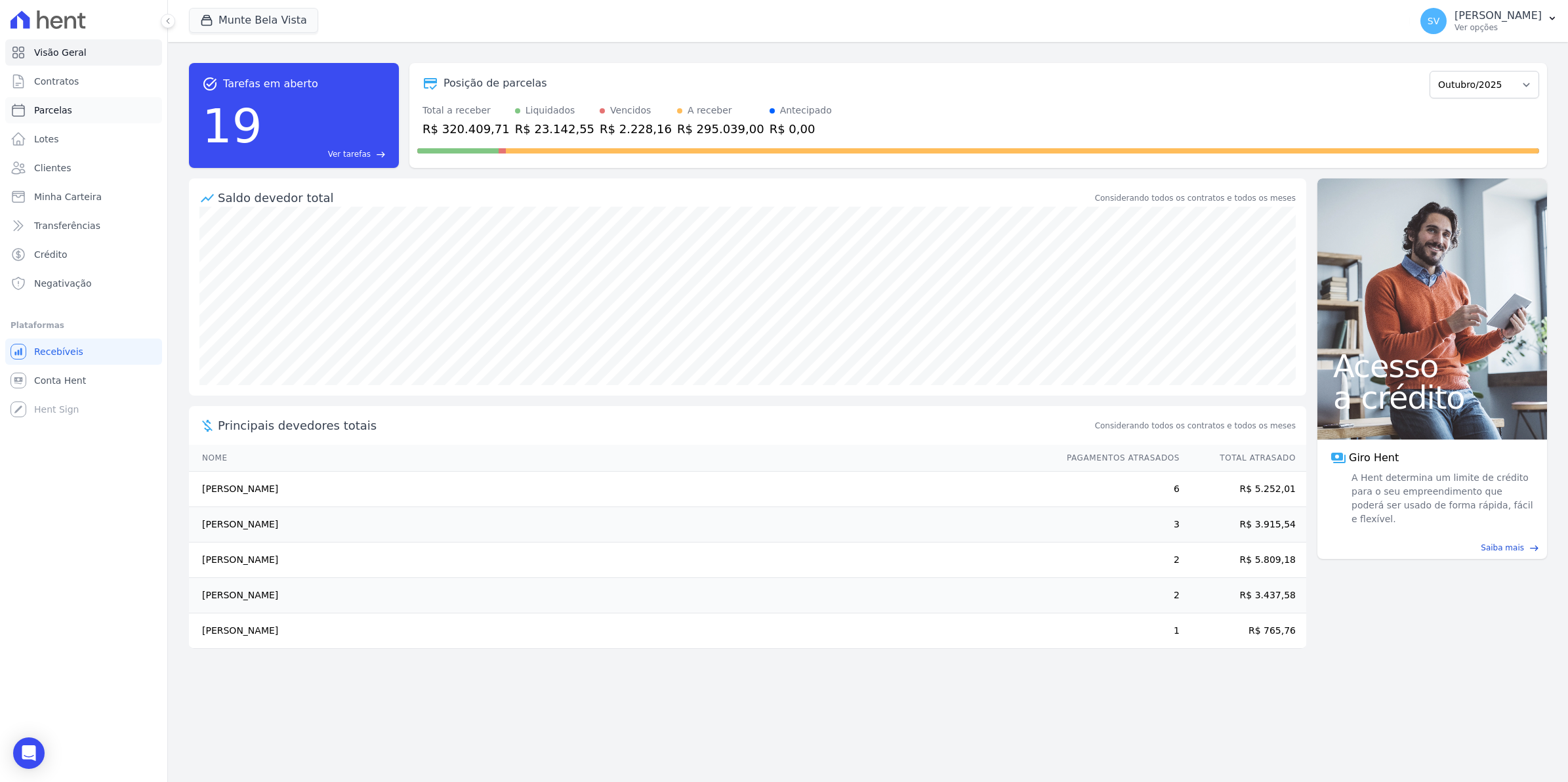
click at [64, 102] on link "Parcelas" at bounding box center [84, 111] width 156 height 26
select select
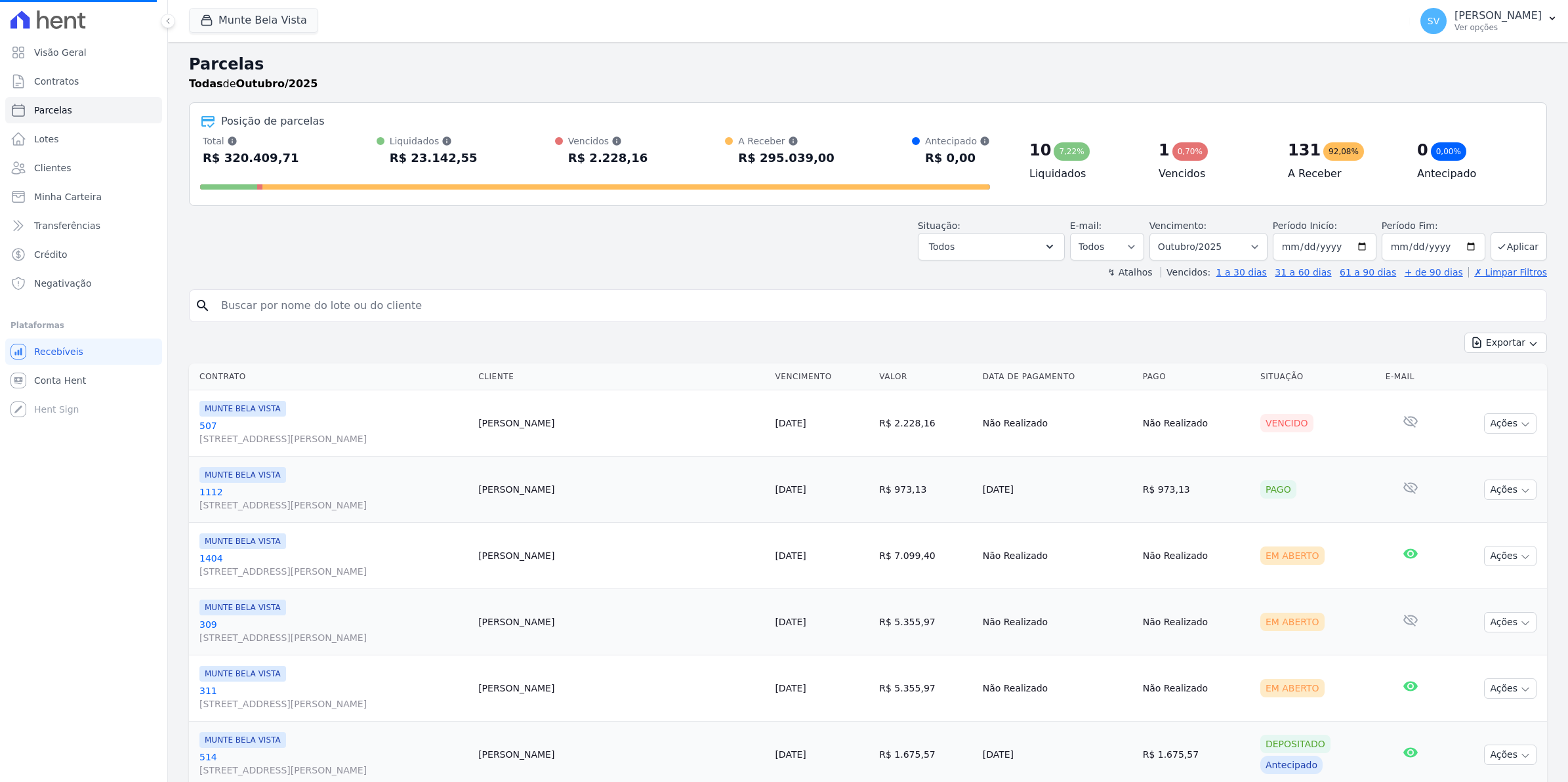
select select
click at [48, 79] on span "Contratos" at bounding box center [56, 81] width 44 height 13
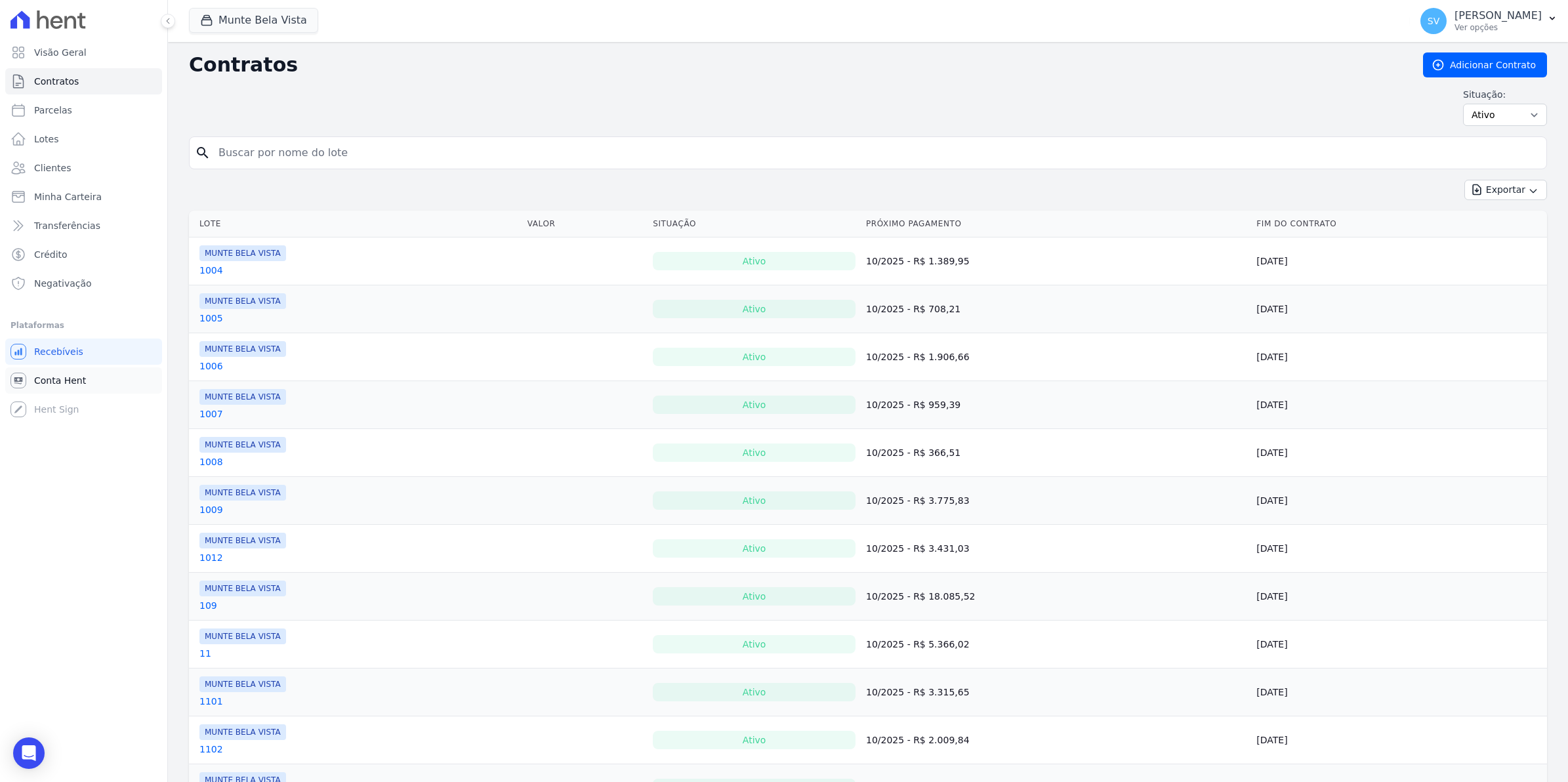
click at [74, 383] on span "Conta Hent" at bounding box center [60, 380] width 52 height 13
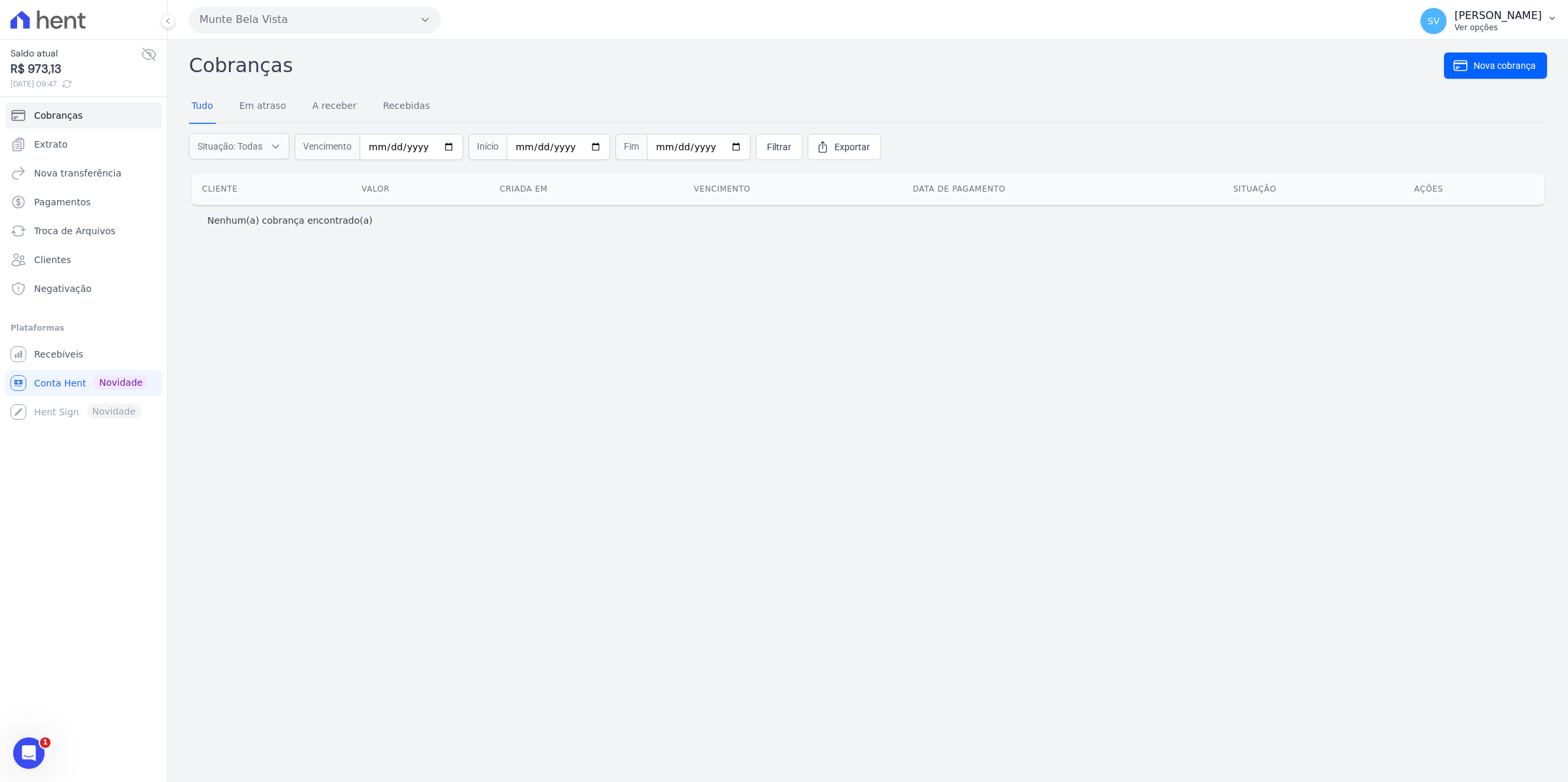
click at [1439, 20] on span "SV" at bounding box center [1433, 21] width 12 height 9
click at [56, 361] on span "Recebíveis" at bounding box center [58, 354] width 49 height 13
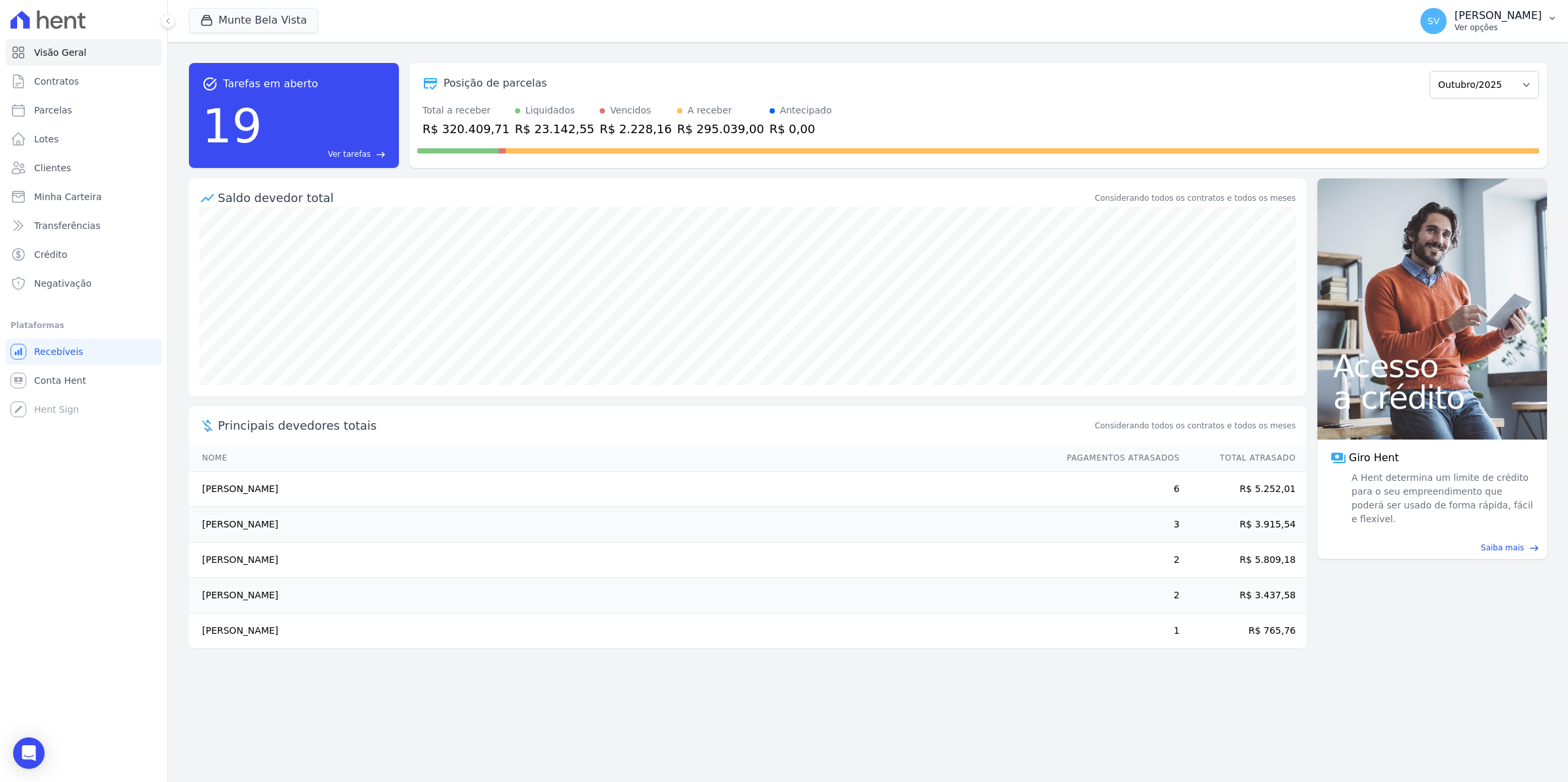
click at [1439, 17] on span "SV" at bounding box center [1433, 21] width 12 height 9
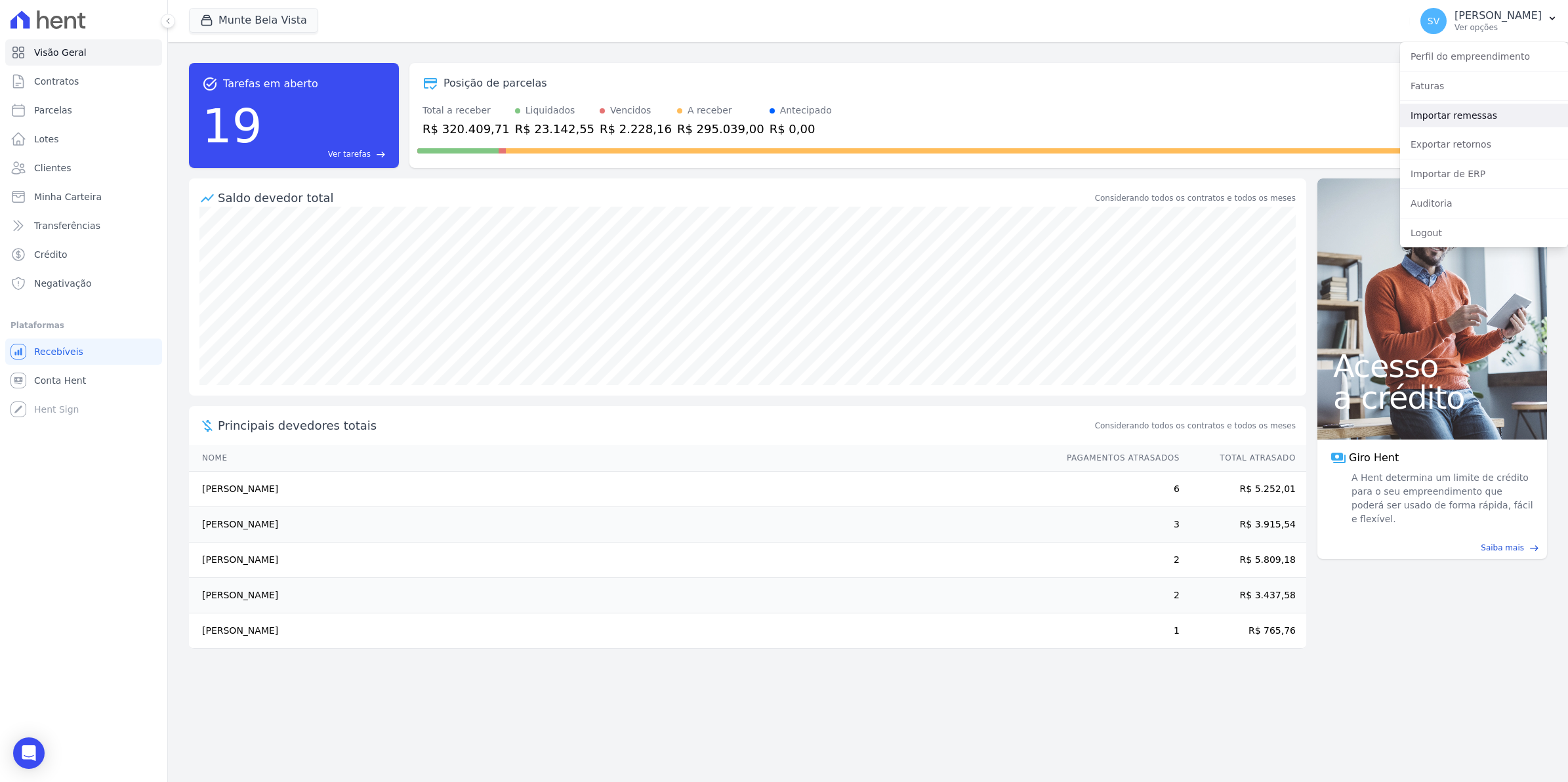
click at [1421, 115] on link "Importar remessas" at bounding box center [1484, 115] width 168 height 24
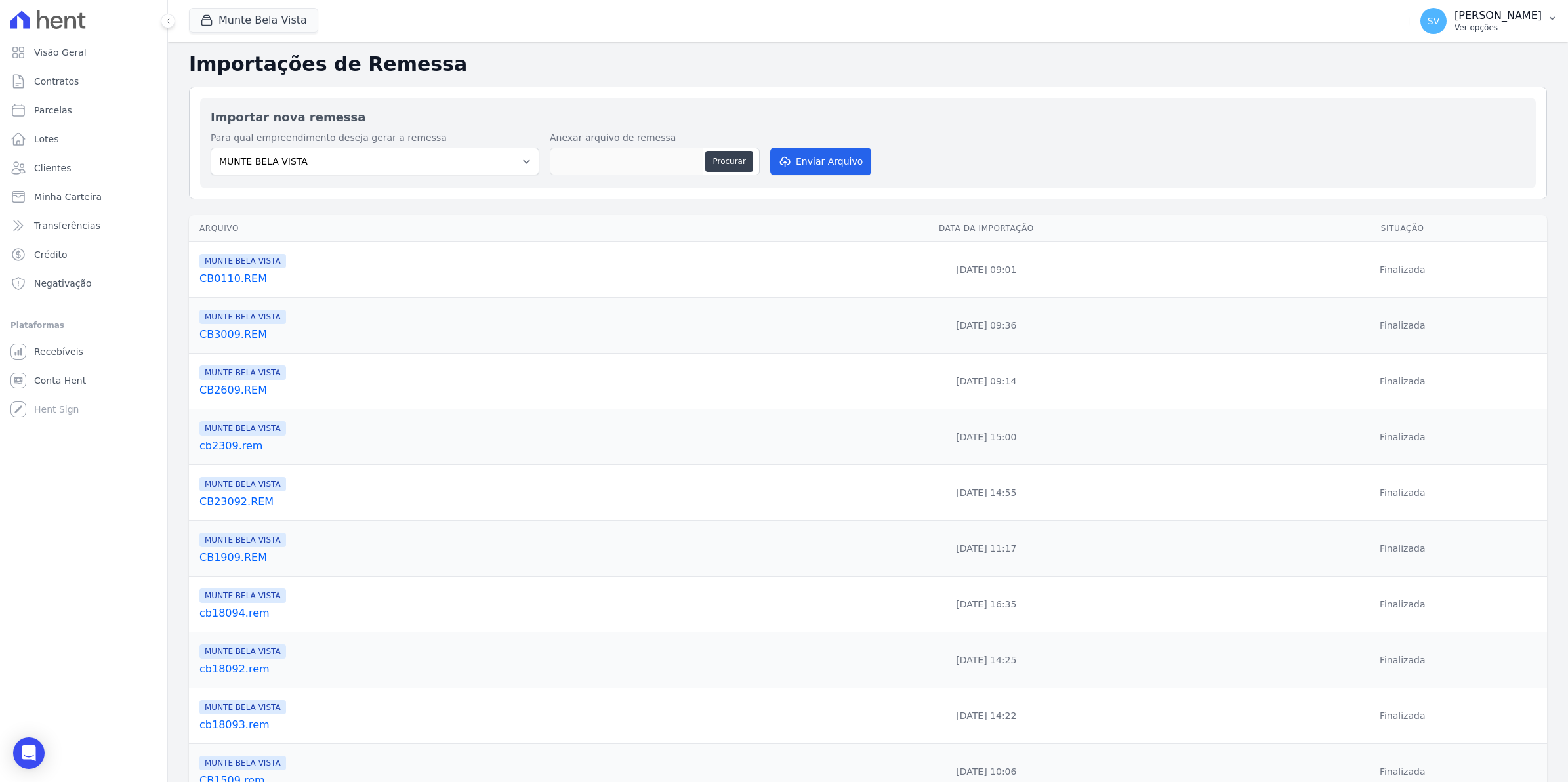
click at [1447, 28] on span "SV" at bounding box center [1433, 21] width 26 height 26
click at [1435, 152] on link "Exportar retornos" at bounding box center [1484, 144] width 168 height 24
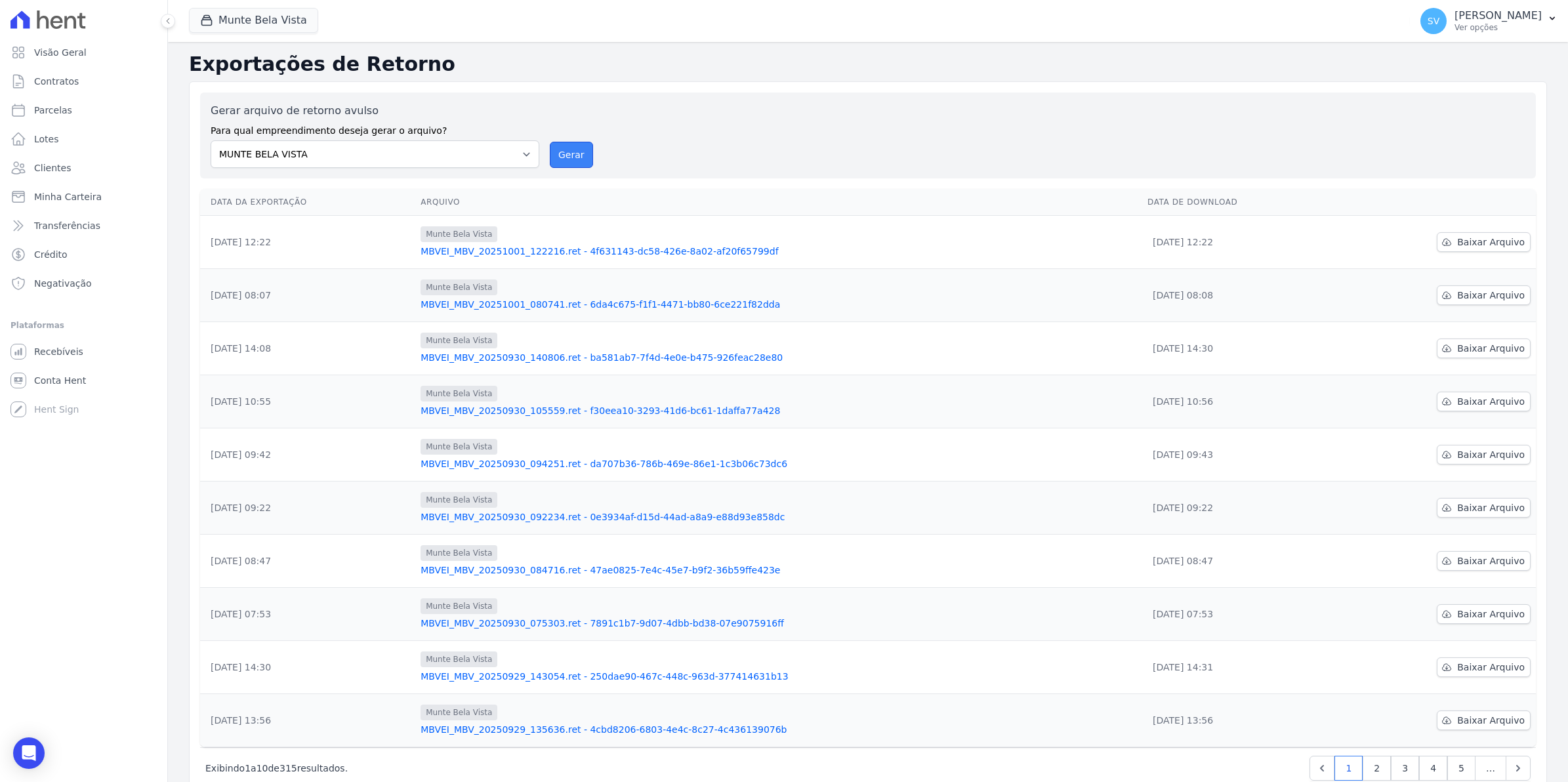
click at [550, 157] on button "Gerar" at bounding box center [572, 155] width 43 height 26
click at [568, 157] on button "Gerar" at bounding box center [572, 155] width 43 height 26
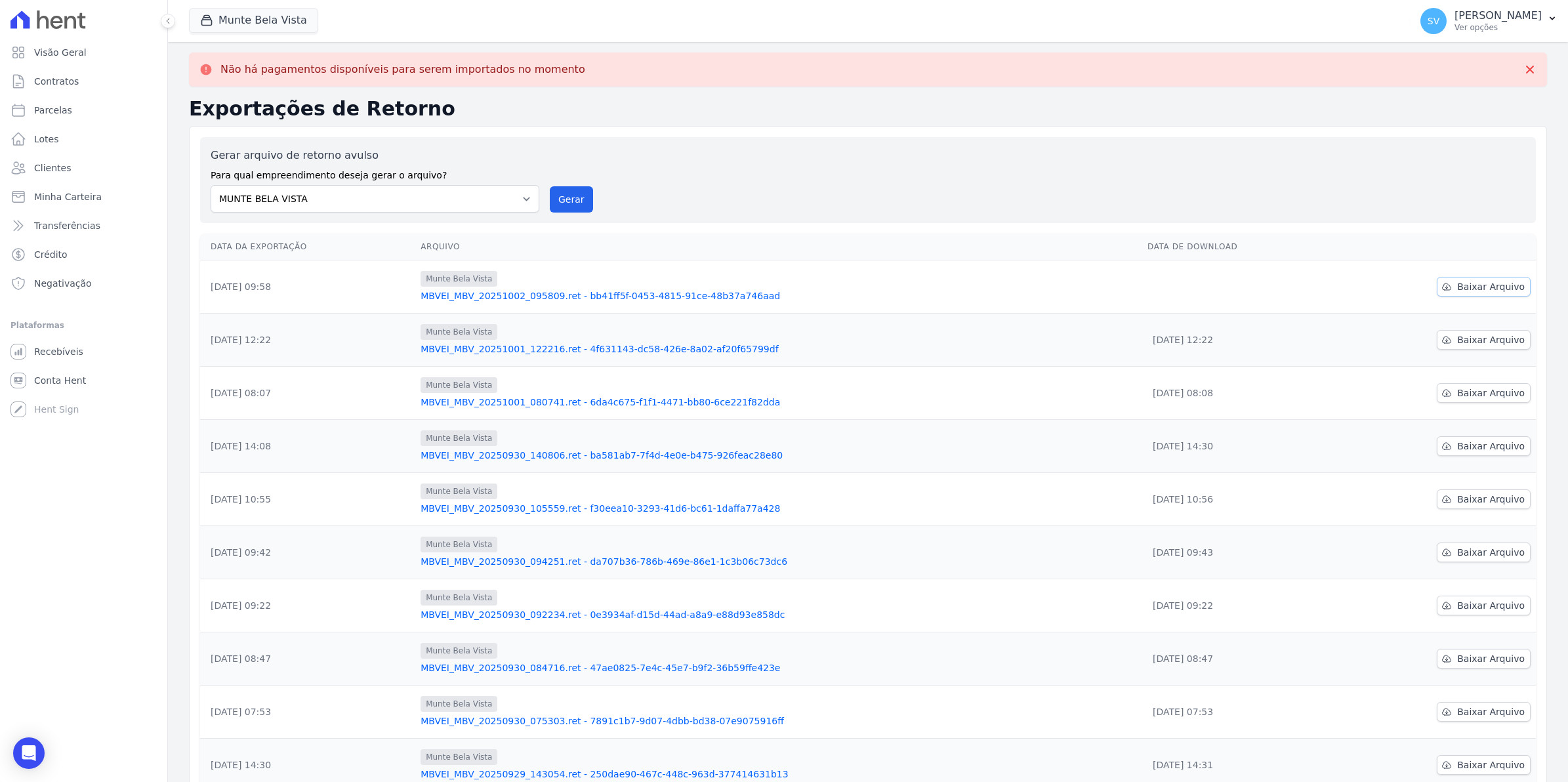
click at [1474, 286] on span "Baixar Arquivo" at bounding box center [1491, 286] width 68 height 13
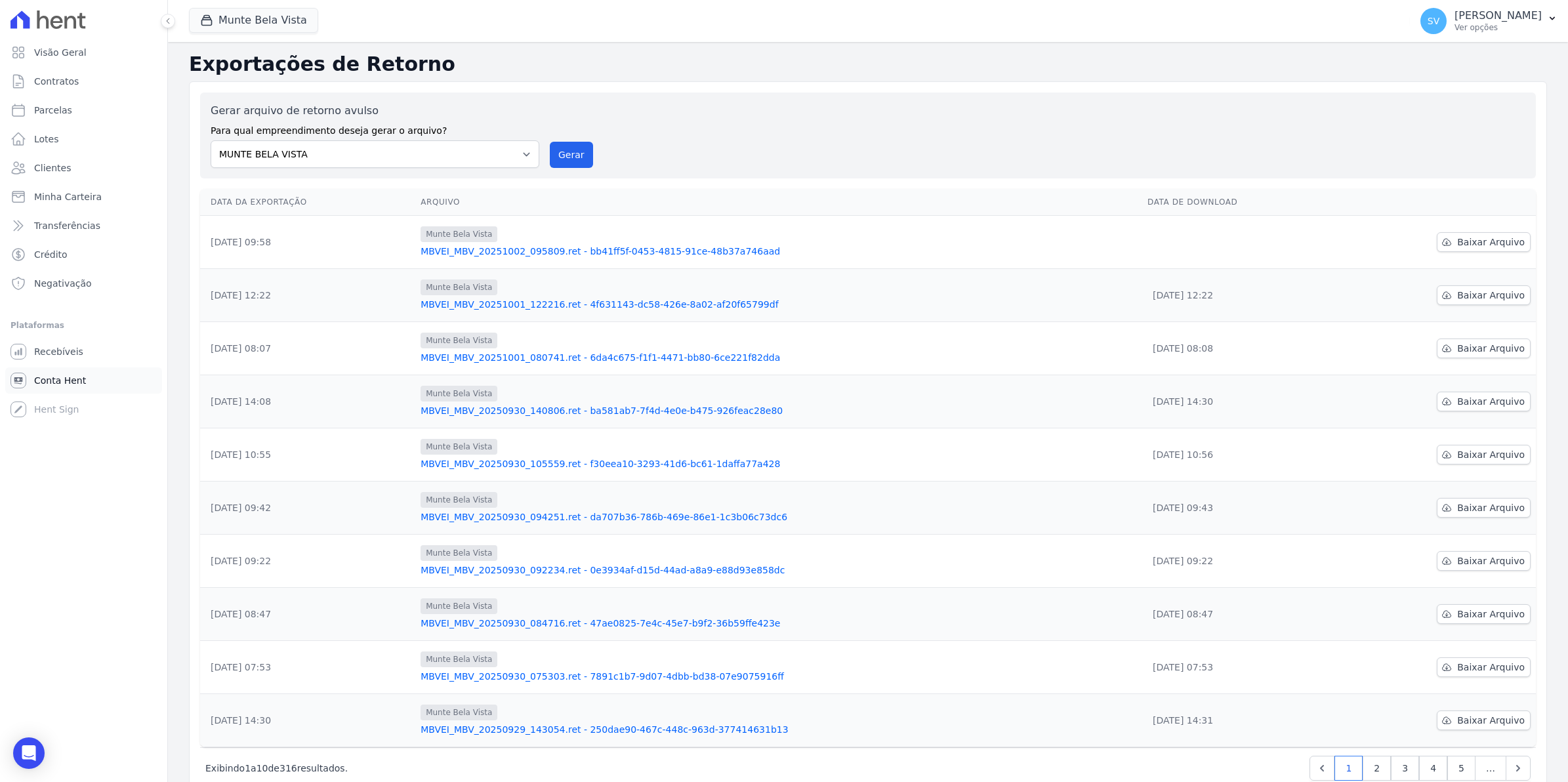
click at [51, 381] on span "Conta Hent" at bounding box center [60, 380] width 52 height 13
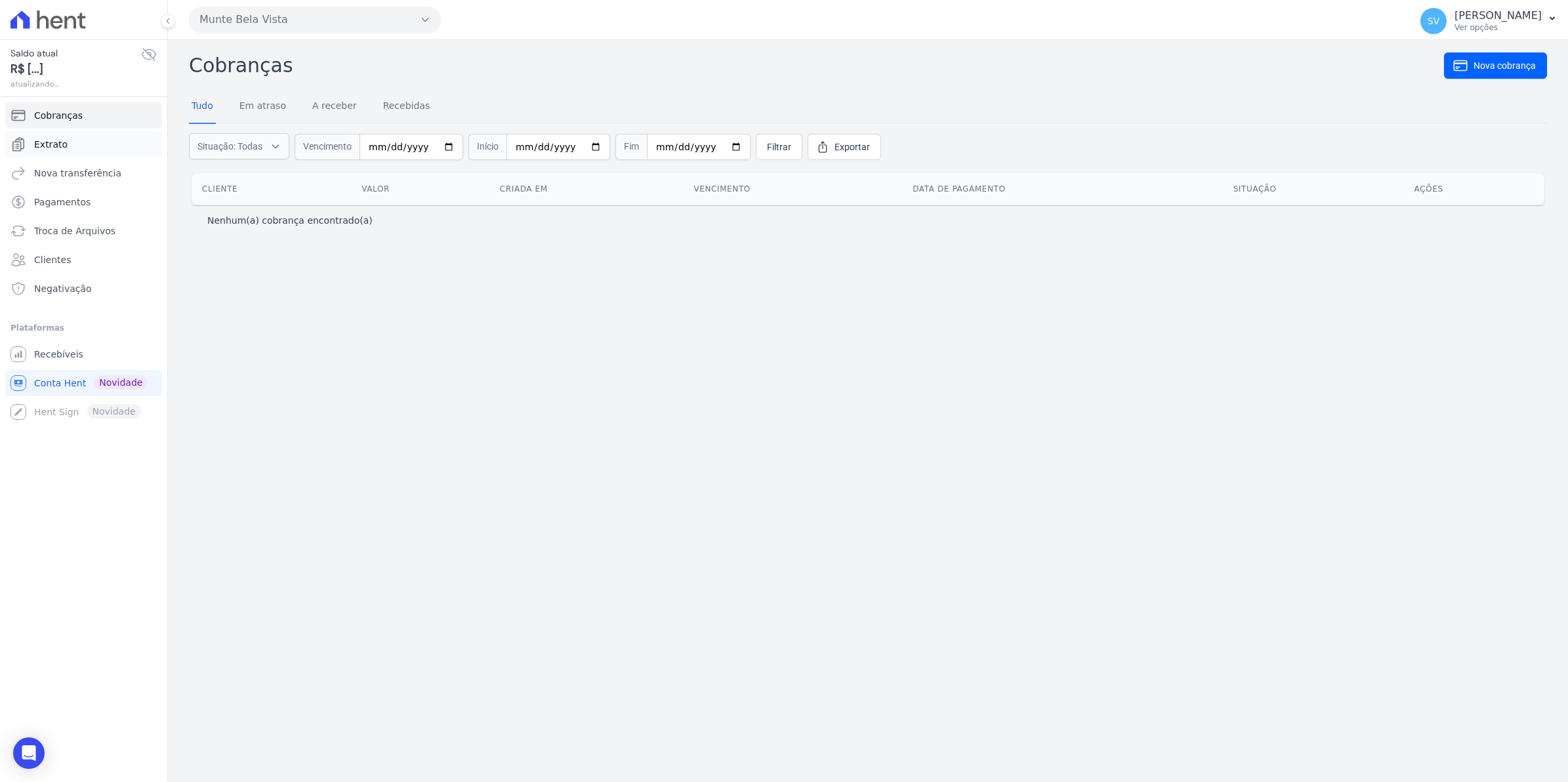
click at [48, 152] on link "Extrato" at bounding box center [84, 144] width 156 height 26
